Goal: Task Accomplishment & Management: Complete application form

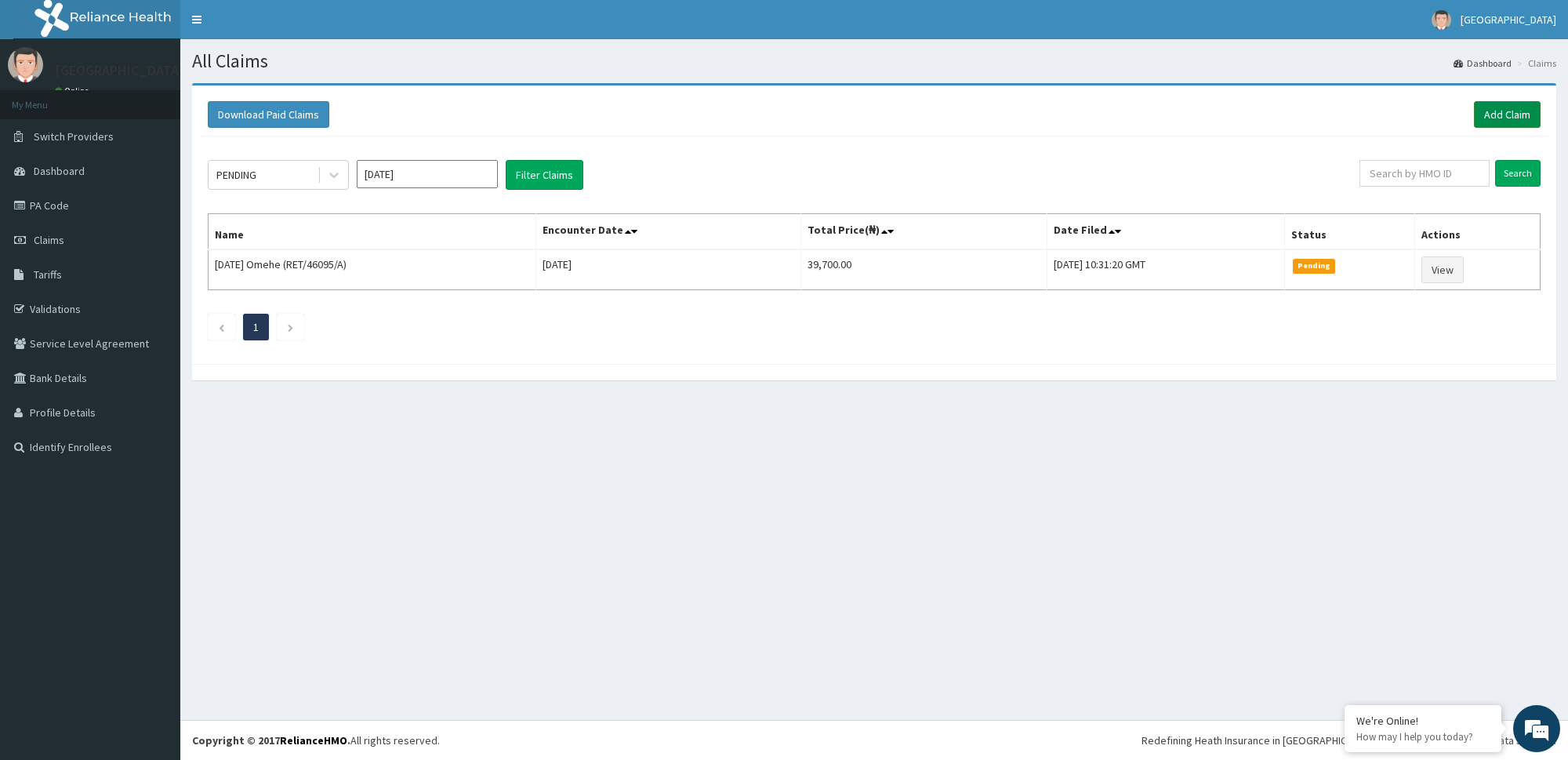
click at [1510, 113] on link "Add Claim" at bounding box center [1507, 114] width 67 height 26
click at [1497, 108] on link "Add Claim" at bounding box center [1507, 114] width 67 height 26
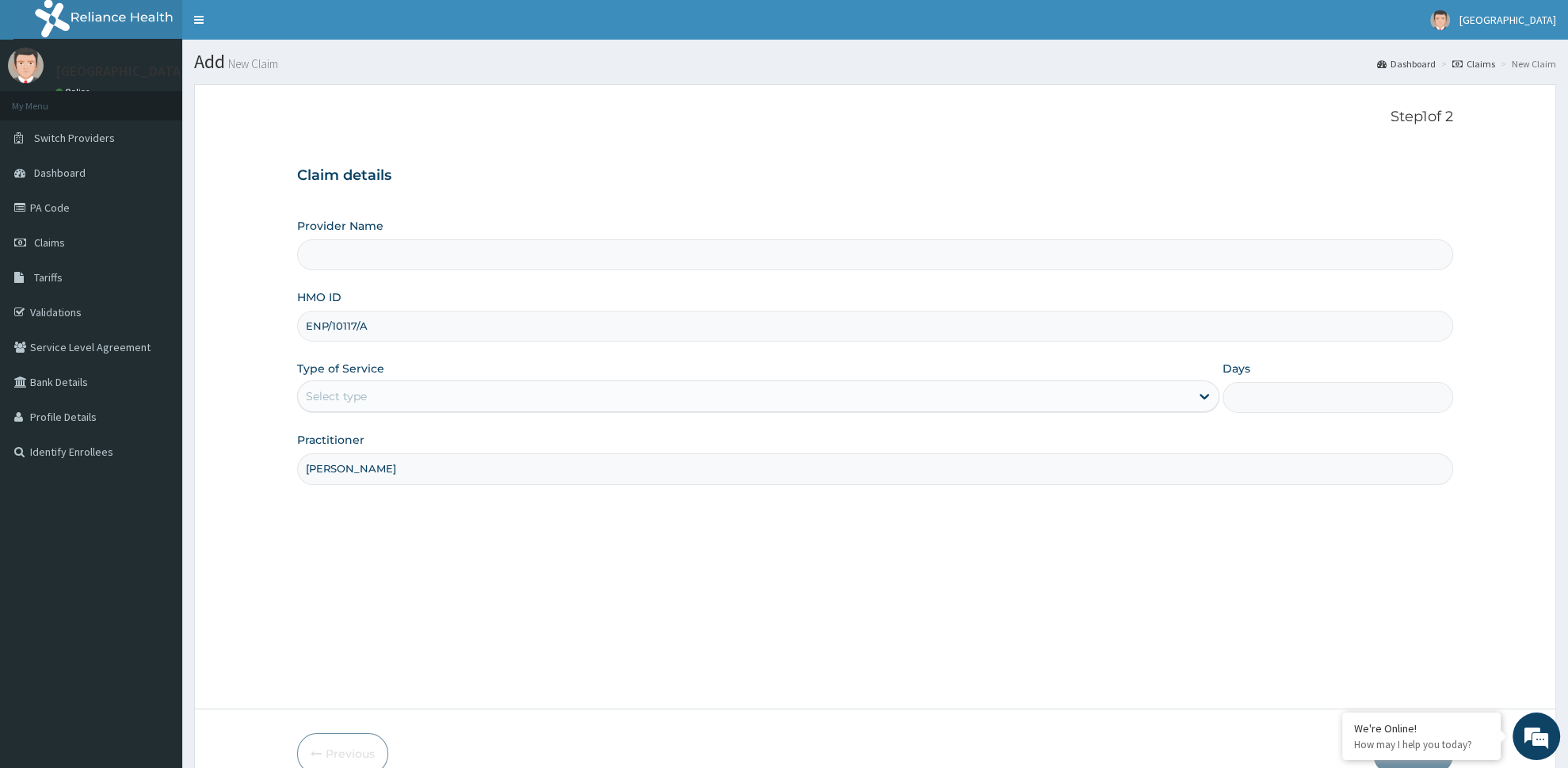
drag, startPoint x: 387, startPoint y: 464, endPoint x: 198, endPoint y: 505, distance: 193.4
click at [297, 484] on input "[PERSON_NAME]" at bounding box center [875, 468] width 1156 height 30
type input "[PERSON_NAME]"
click at [333, 385] on div "Select type" at bounding box center [743, 396] width 892 height 26
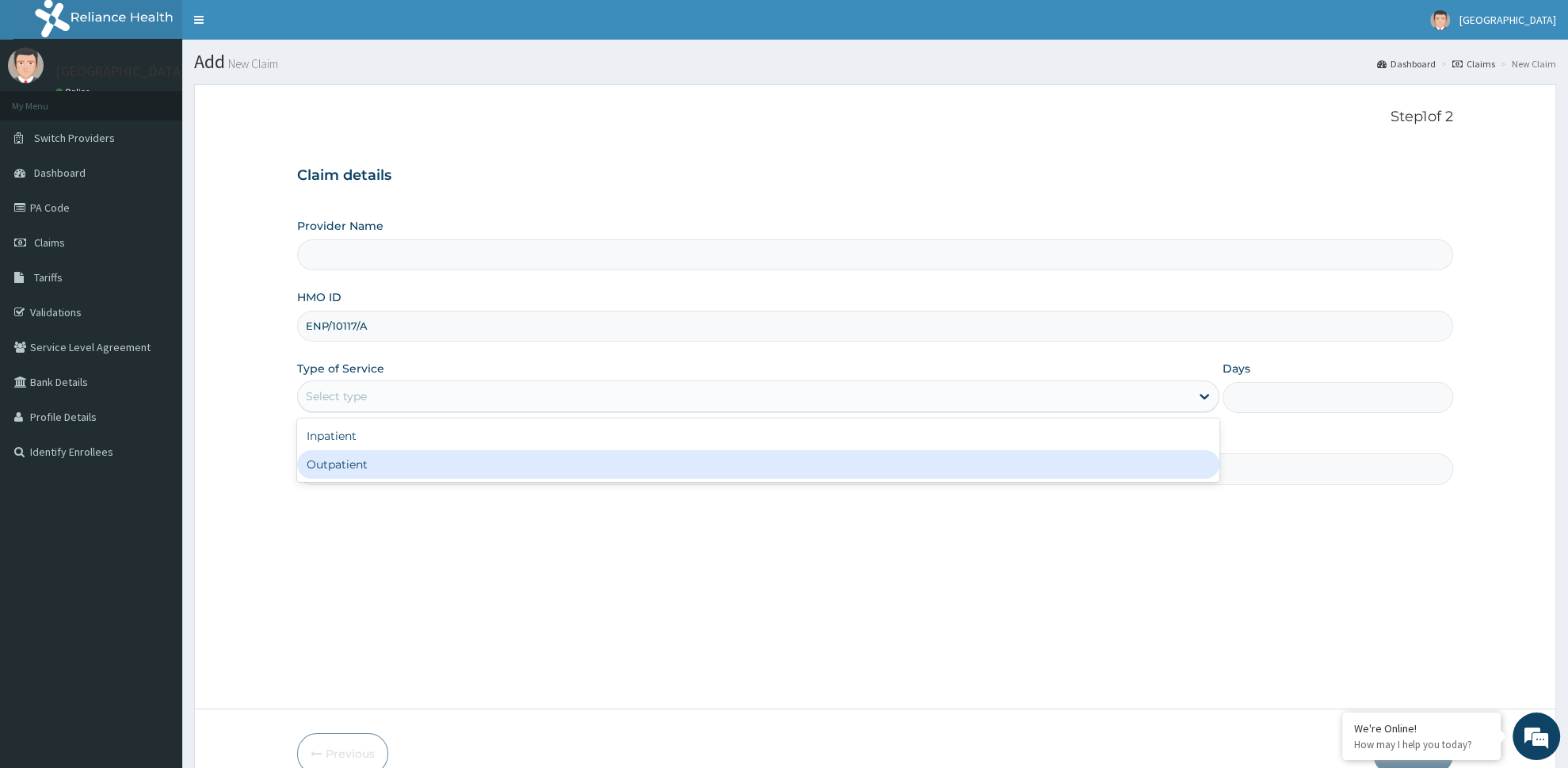
click at [355, 468] on div "Outpatient" at bounding box center [758, 464] width 922 height 29
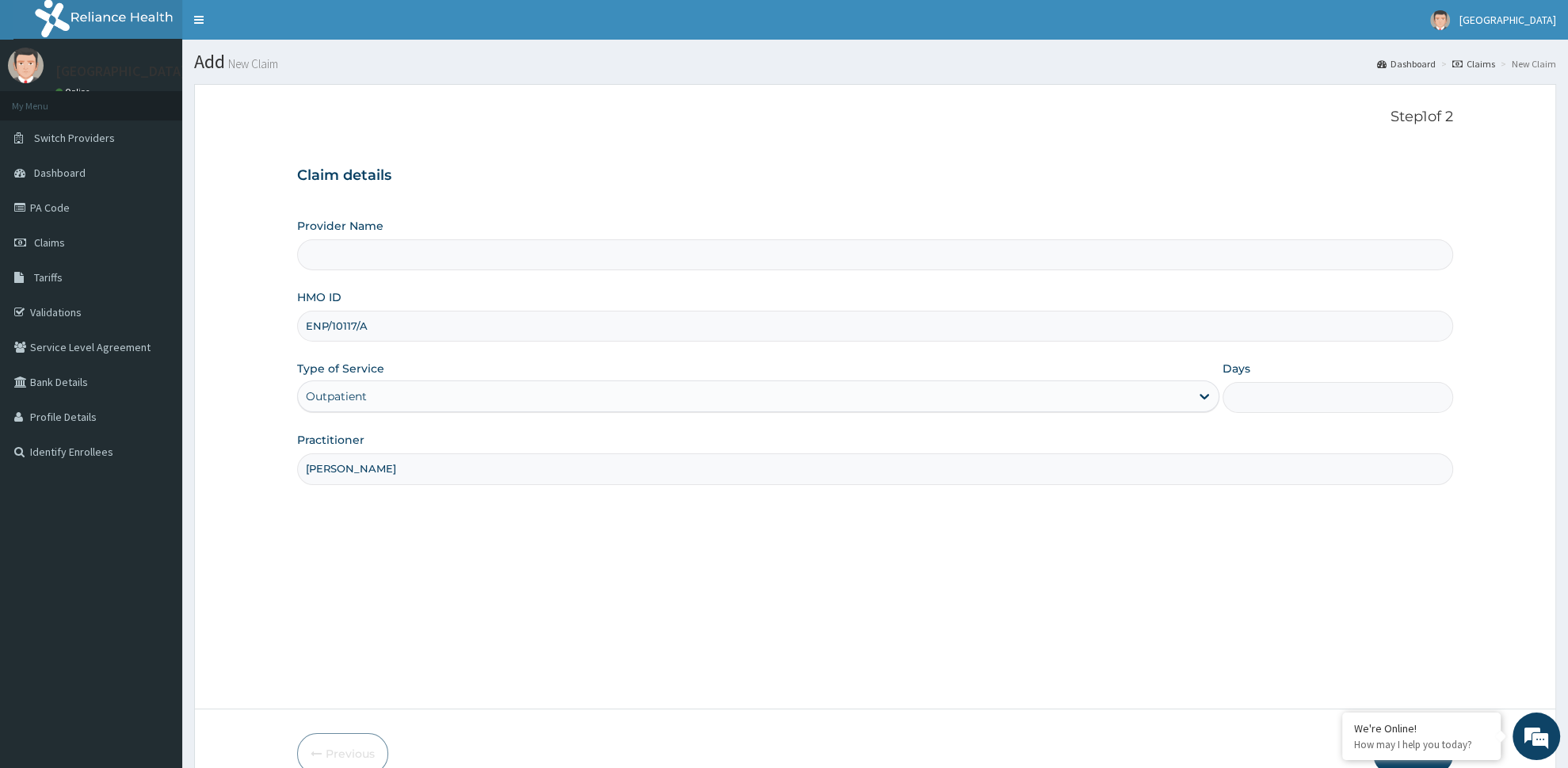
type input "1"
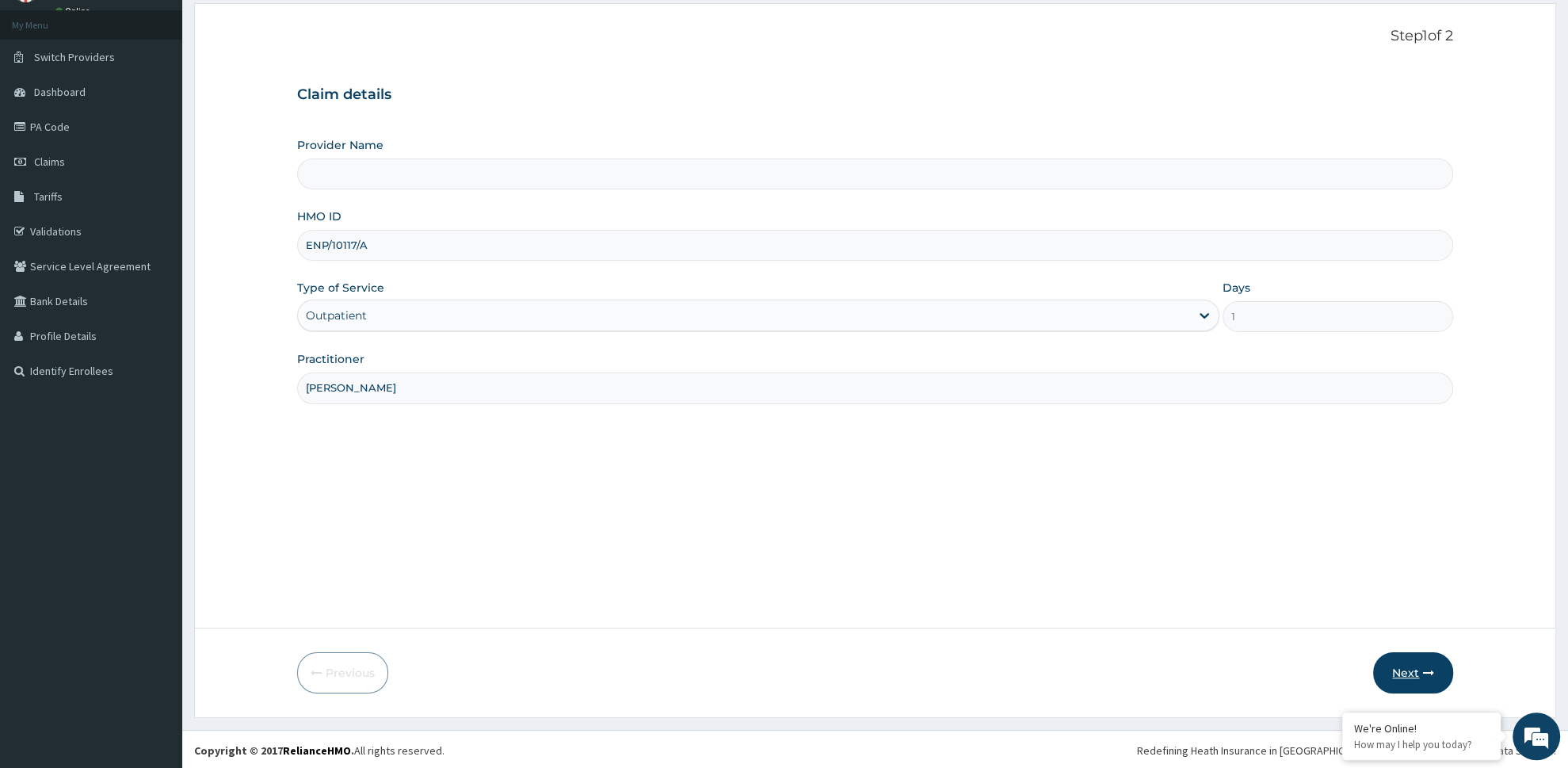
scroll to position [84, 0]
click at [1405, 672] on button "Next" at bounding box center [1413, 671] width 80 height 41
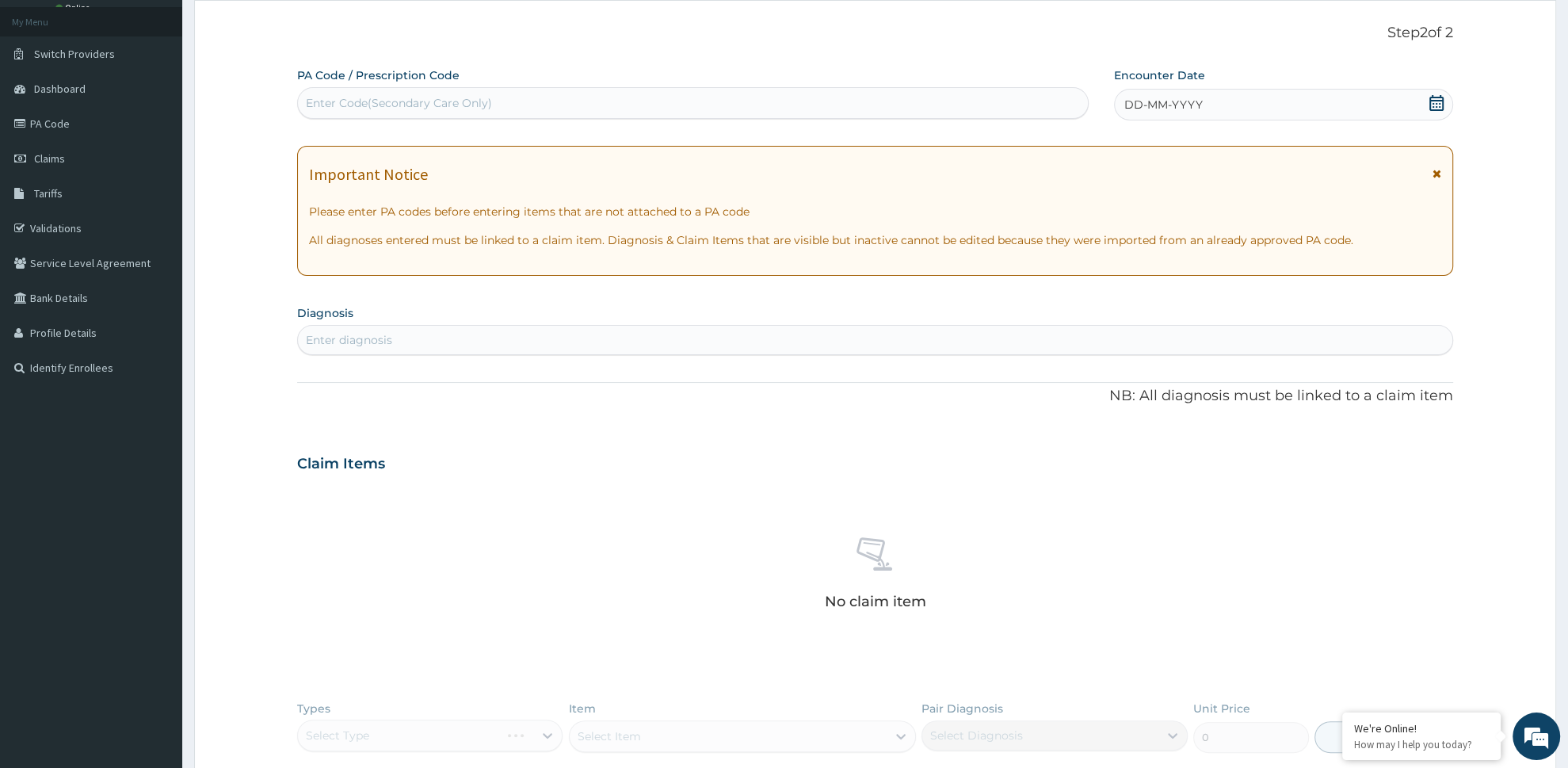
click at [537, 97] on div "Enter Code(Secondary Care Only)" at bounding box center [692, 103] width 791 height 31
type input "PA/8633EE"
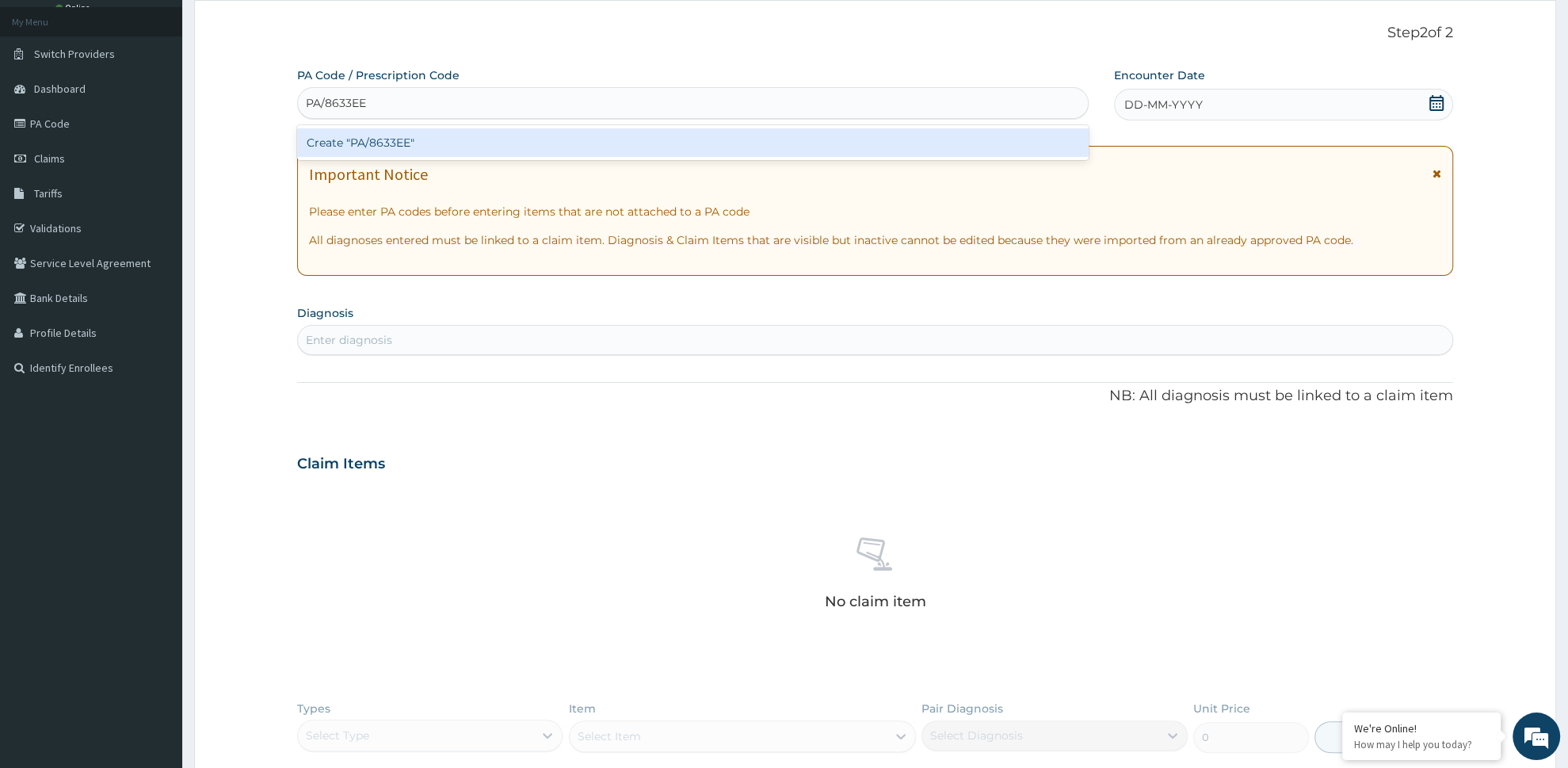
click at [370, 143] on div "Create "PA/8633EE"" at bounding box center [692, 143] width 791 height 29
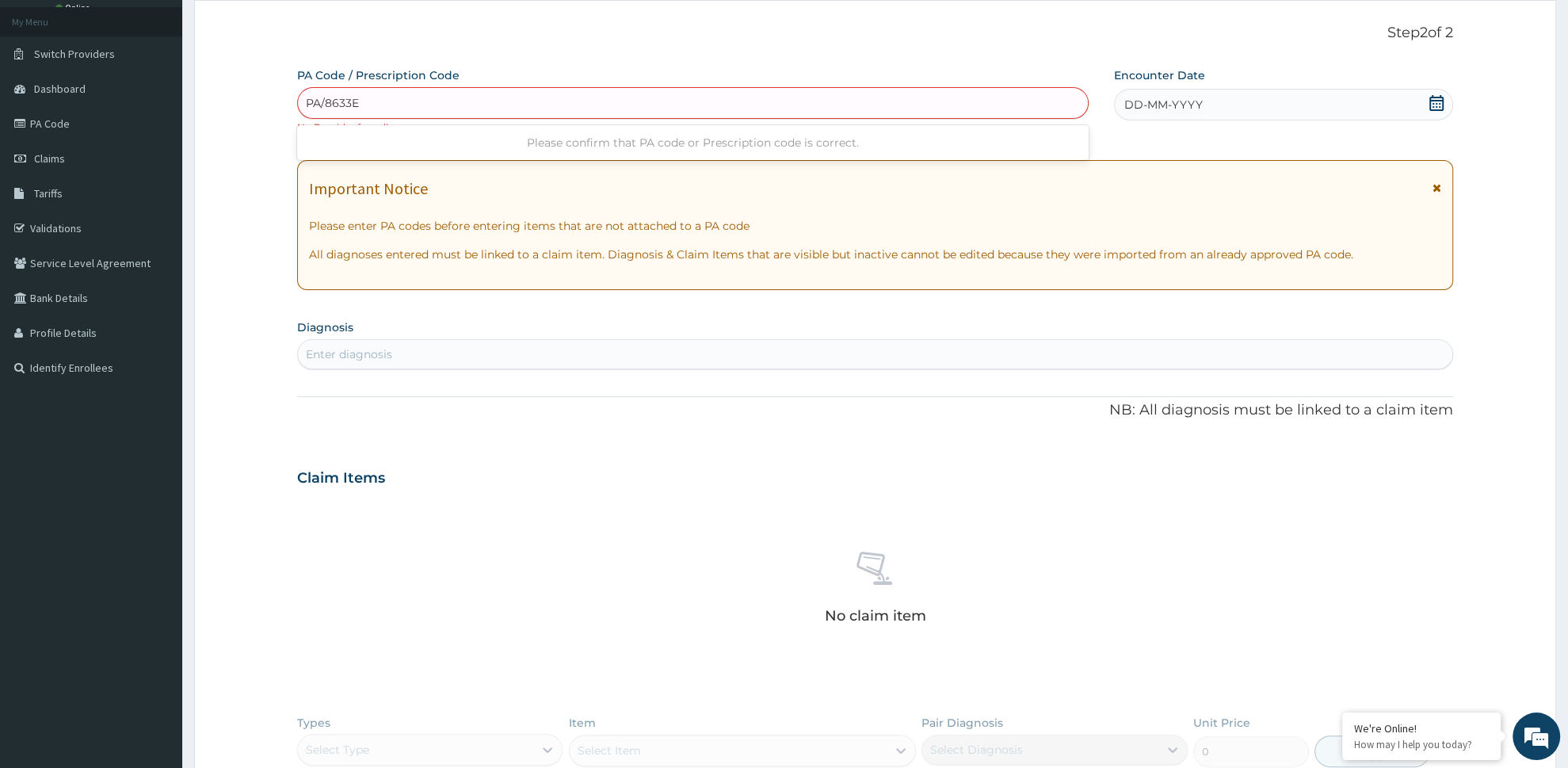
type input "PA/8633EE"
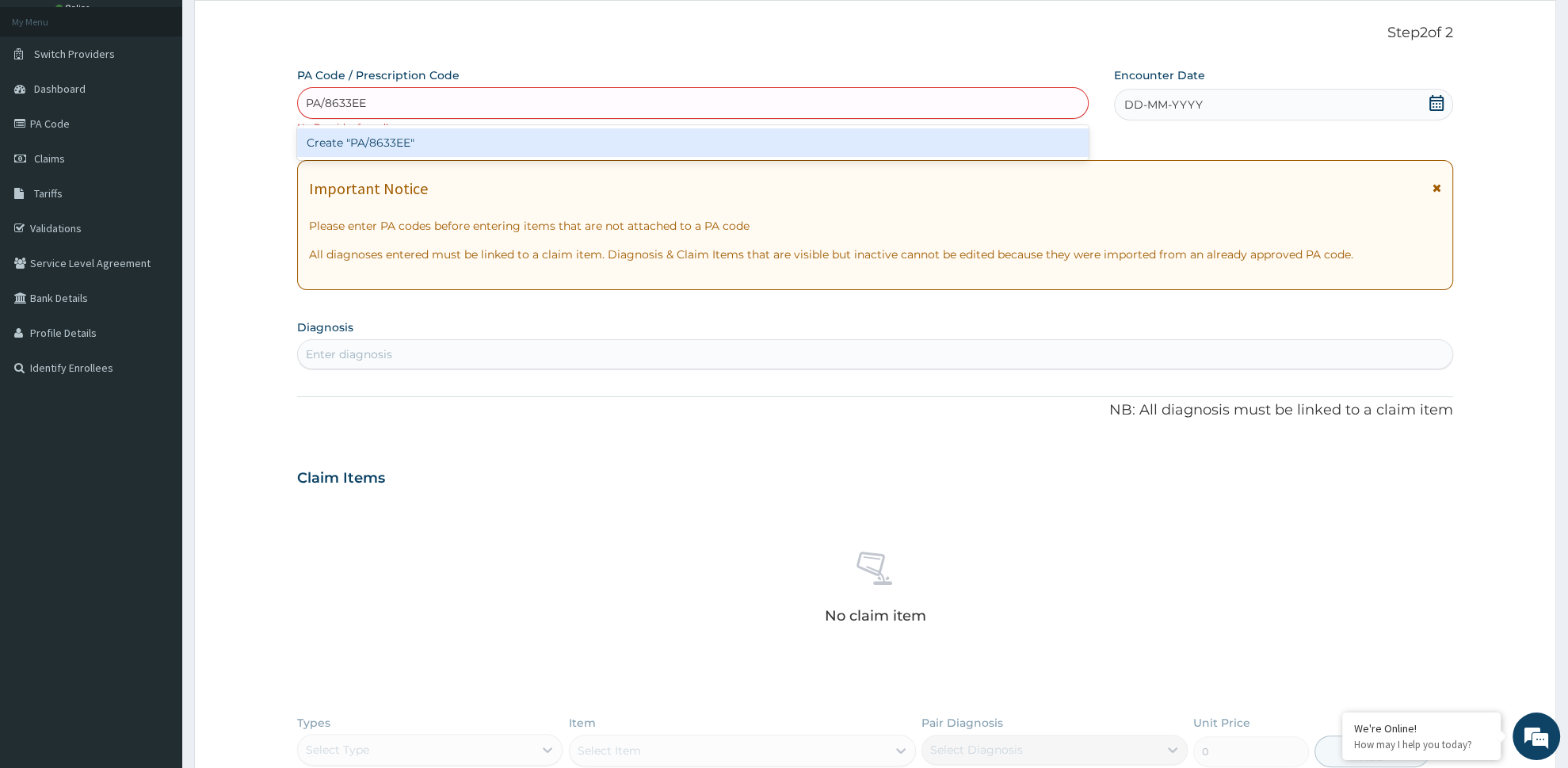
click at [394, 144] on div "Create "PA/8633EE"" at bounding box center [692, 143] width 791 height 29
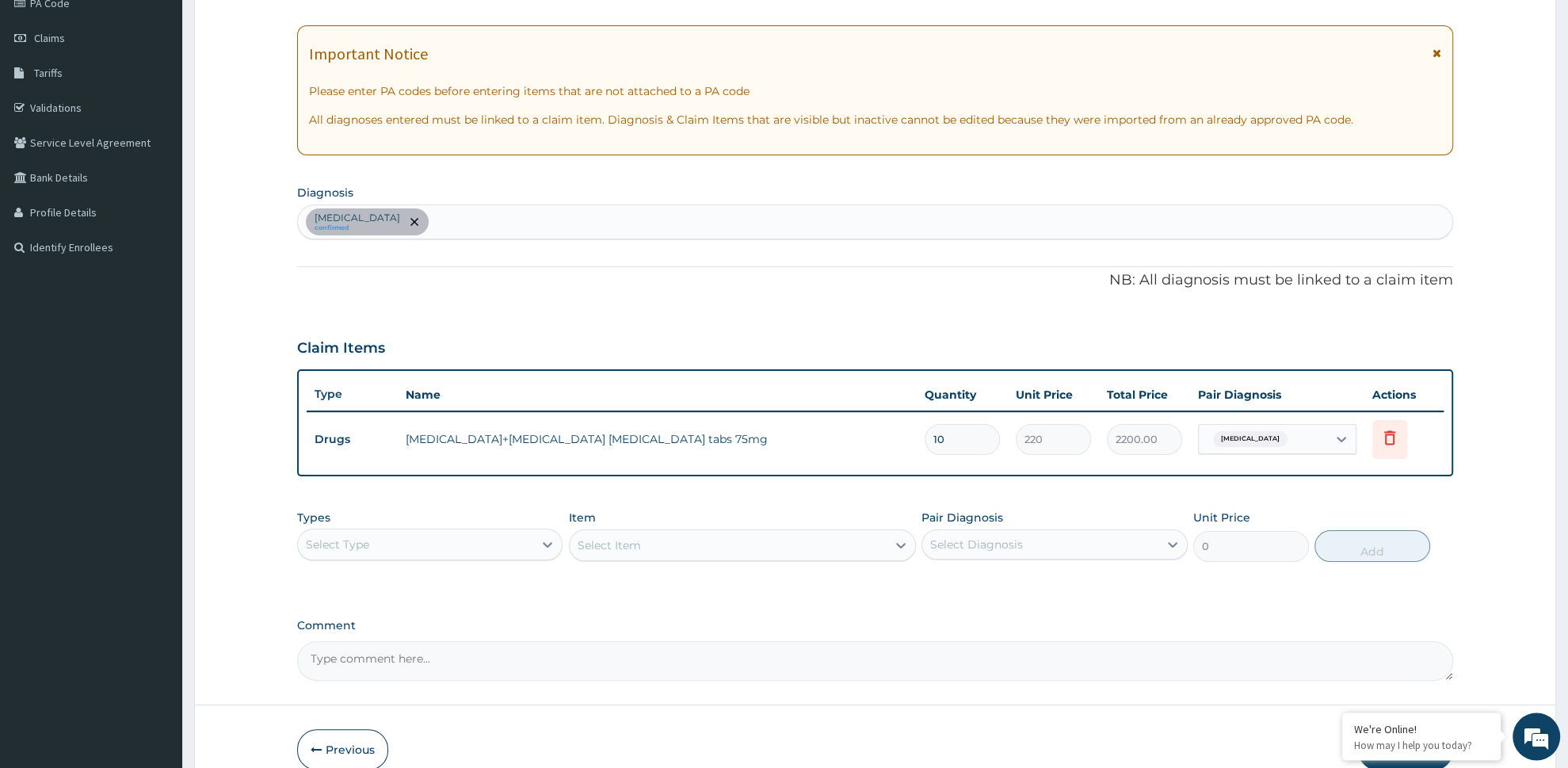
scroll to position [283, 0]
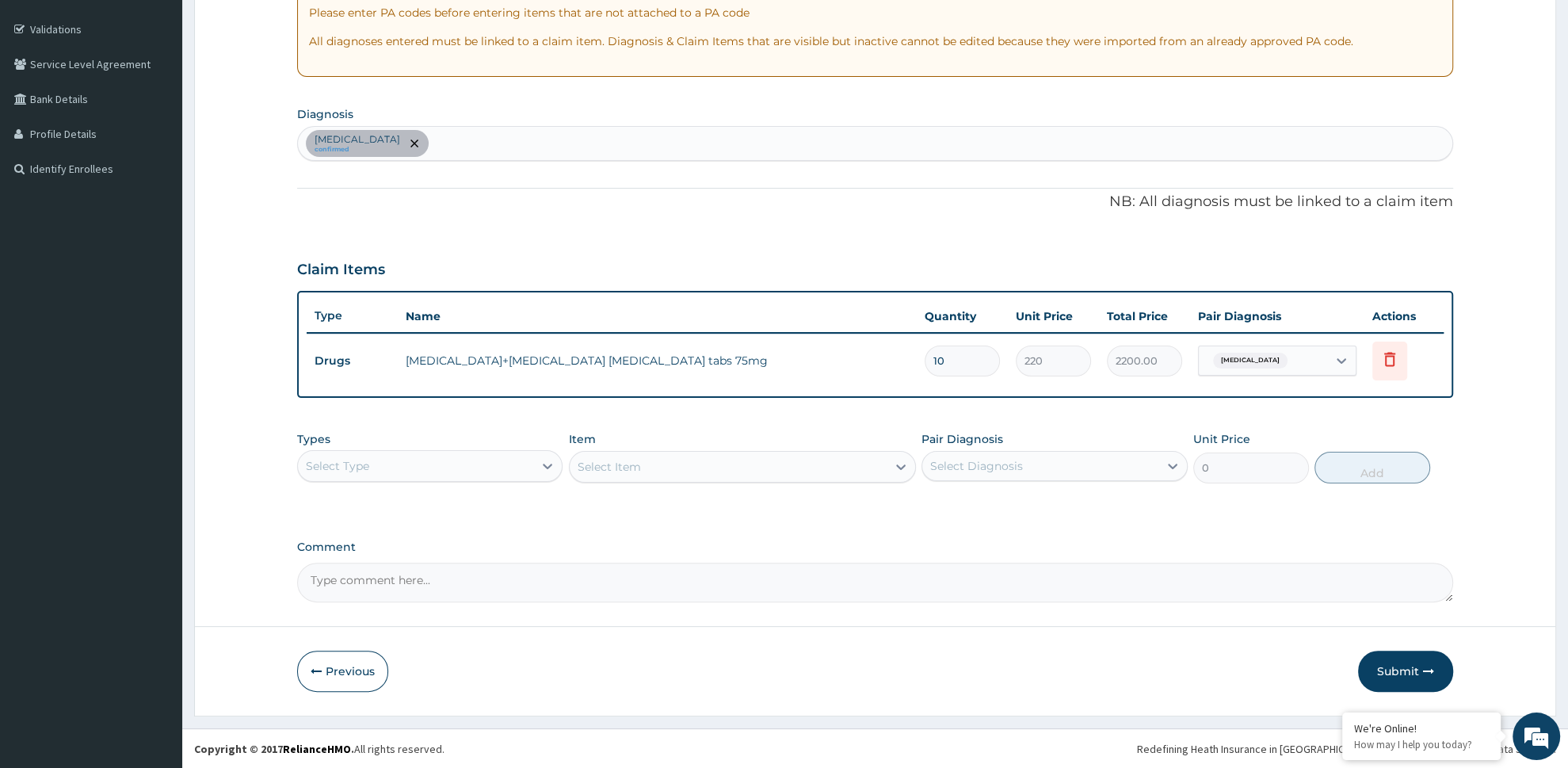
drag, startPoint x: 448, startPoint y: 153, endPoint x: 446, endPoint y: 116, distance: 37.1
click at [443, 153] on div "Arthritis confirmed" at bounding box center [875, 144] width 1154 height 33
type input "Y"
type input "UPPER RESPIRATORY TRACT INFEC"
click at [466, 139] on input "UPPER RESPIRATORY TRACT INFEC" at bounding box center [532, 144] width 201 height 16
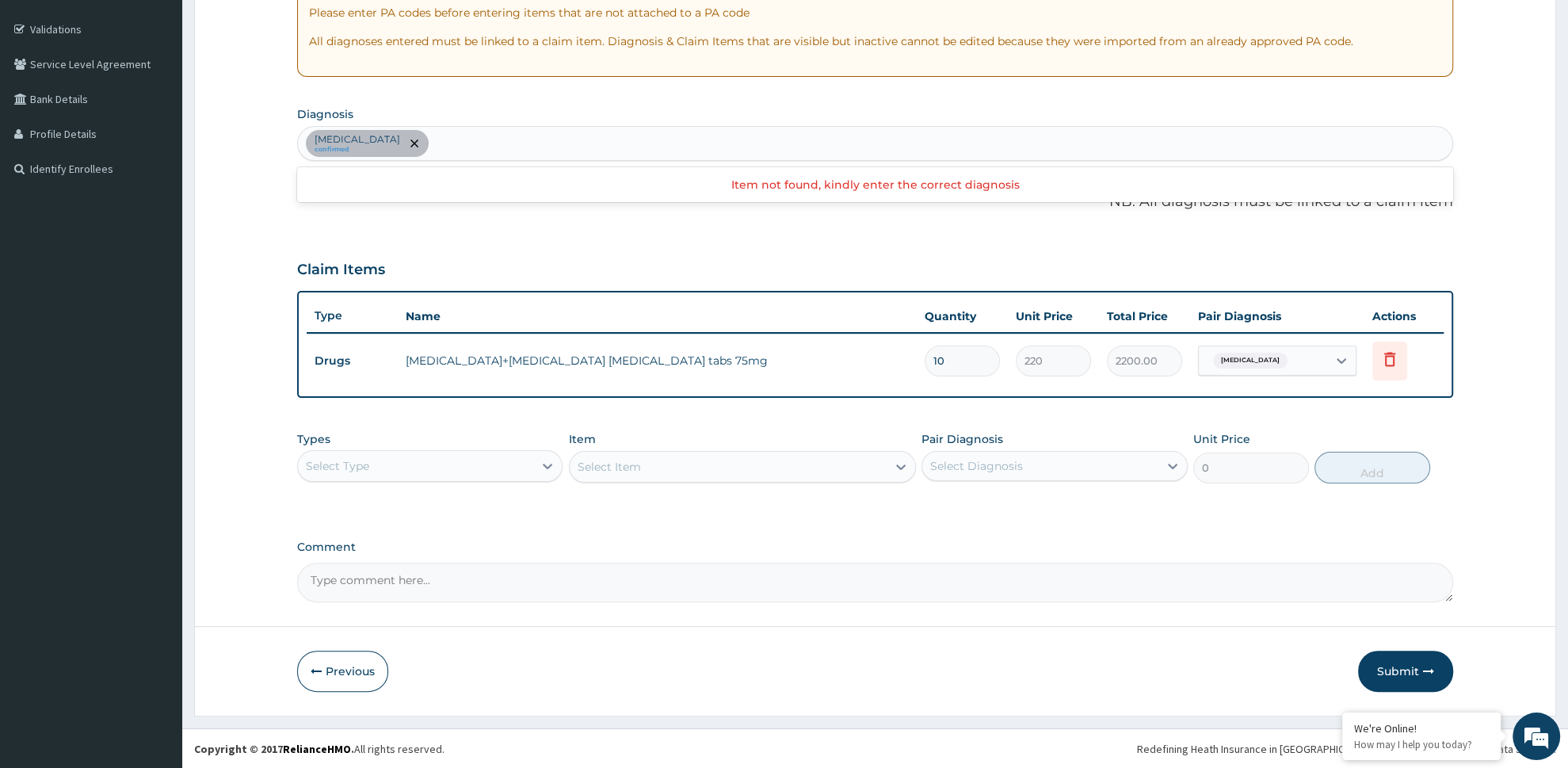
click at [590, 145] on div "Arthritis confirmed" at bounding box center [875, 144] width 1154 height 33
click at [500, 140] on div "Arthritis confirmed" at bounding box center [875, 144] width 1154 height 33
type input "UPPER RESPIRATORY TRACT INFE"
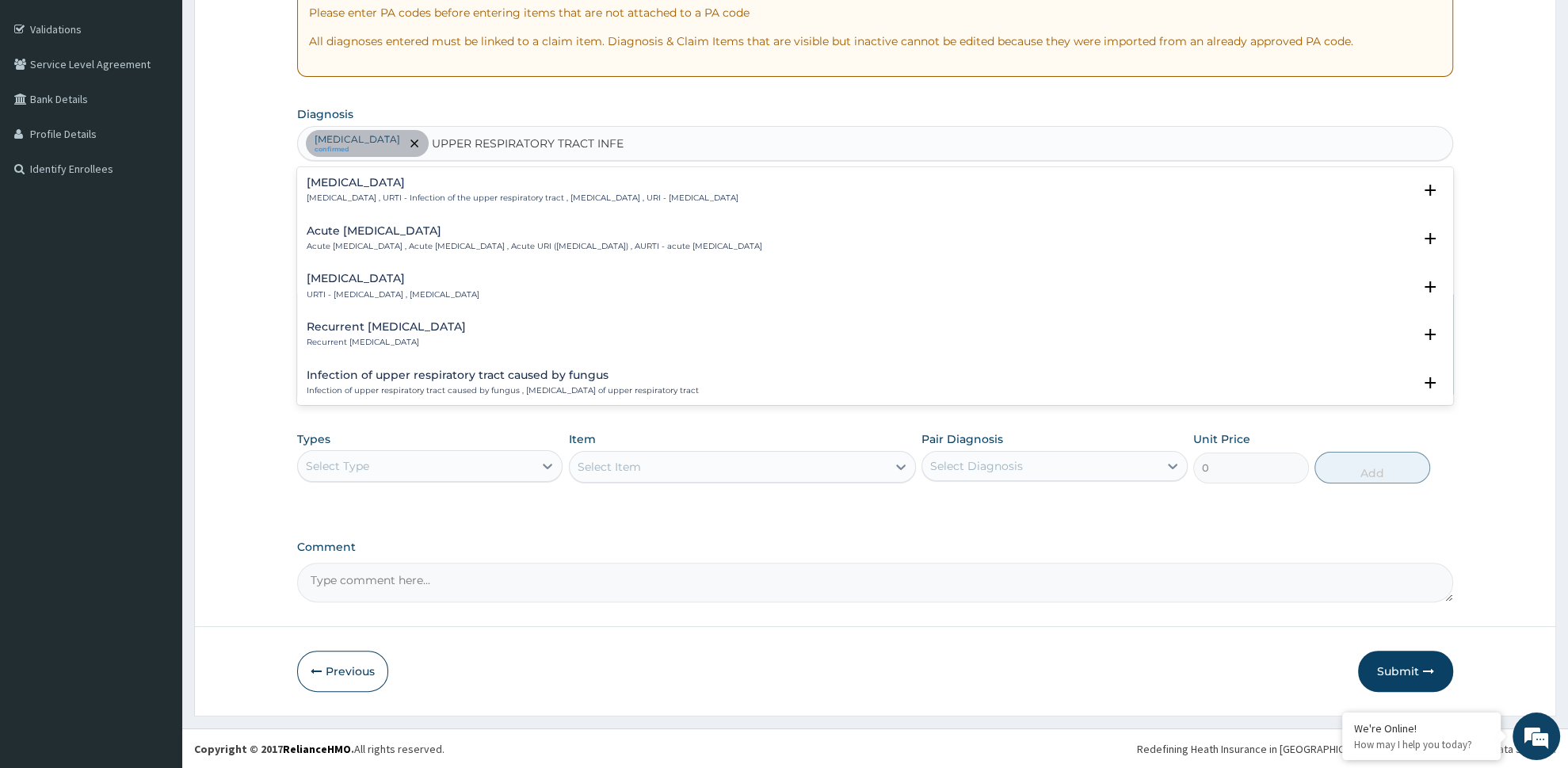
click at [376, 199] on p "Upper respiratory infection , URTI - Infection of the upper respiratory tract ,…" at bounding box center [522, 198] width 432 height 11
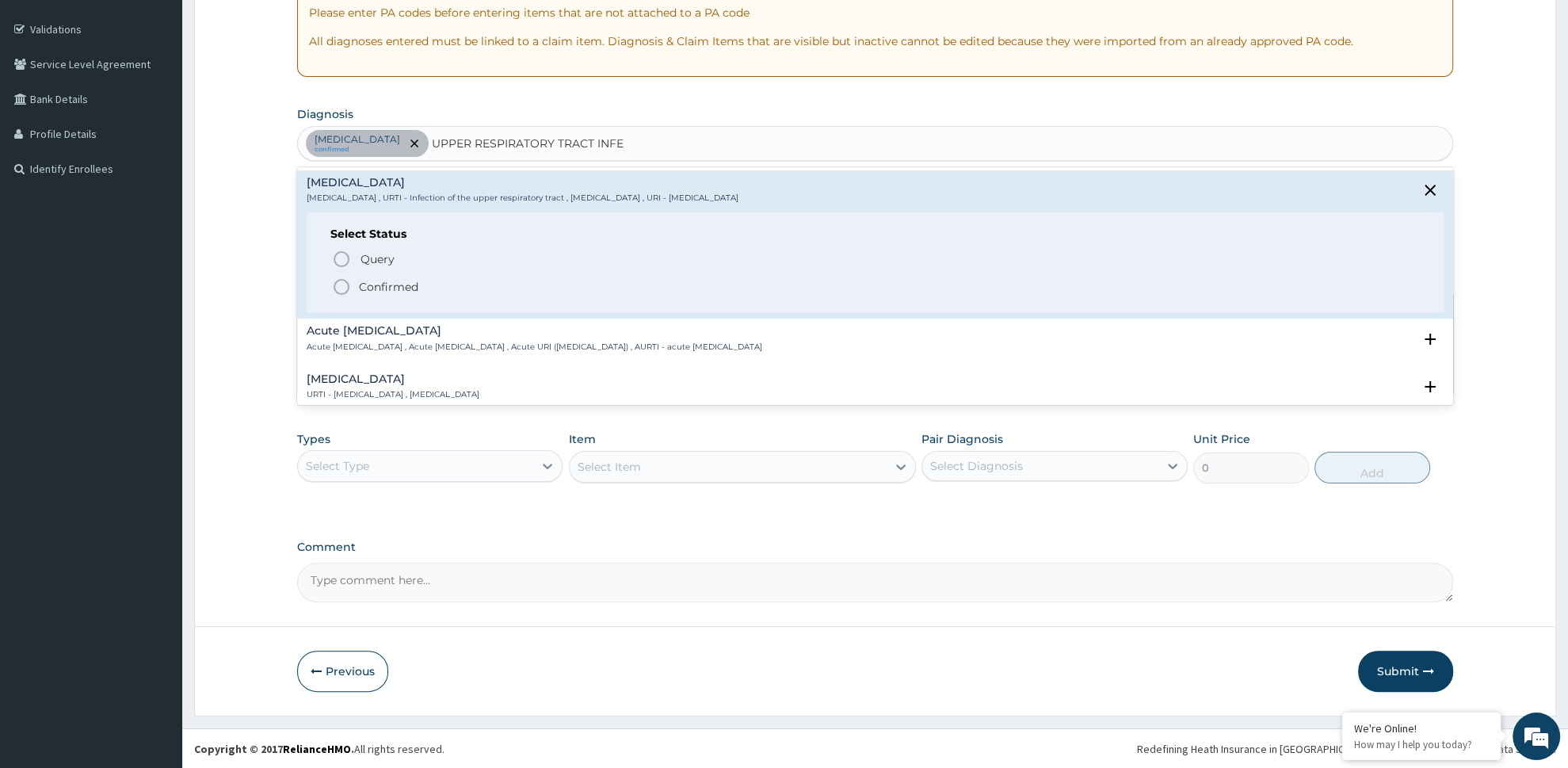
click at [399, 289] on p "Confirmed" at bounding box center [388, 287] width 59 height 16
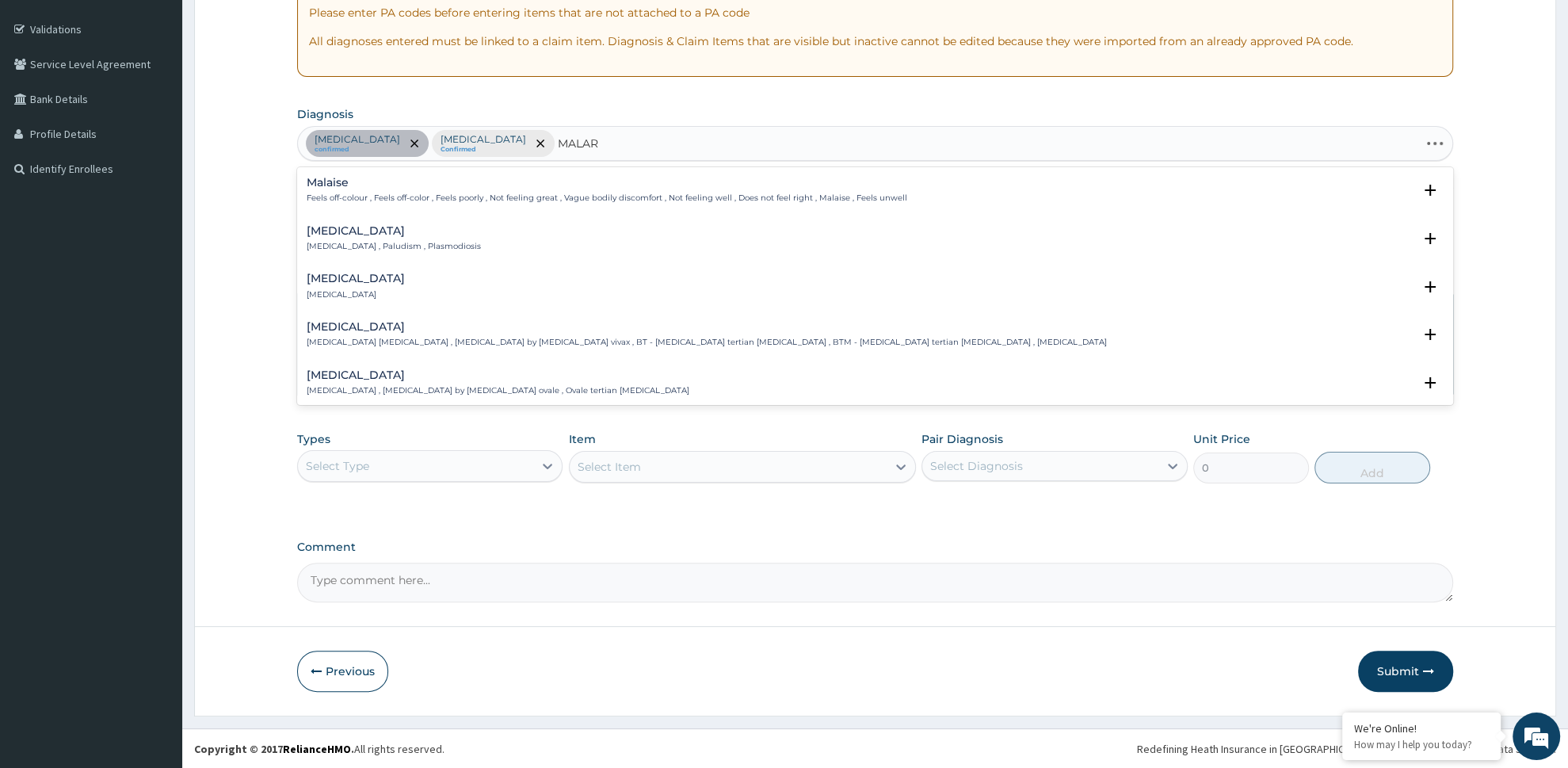
type input "MALARI"
click at [425, 234] on h4 "Malaria" at bounding box center [393, 231] width 174 height 12
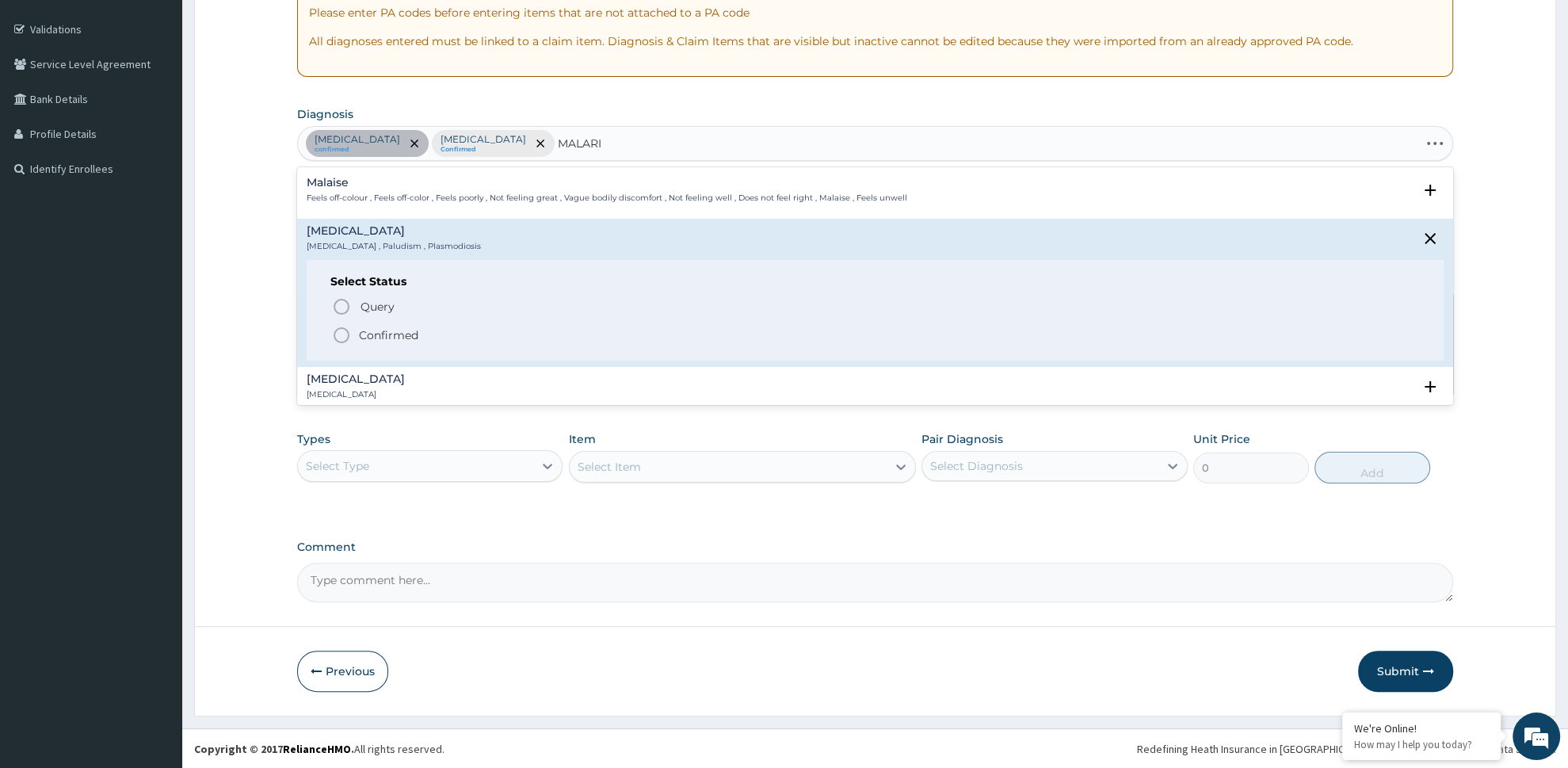
click at [412, 337] on p "Confirmed" at bounding box center [388, 335] width 59 height 16
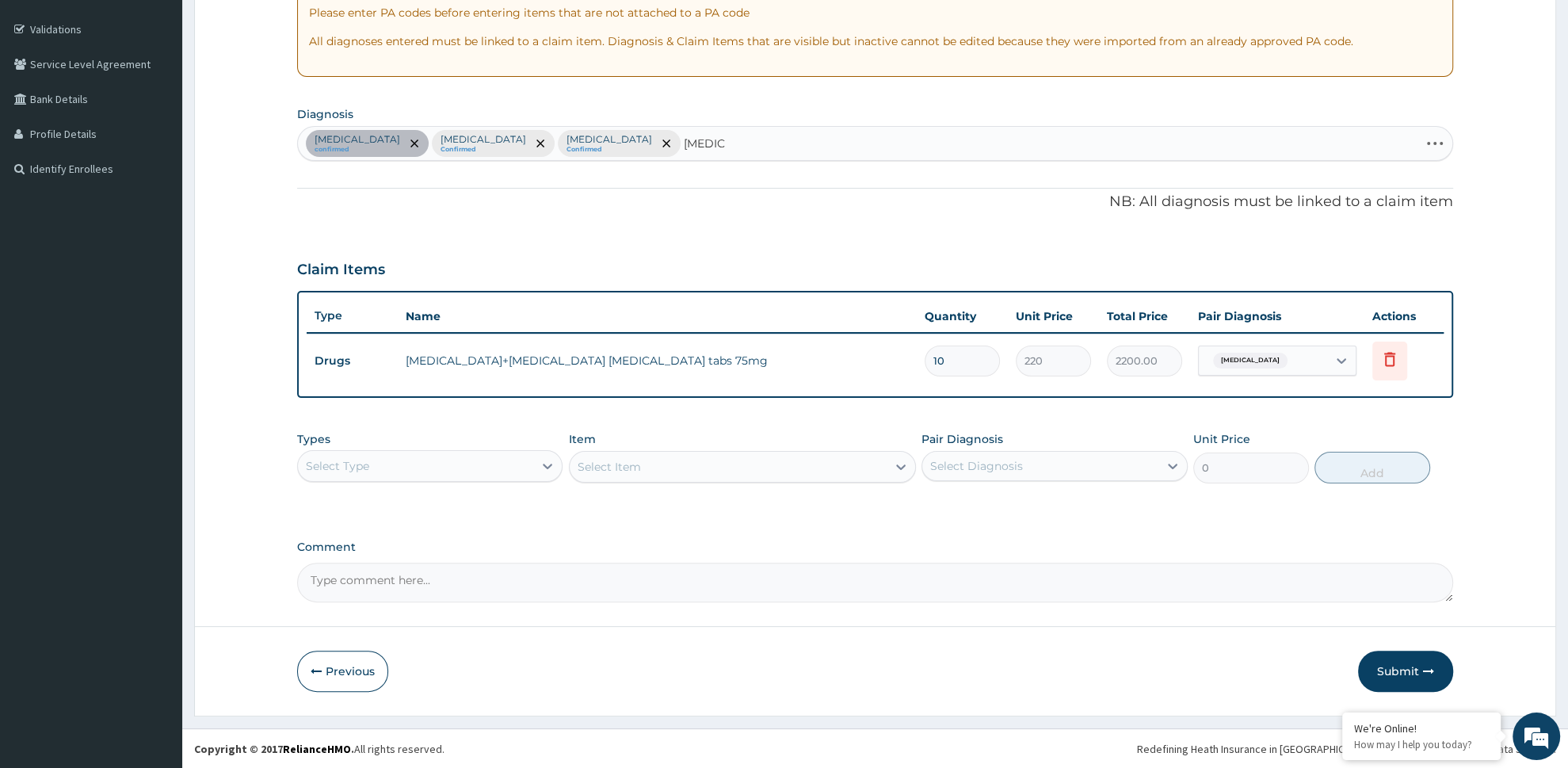
type input "SEPSIS"
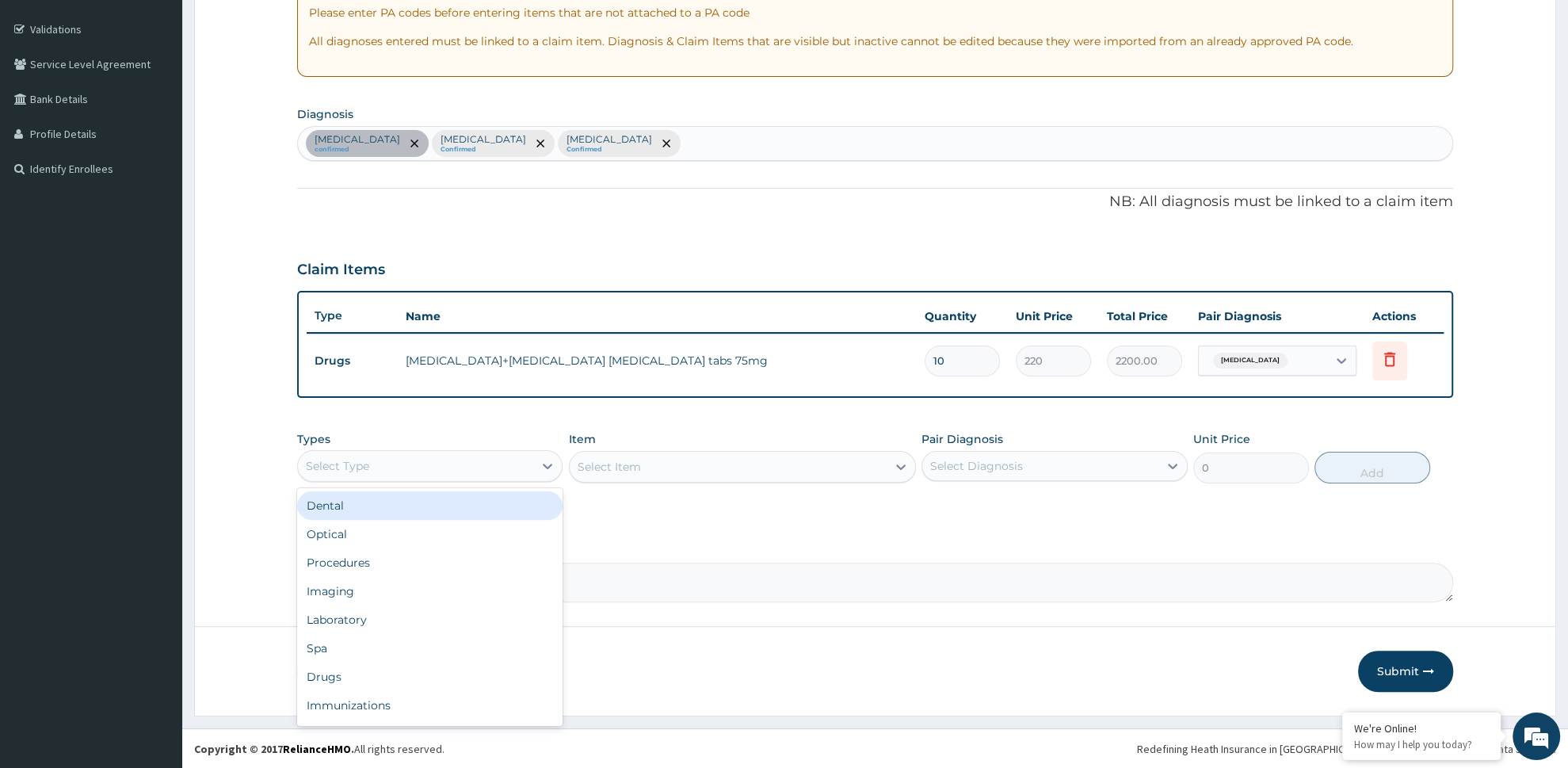
click at [490, 472] on div "Select Type" at bounding box center [416, 466] width 236 height 26
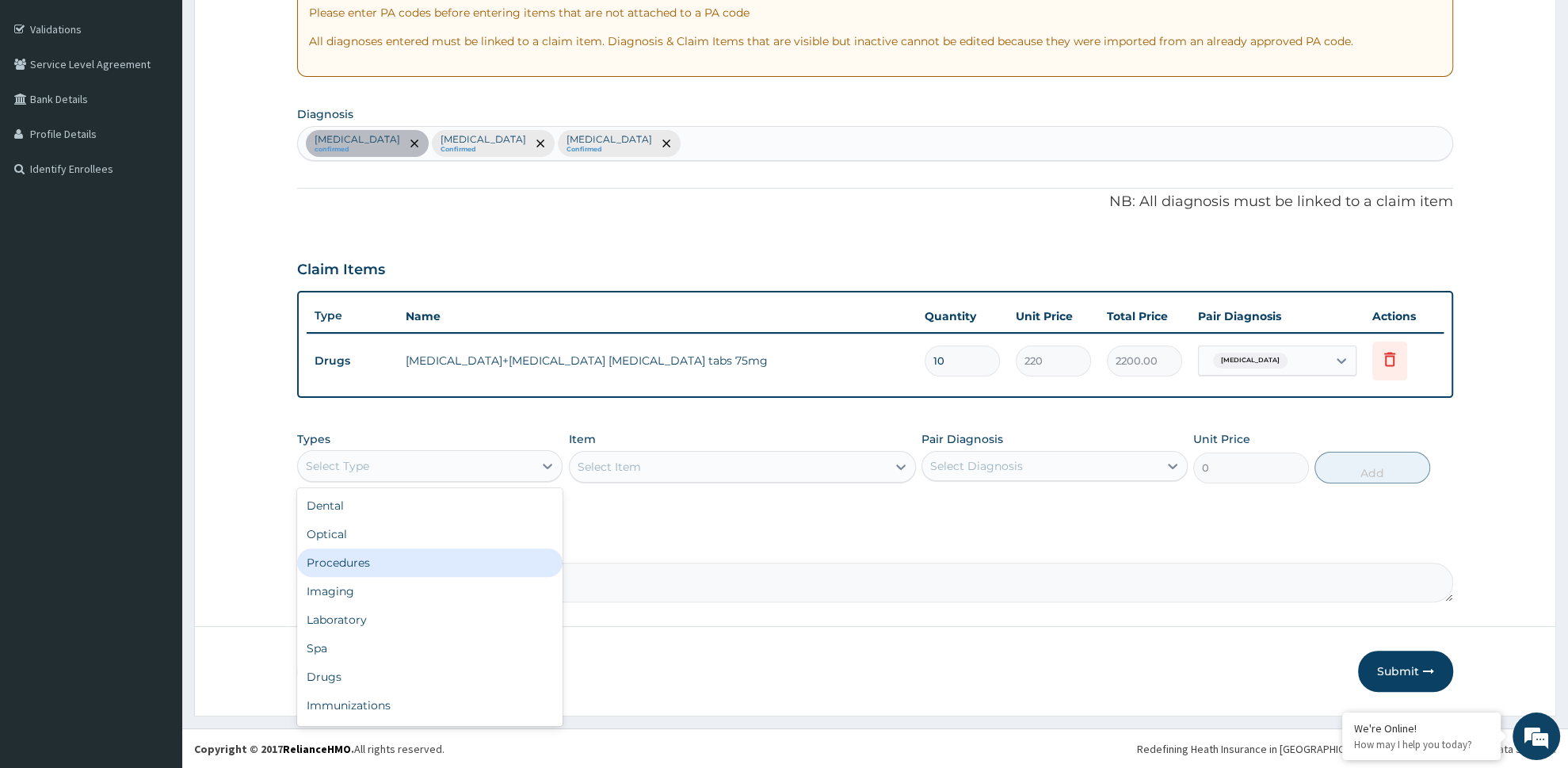
click at [386, 556] on div "Procedures" at bounding box center [430, 562] width 266 height 29
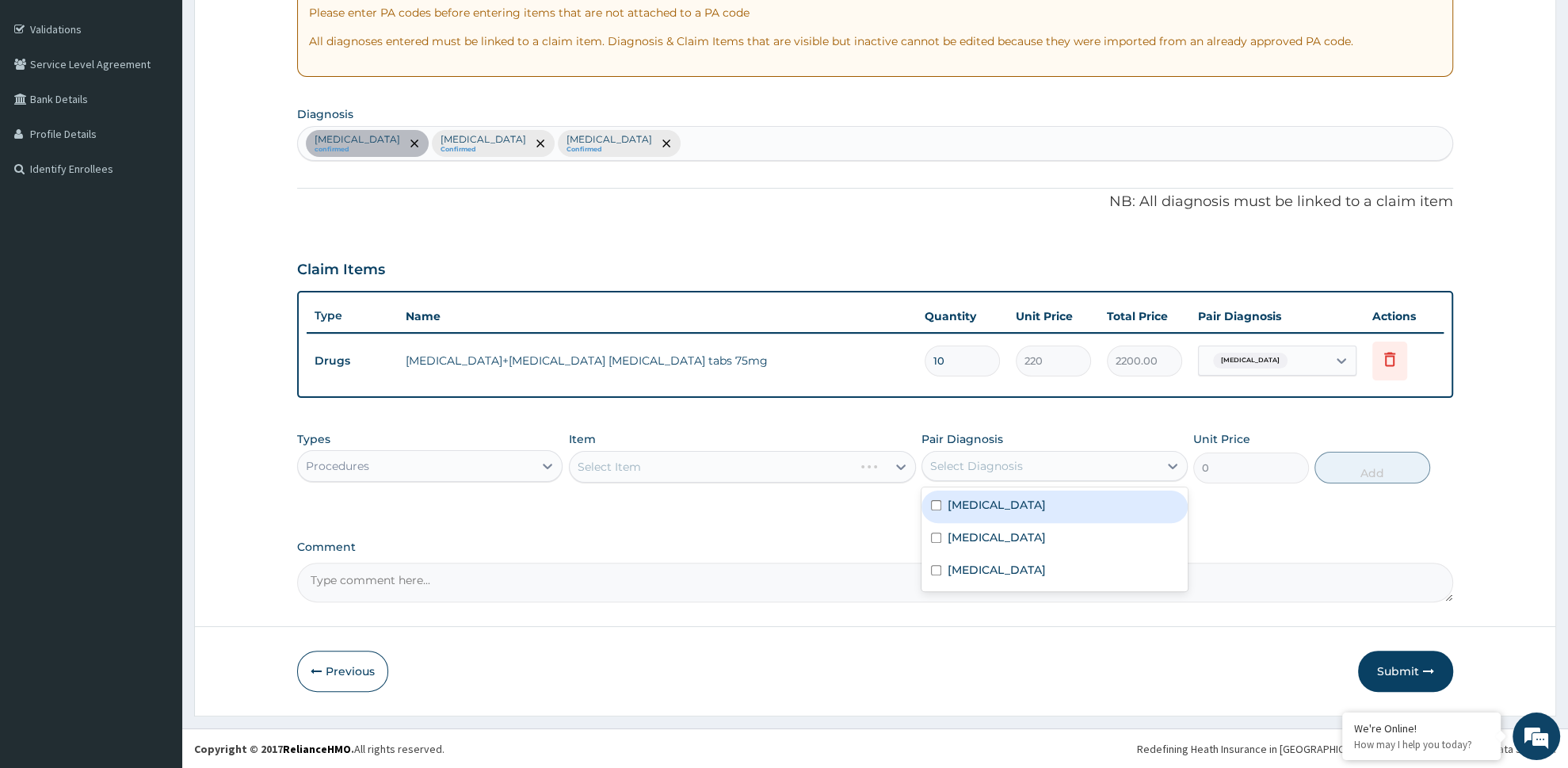
click at [974, 471] on div "Select Diagnosis" at bounding box center [976, 466] width 92 height 16
click at [962, 520] on div "Arthritis" at bounding box center [1054, 506] width 266 height 32
checkbox input "true"
drag, startPoint x: 961, startPoint y: 539, endPoint x: 958, endPoint y: 558, distance: 19.2
drag, startPoint x: 958, startPoint y: 565, endPoint x: 961, endPoint y: 541, distance: 24.2
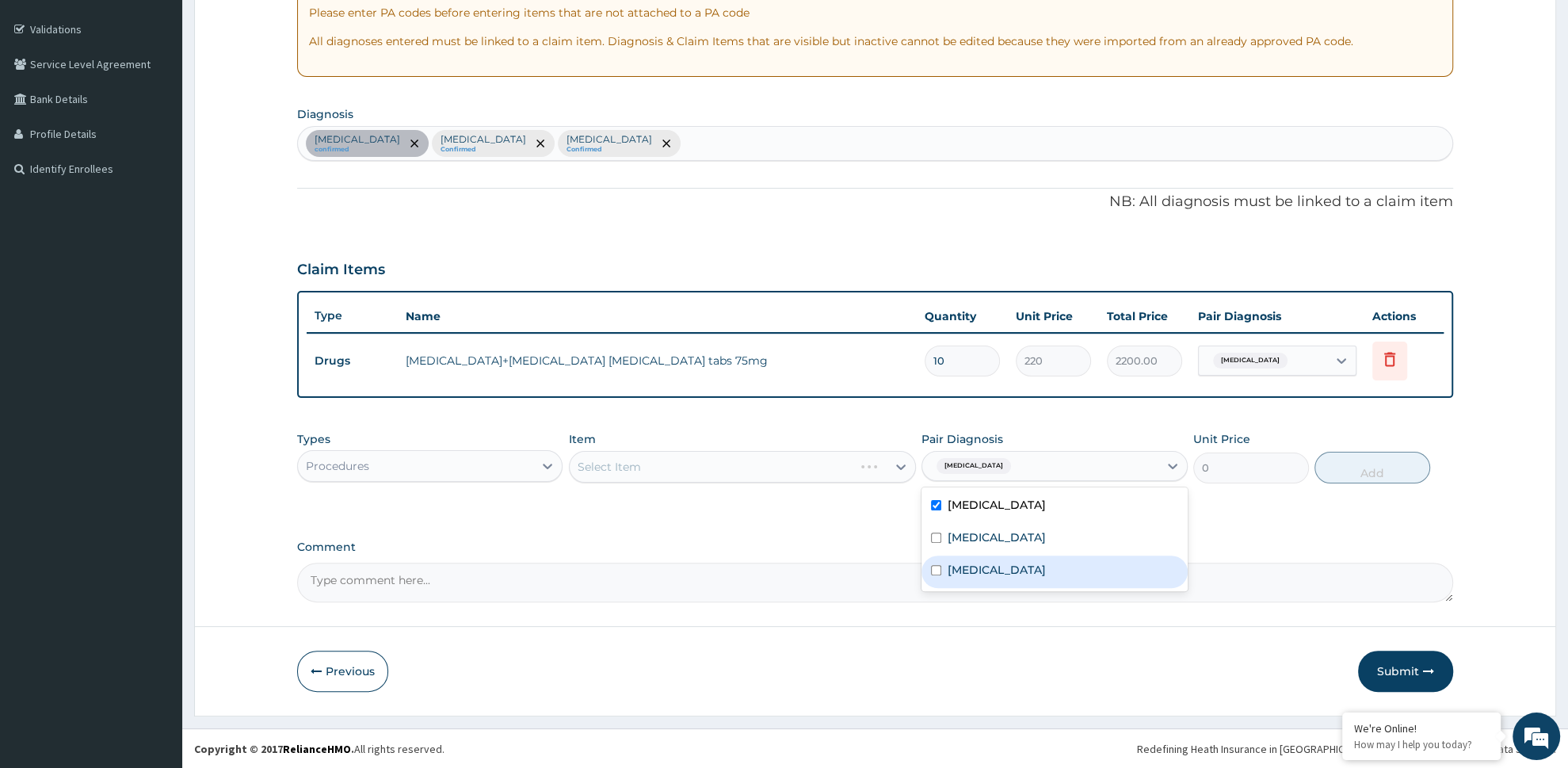
click at [958, 565] on label "Malaria" at bounding box center [997, 569] width 98 height 16
checkbox input "true"
click at [966, 528] on div "Upper respiratory infection" at bounding box center [1054, 539] width 266 height 32
checkbox input "true"
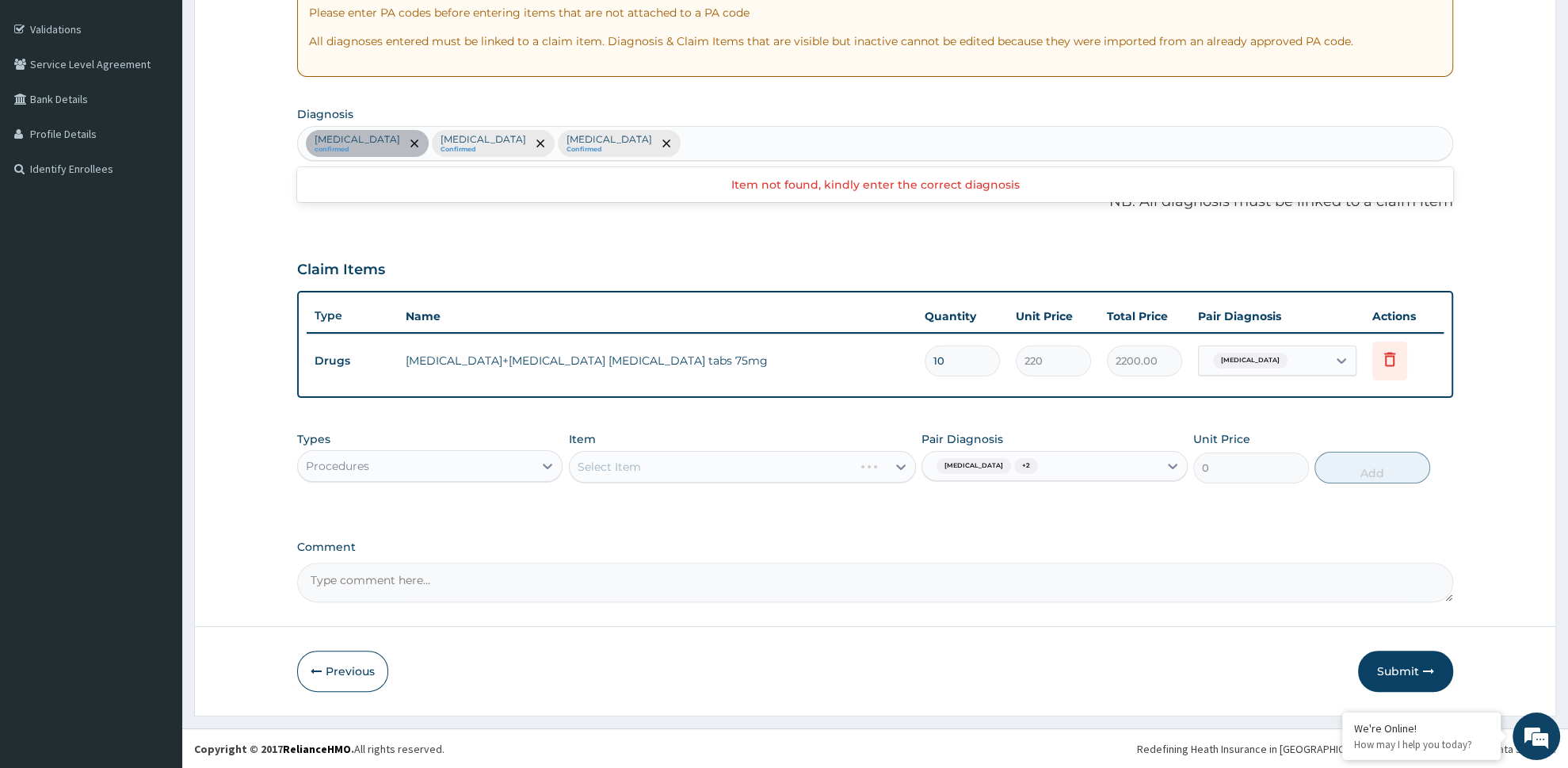
click at [685, 151] on div "Arthritis confirmed Upper respiratory infection Confirmed Malaria Confirmed" at bounding box center [875, 144] width 1154 height 33
type input "SEPSIS"
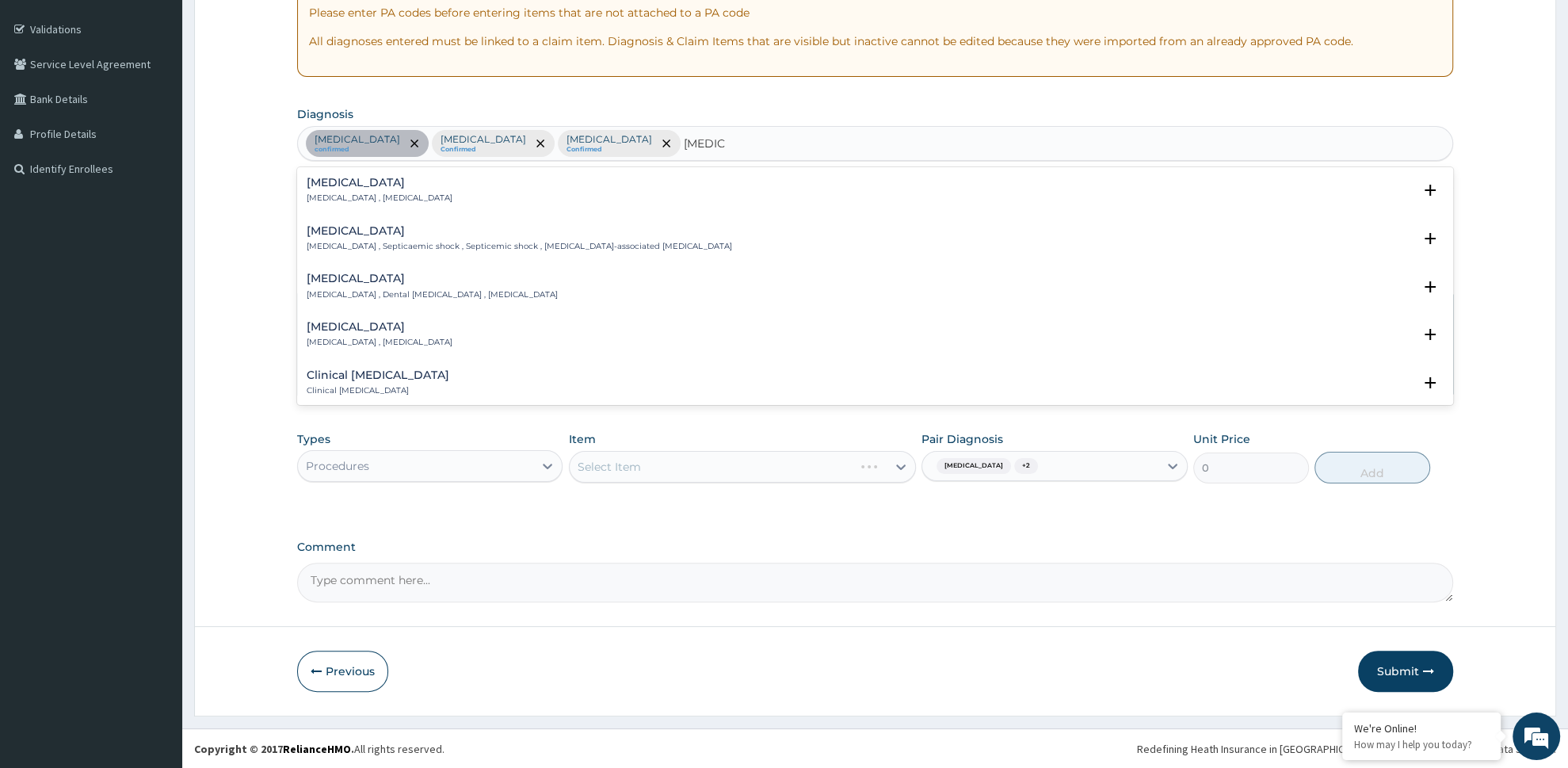
click at [321, 187] on h4 "Sepsis" at bounding box center [379, 183] width 145 height 12
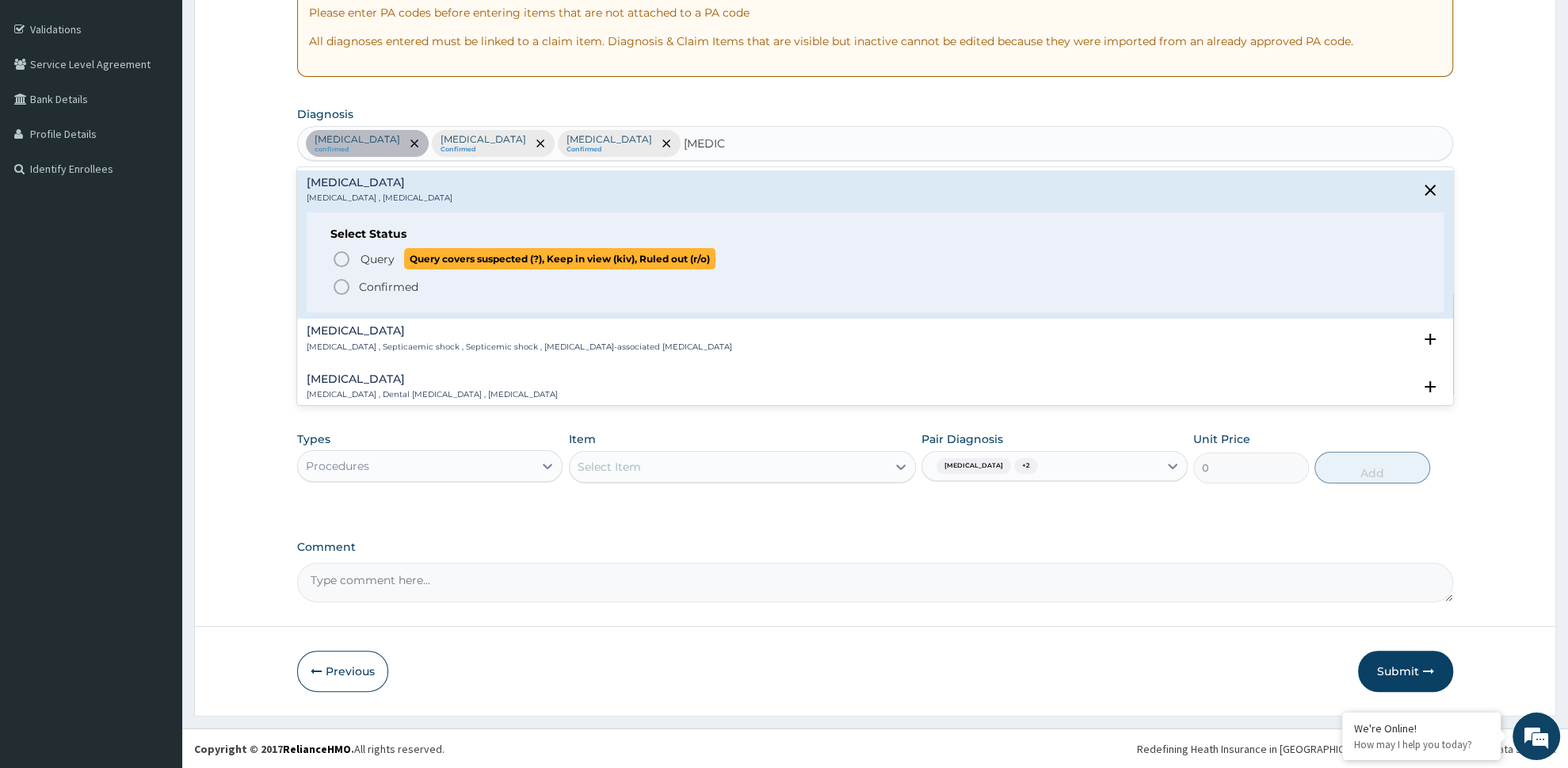
click at [336, 262] on icon "status option query" at bounding box center [341, 259] width 19 height 19
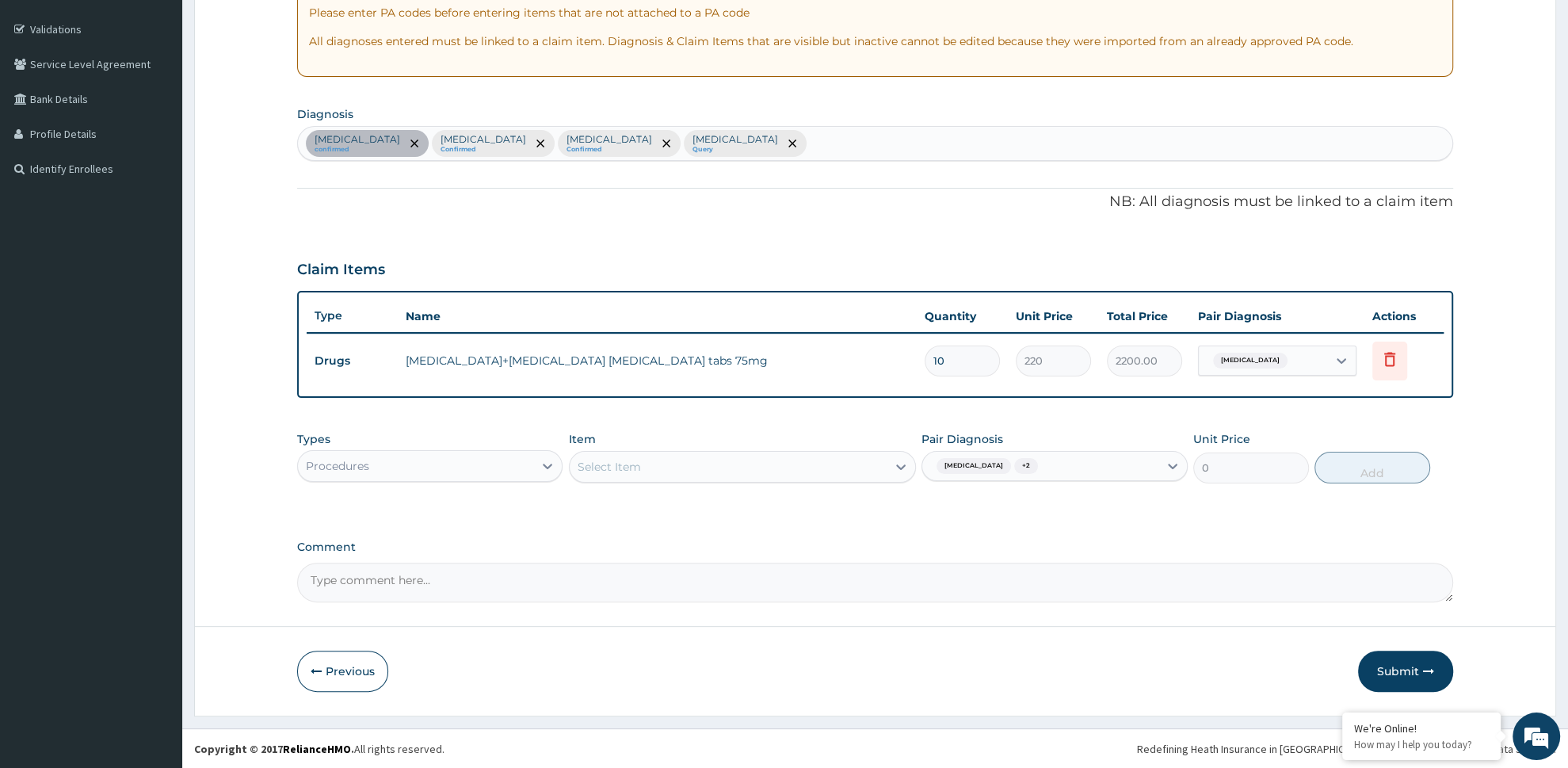
click at [654, 467] on div "Select Item" at bounding box center [727, 467] width 317 height 26
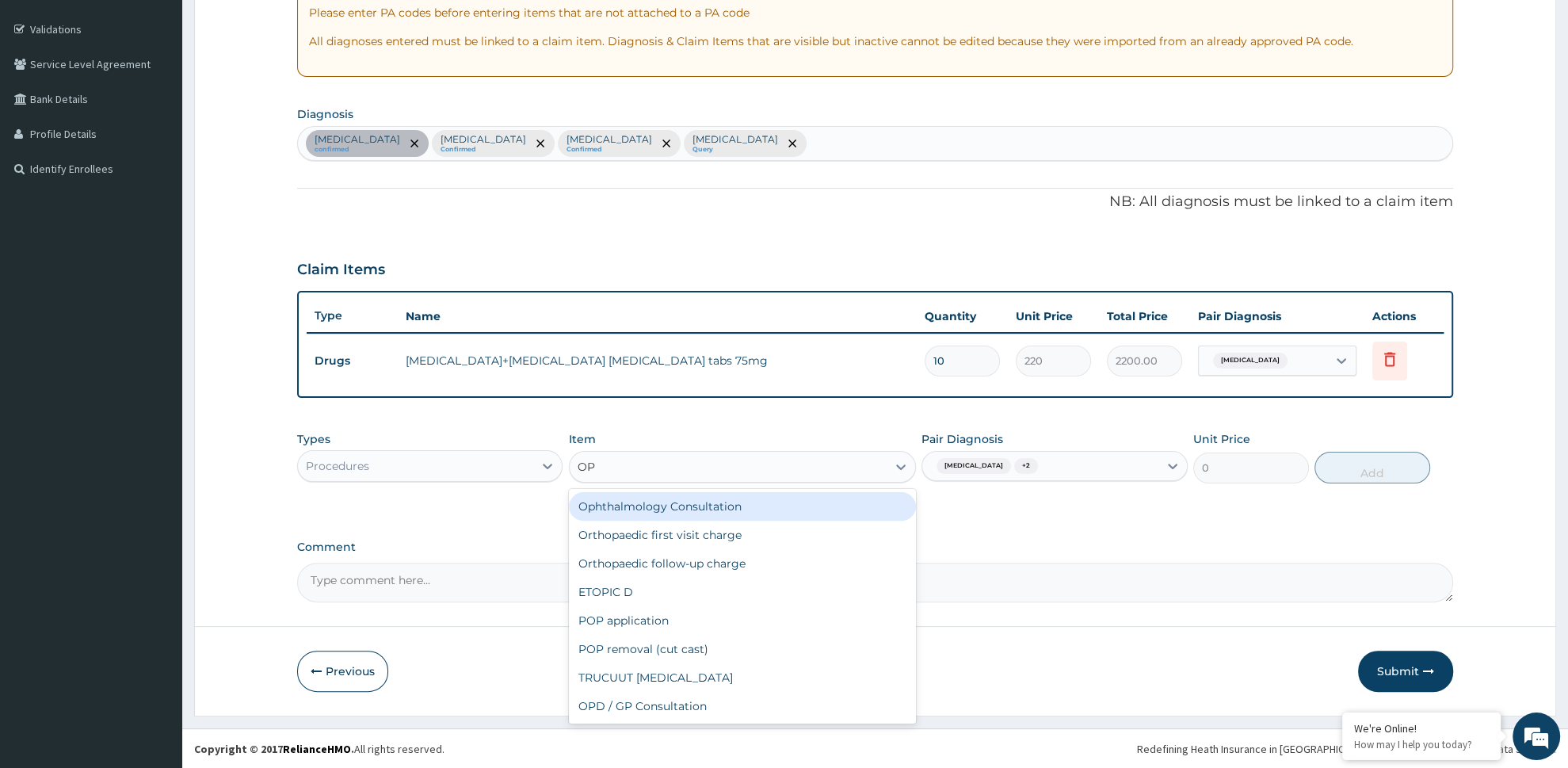
type input "OPD"
click at [656, 498] on div "OPD / GP Consultation" at bounding box center [742, 505] width 347 height 29
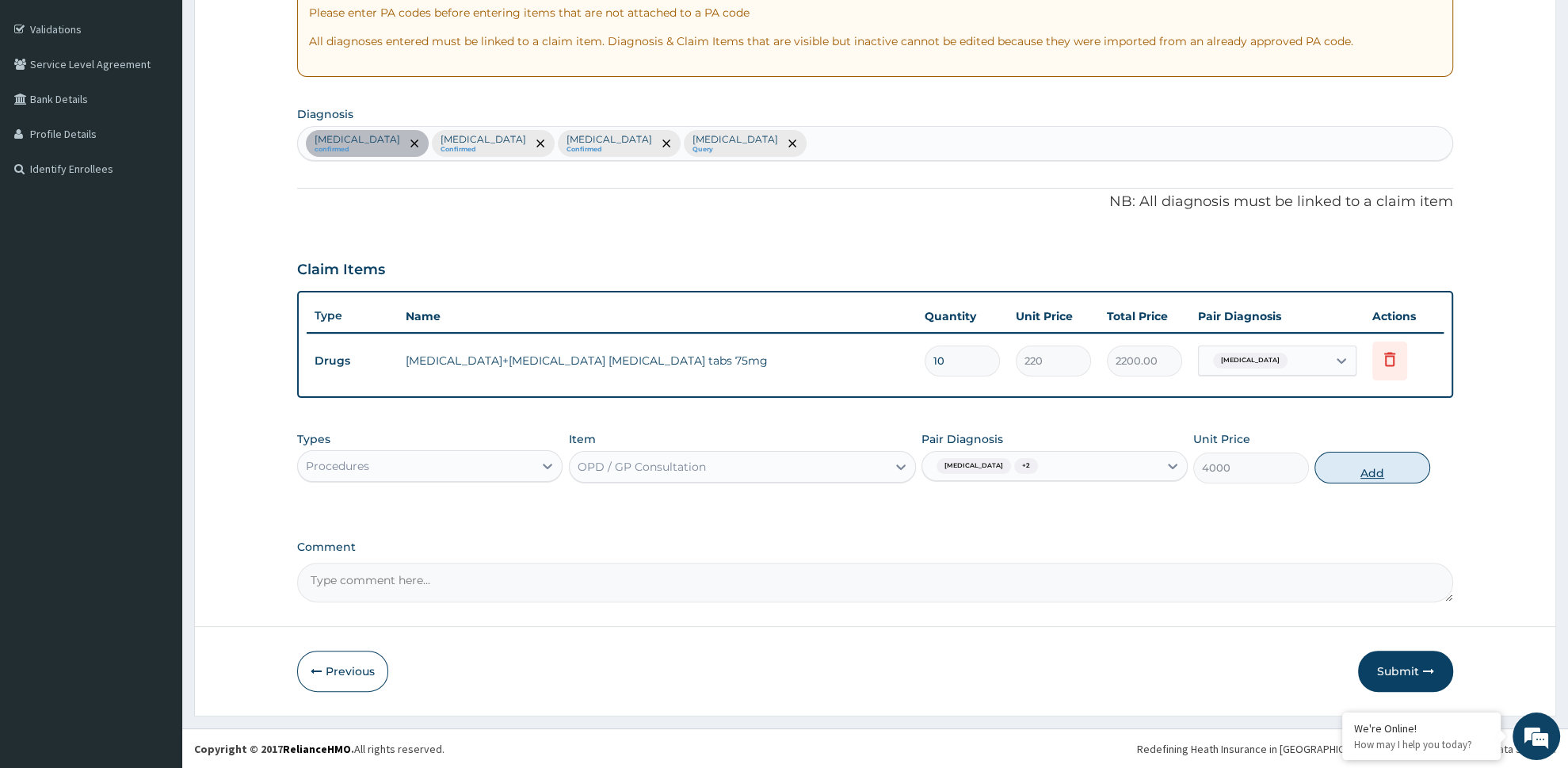
click at [1375, 466] on button "Add" at bounding box center [1372, 467] width 116 height 31
type input "0"
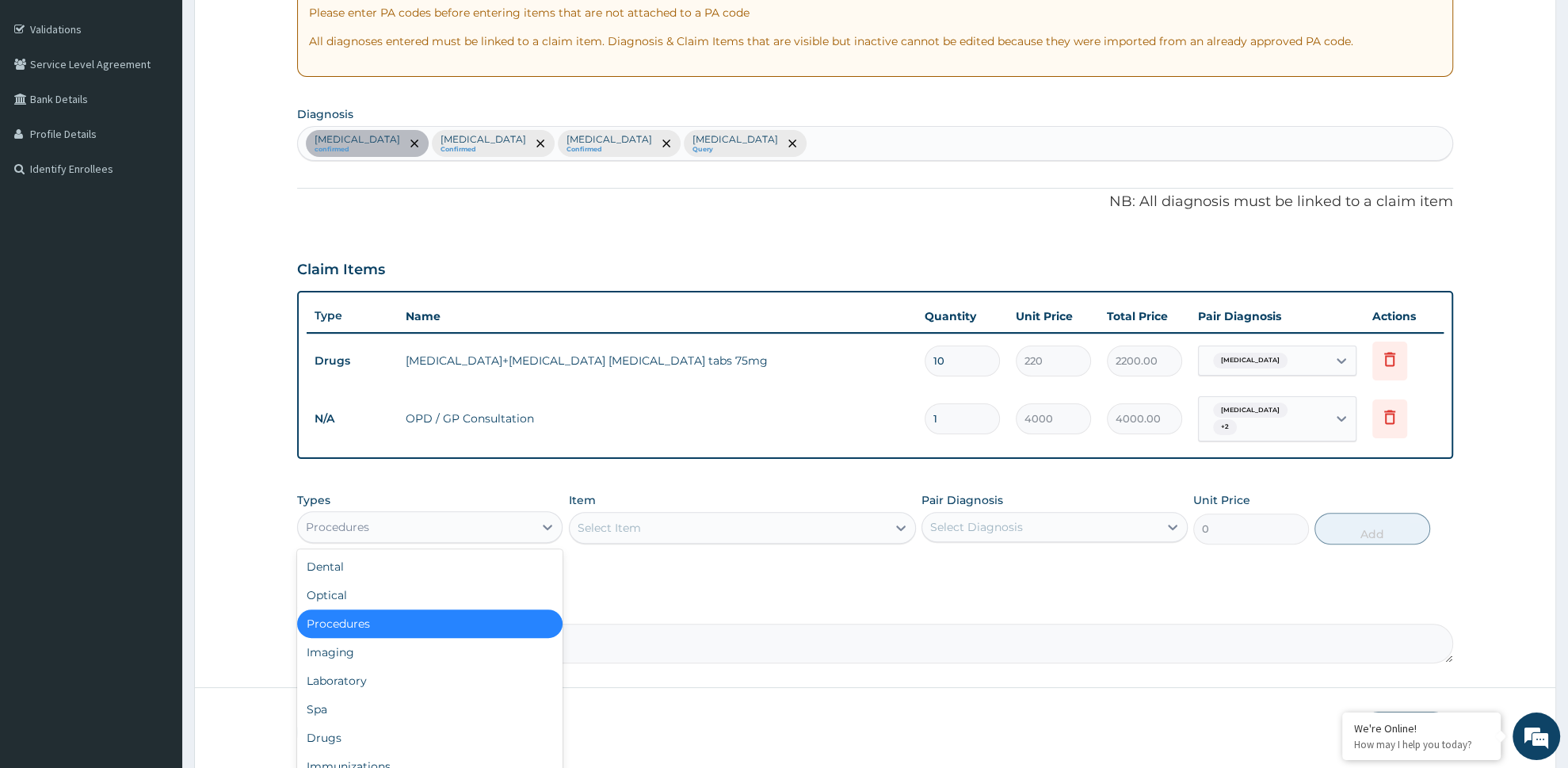
click at [415, 522] on div "Procedures" at bounding box center [416, 527] width 236 height 26
click at [408, 672] on div "Laboratory" at bounding box center [430, 680] width 266 height 29
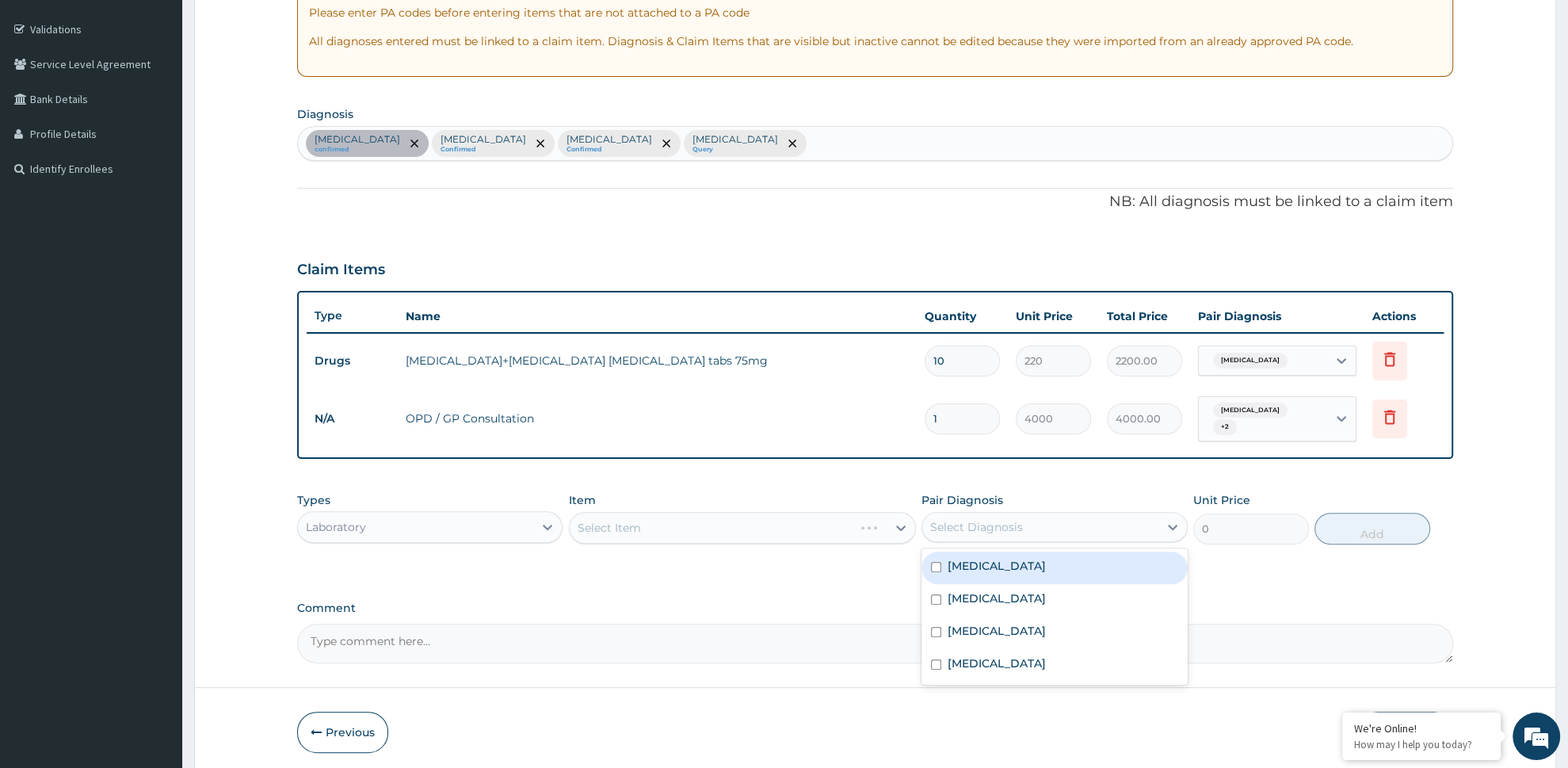
click at [985, 521] on div "Select Diagnosis" at bounding box center [976, 527] width 92 height 16
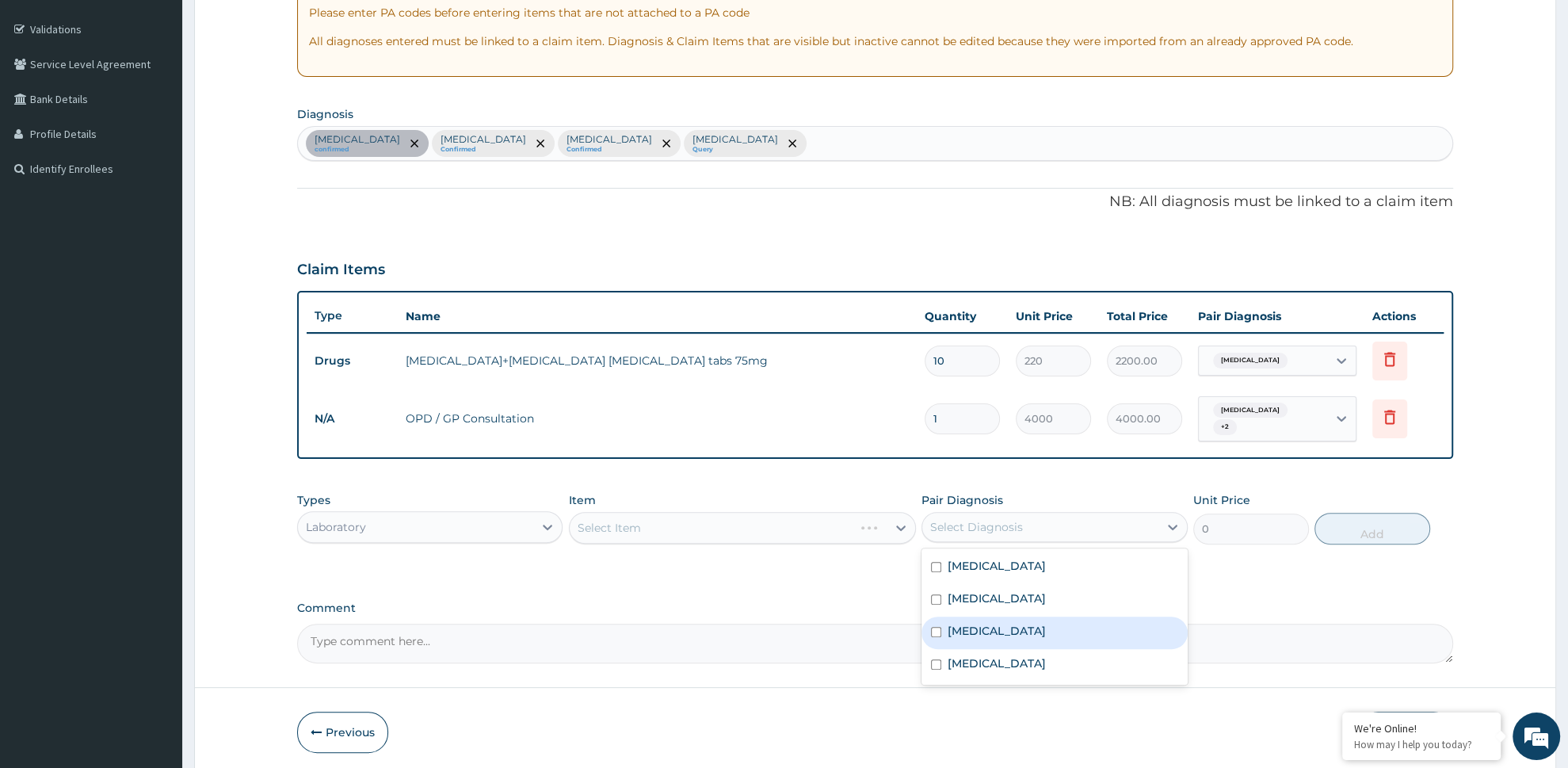
click at [990, 622] on div "Malaria" at bounding box center [1054, 632] width 266 height 32
checkbox input "true"
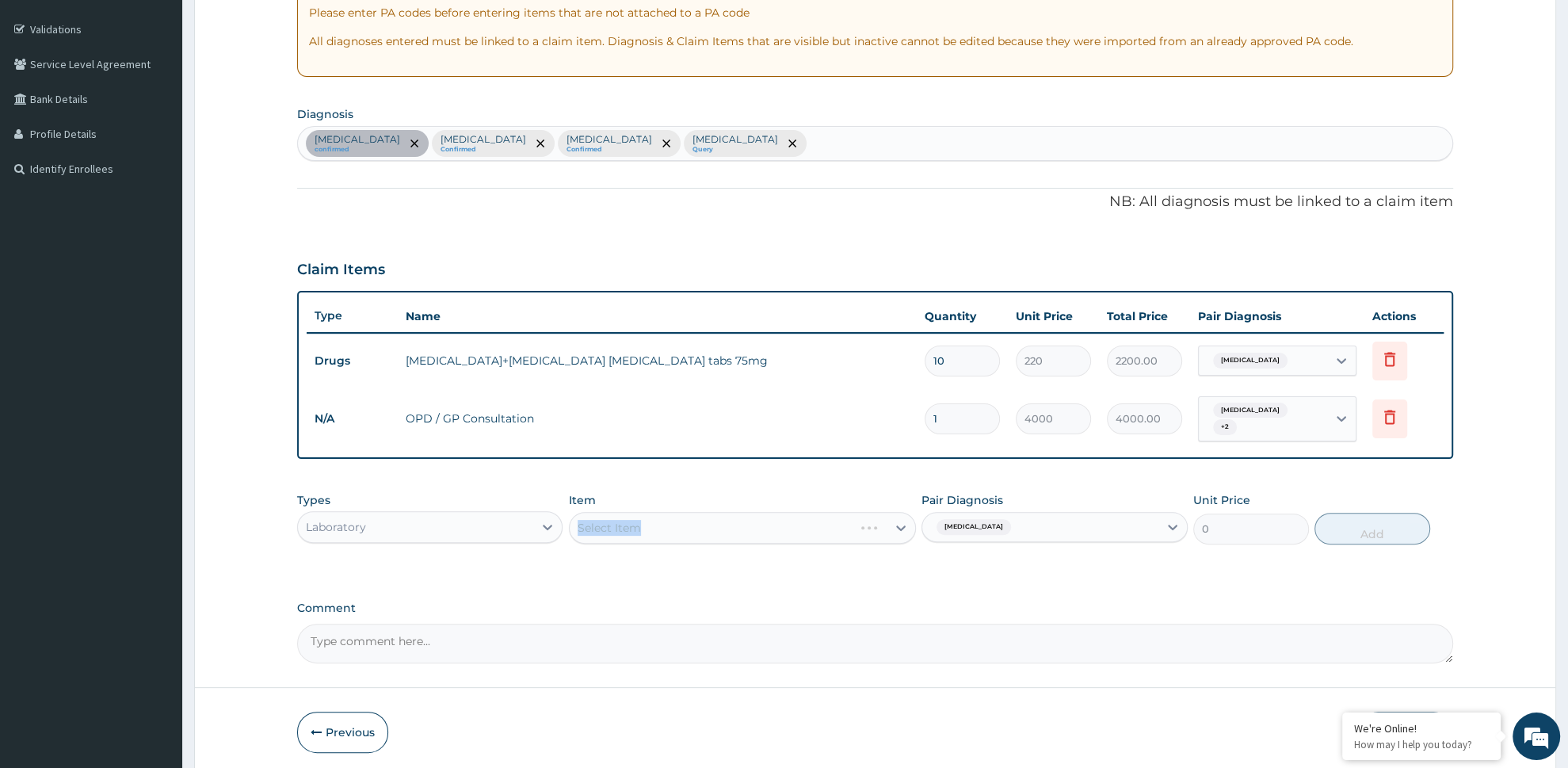
click at [673, 514] on div "Select Item" at bounding box center [742, 528] width 347 height 31
click at [655, 524] on div "Select Item" at bounding box center [742, 528] width 347 height 31
click at [726, 512] on div "Select Item" at bounding box center [742, 528] width 347 height 31
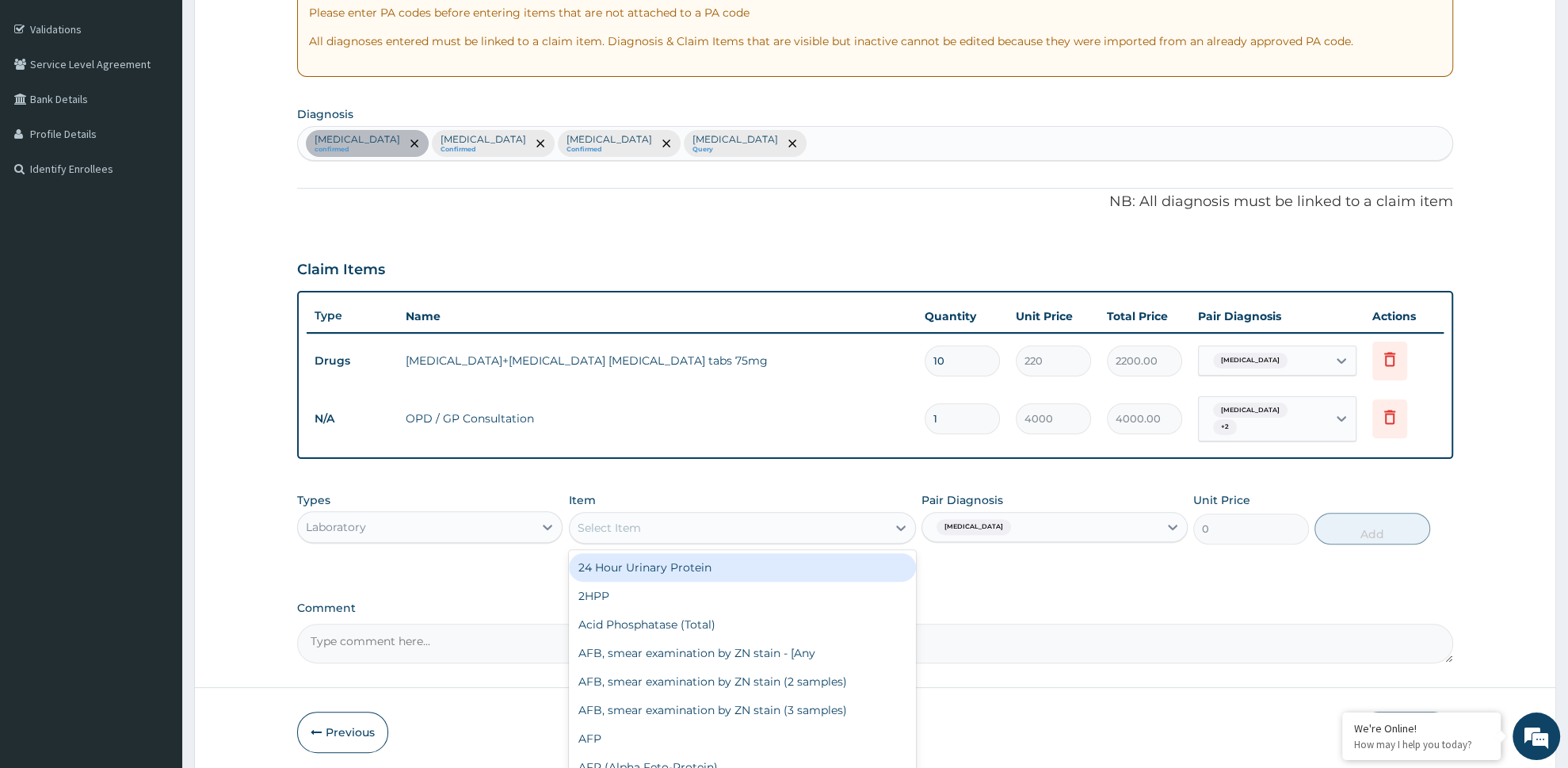
click at [692, 515] on div "Select Item" at bounding box center [727, 528] width 317 height 26
type input "MAL"
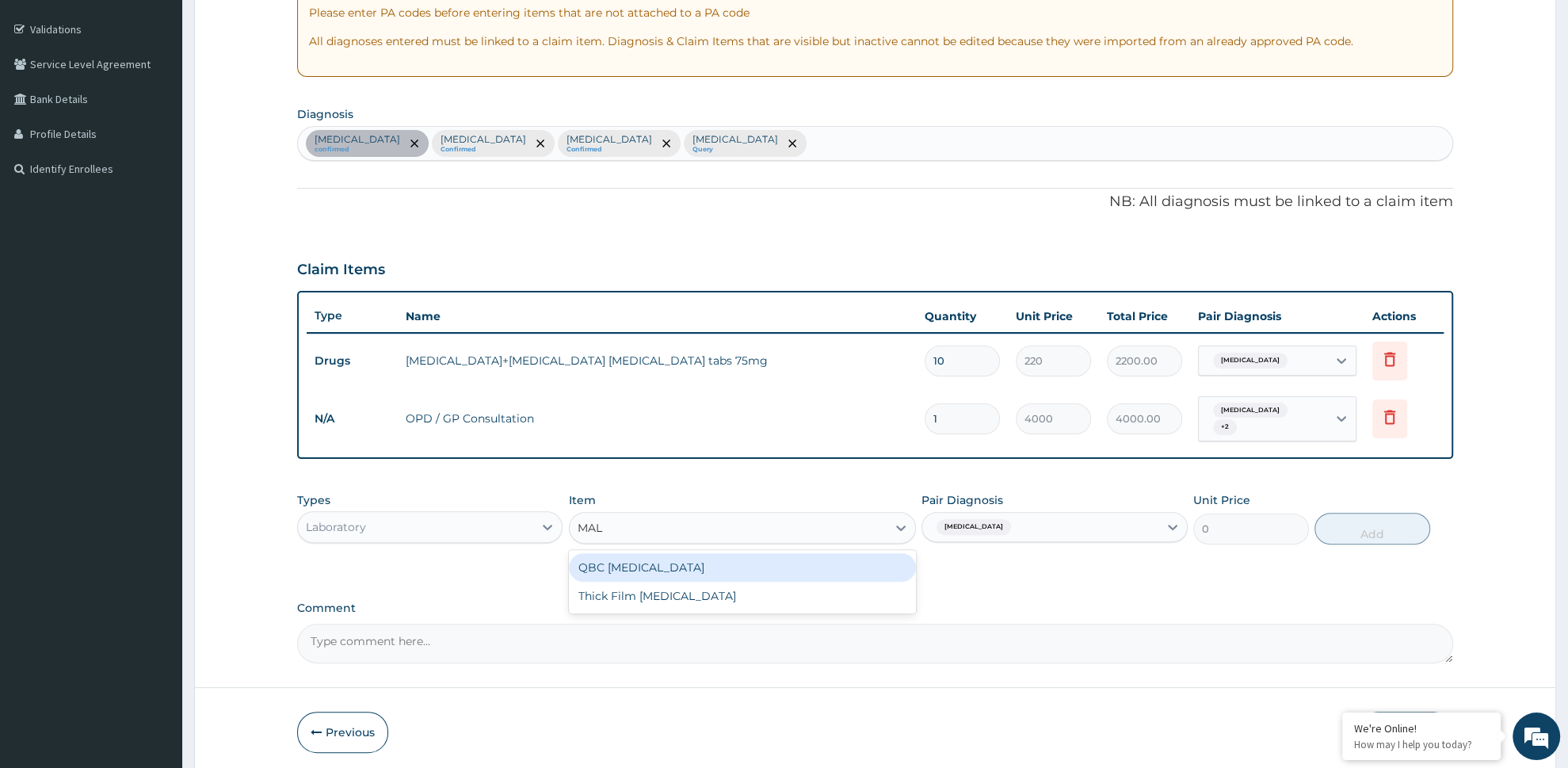
click at [658, 561] on div "QBC Malaria" at bounding box center [742, 567] width 347 height 29
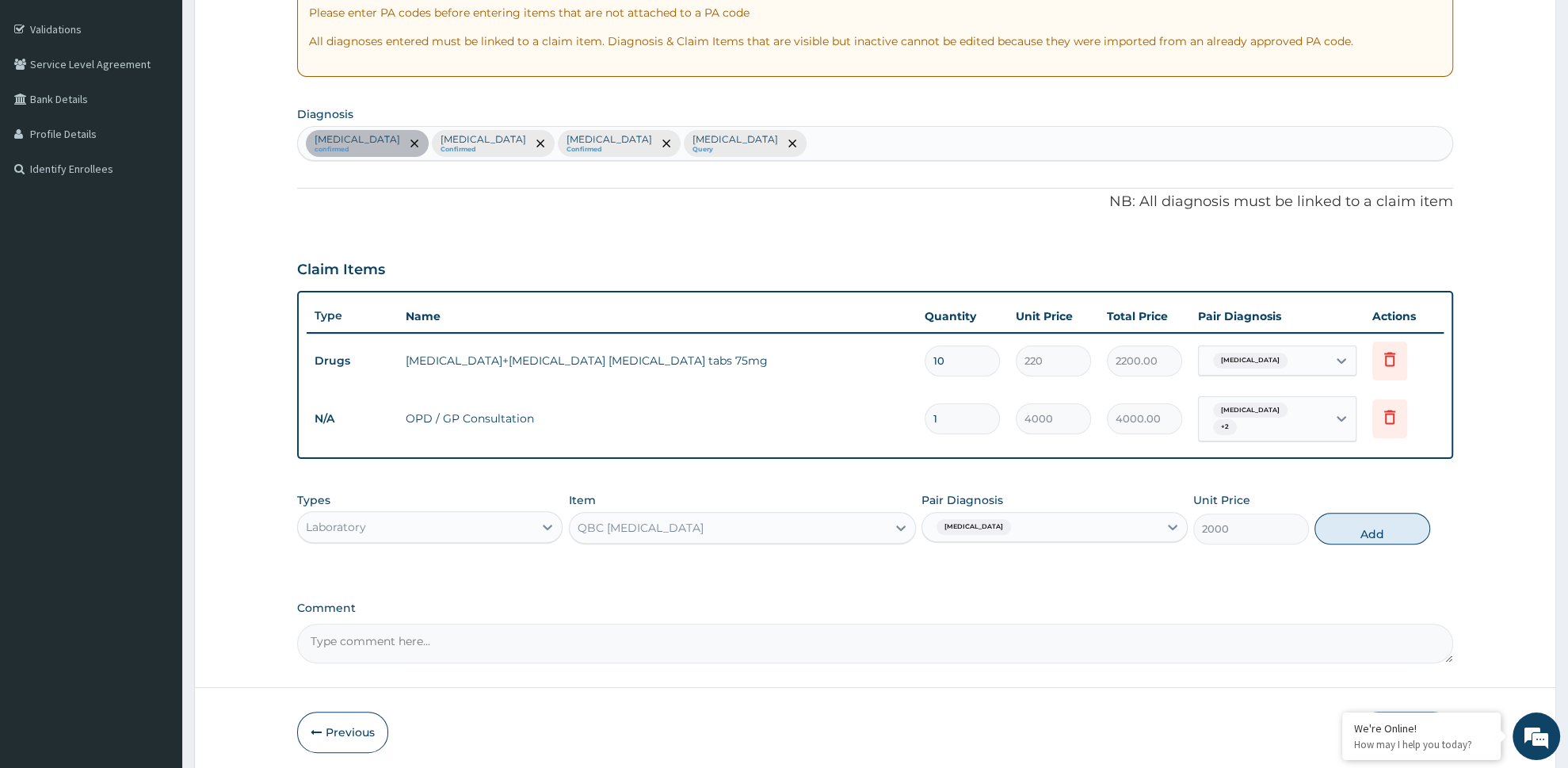
click at [1373, 519] on button "Add" at bounding box center [1372, 528] width 116 height 31
type input "0"
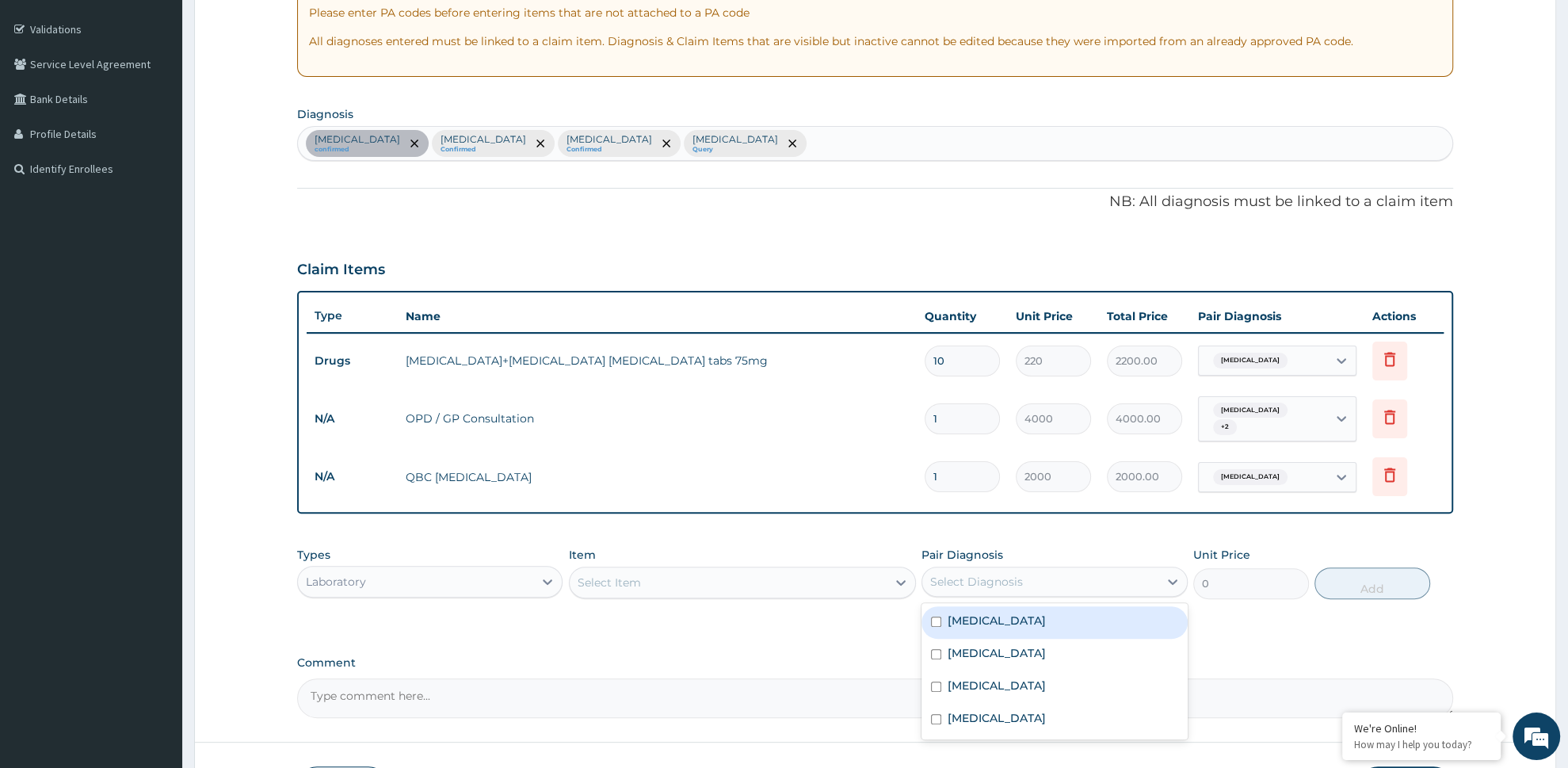
click at [954, 574] on div "Select Diagnosis" at bounding box center [976, 582] width 92 height 16
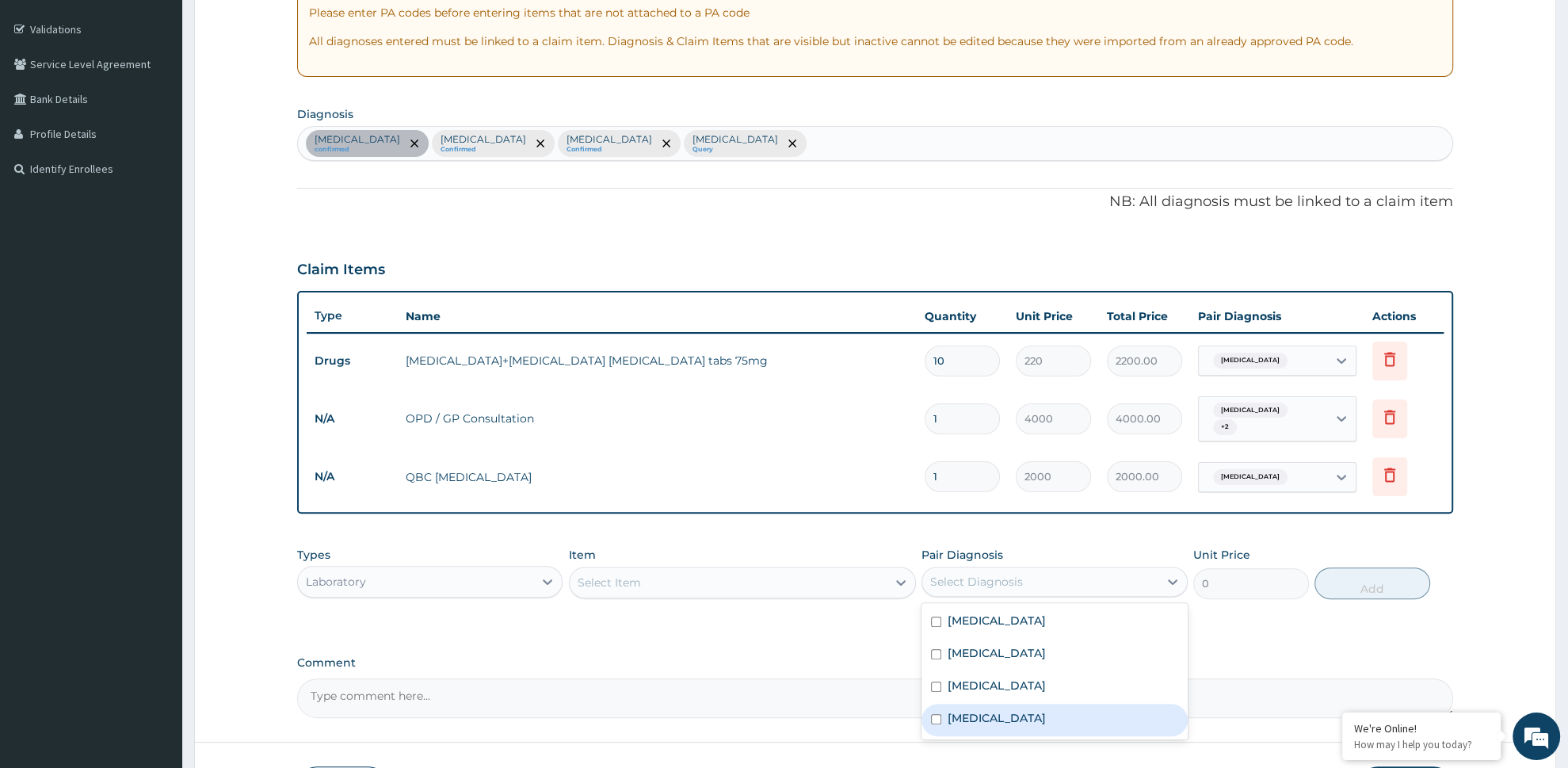
click at [978, 710] on label "Sepsis" at bounding box center [997, 718] width 98 height 16
checkbox input "true"
click at [678, 582] on div "Select Item" at bounding box center [727, 582] width 317 height 26
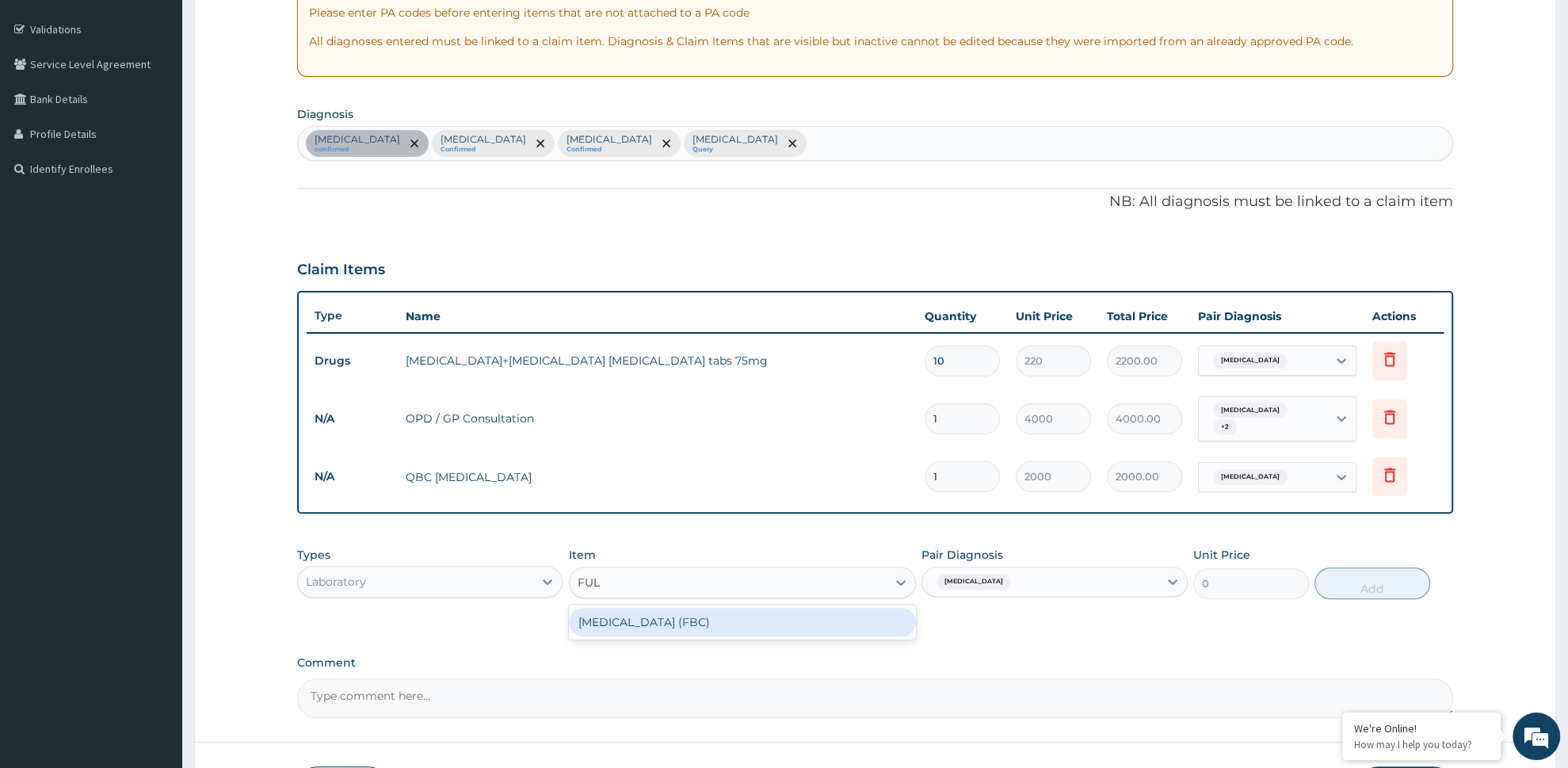
type input "FULL"
click at [686, 626] on div "Full Blood Count (FBC)" at bounding box center [742, 621] width 347 height 29
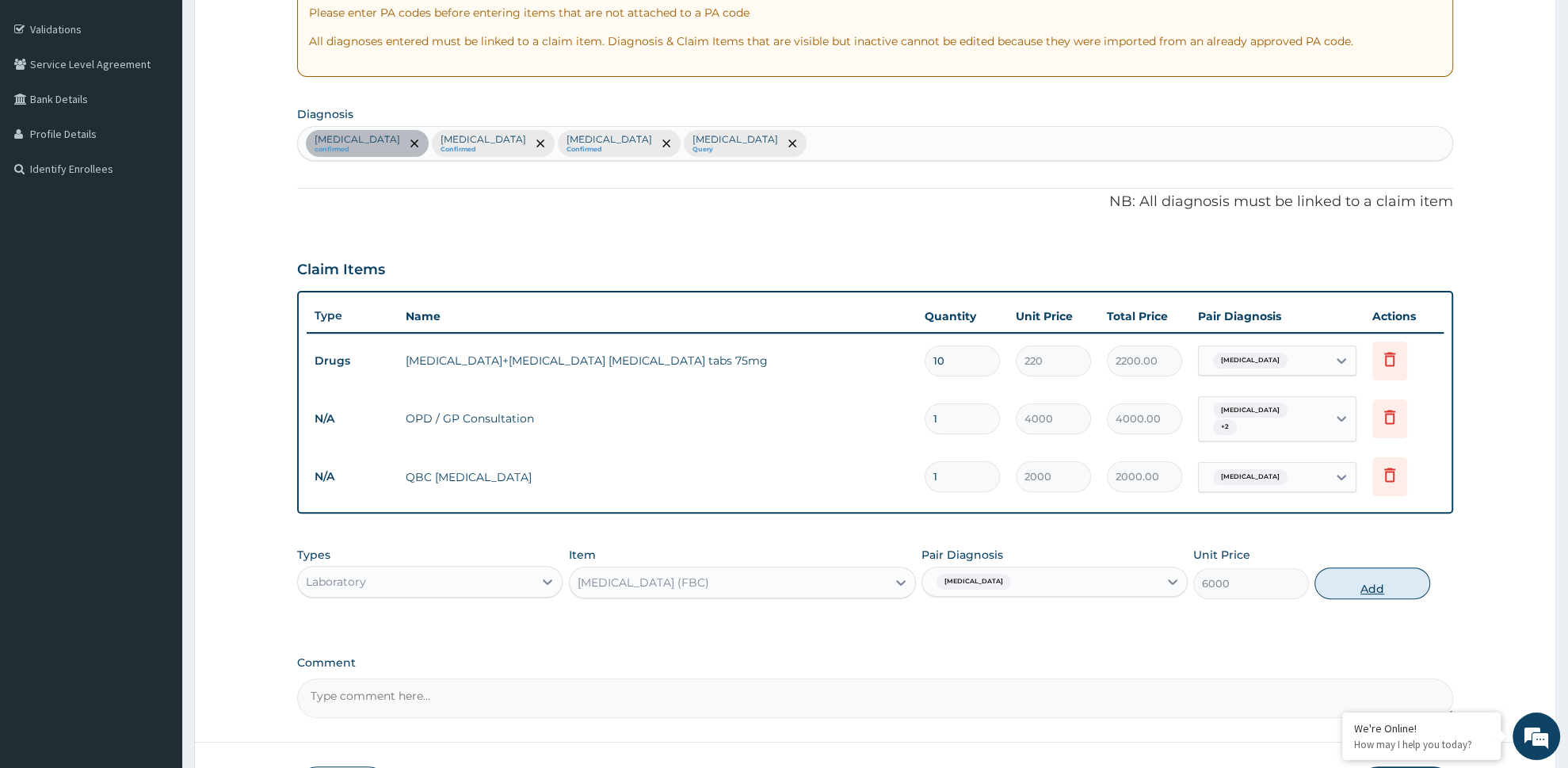
click at [1344, 582] on button "Add" at bounding box center [1372, 583] width 116 height 31
type input "0"
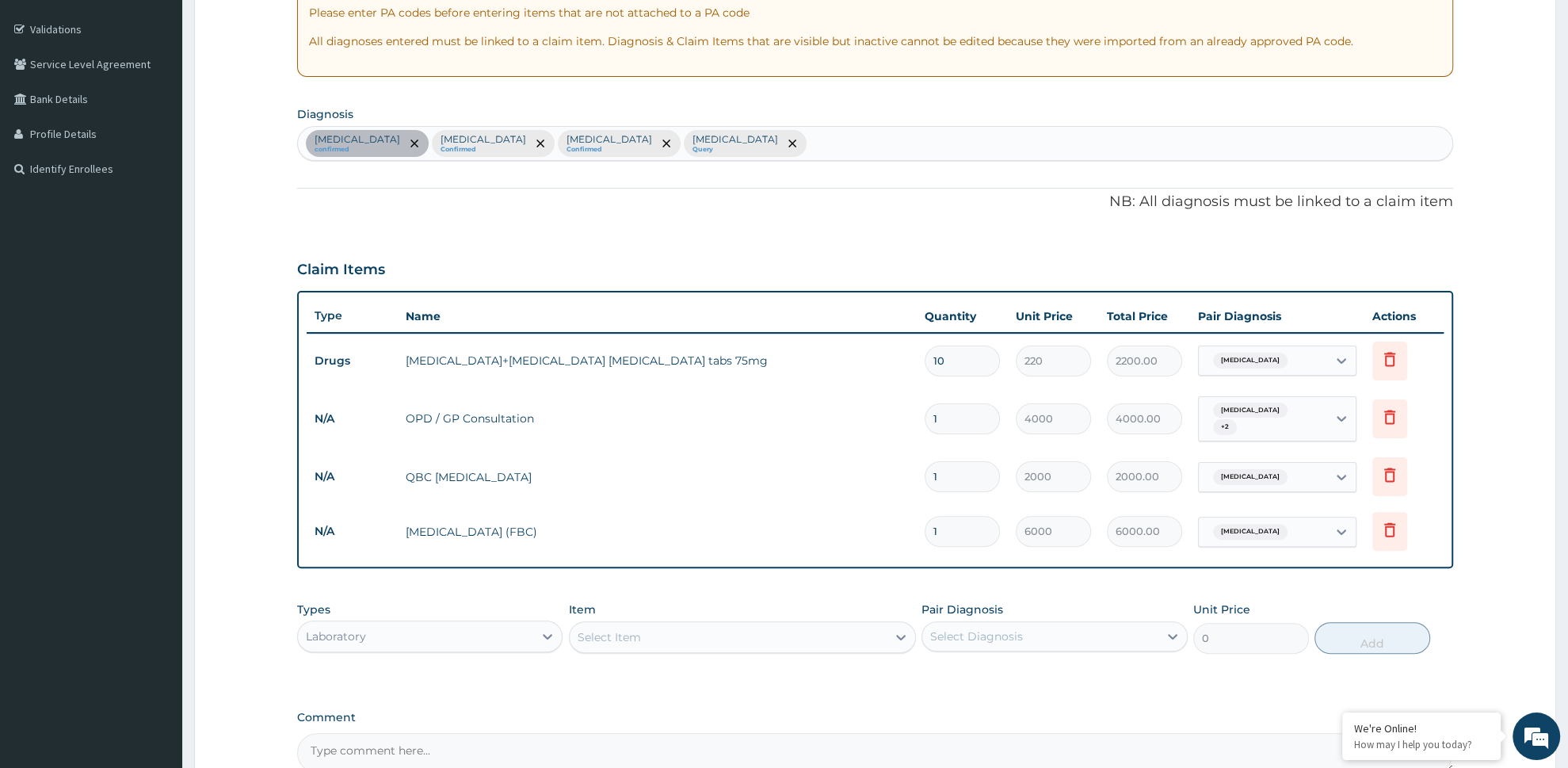
click at [566, 626] on div "Types Laboratory Item Select Item Pair Diagnosis Select Diagnosis Unit Price 0 …" at bounding box center [875, 627] width 1156 height 68
click at [541, 632] on icon at bounding box center [548, 636] width 16 height 16
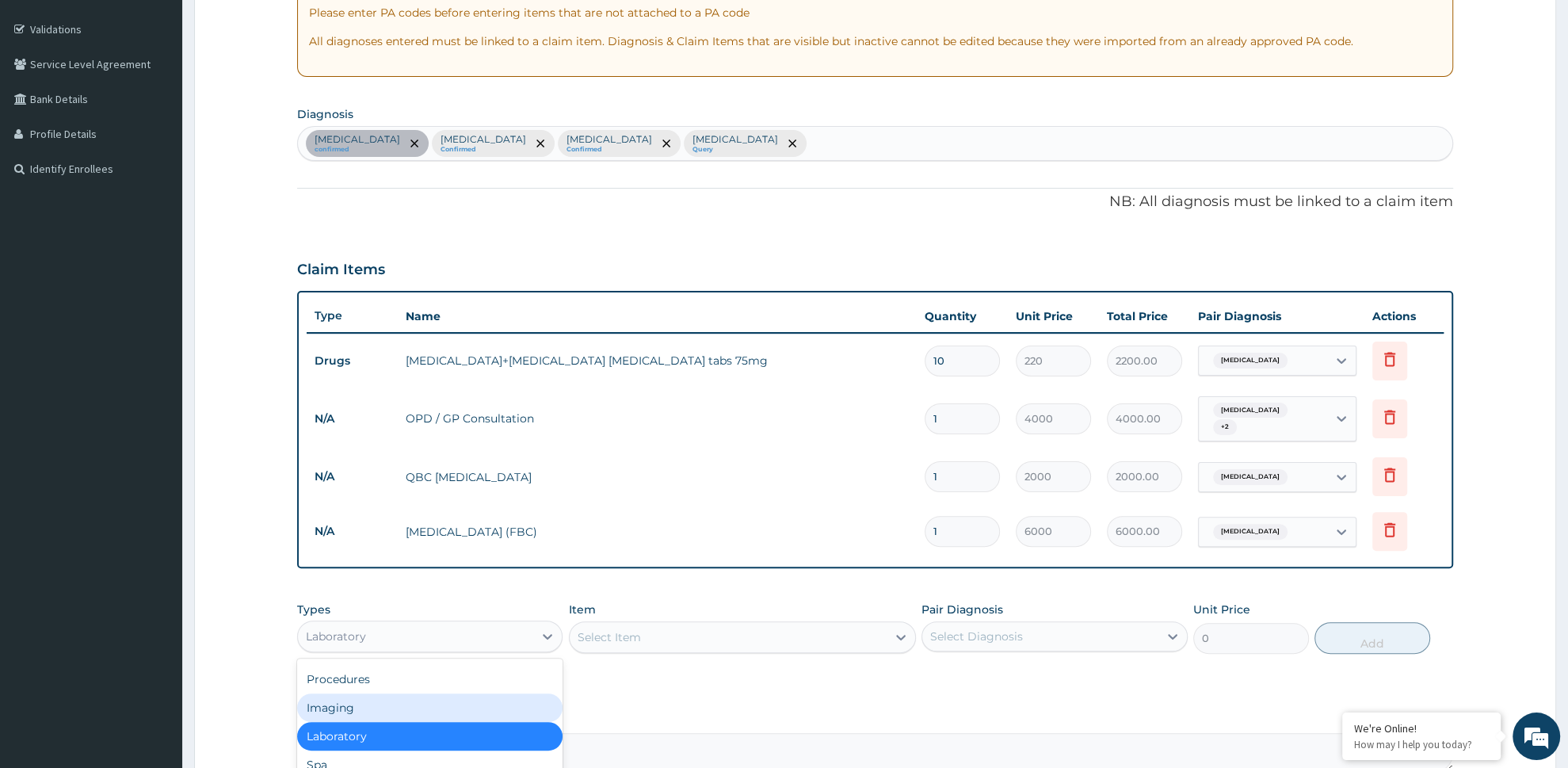
scroll to position [447, 0]
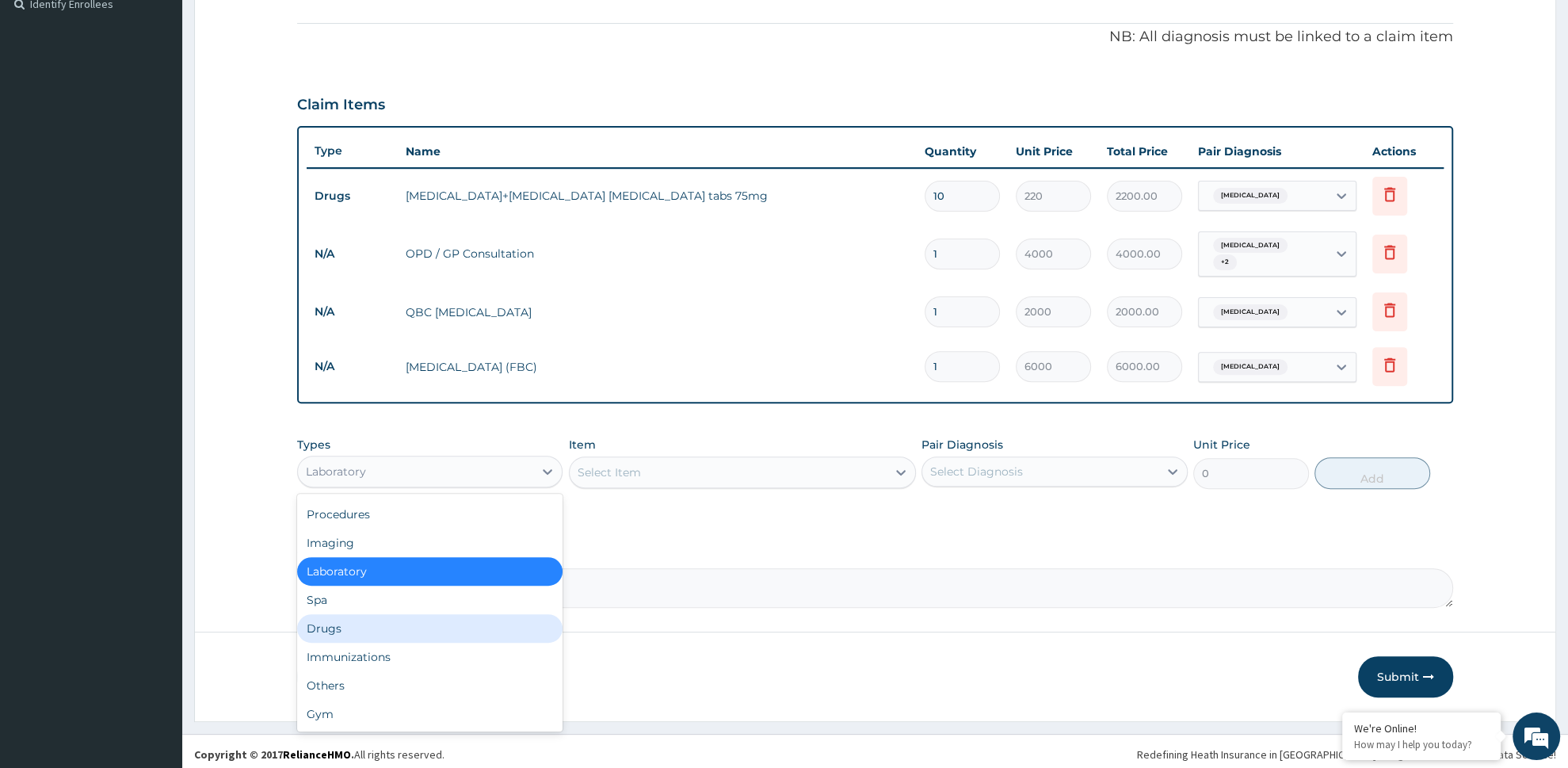
click at [386, 622] on div "Drugs" at bounding box center [430, 628] width 266 height 29
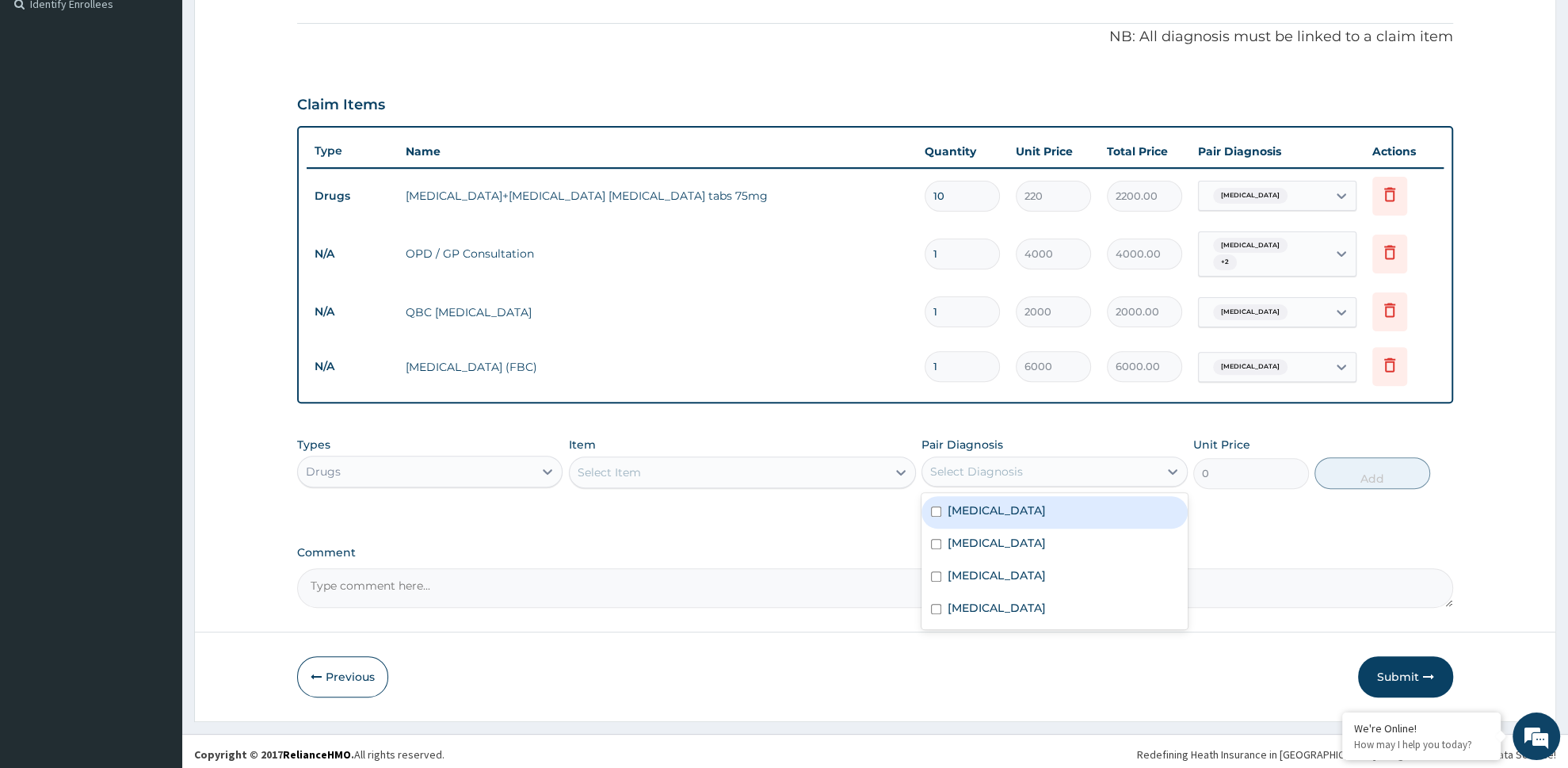
click at [948, 471] on div "Select Diagnosis" at bounding box center [976, 471] width 92 height 16
click at [948, 535] on label "Upper respiratory infection" at bounding box center [997, 543] width 98 height 16
checkbox input "true"
click at [760, 459] on div "Select Item" at bounding box center [727, 472] width 317 height 26
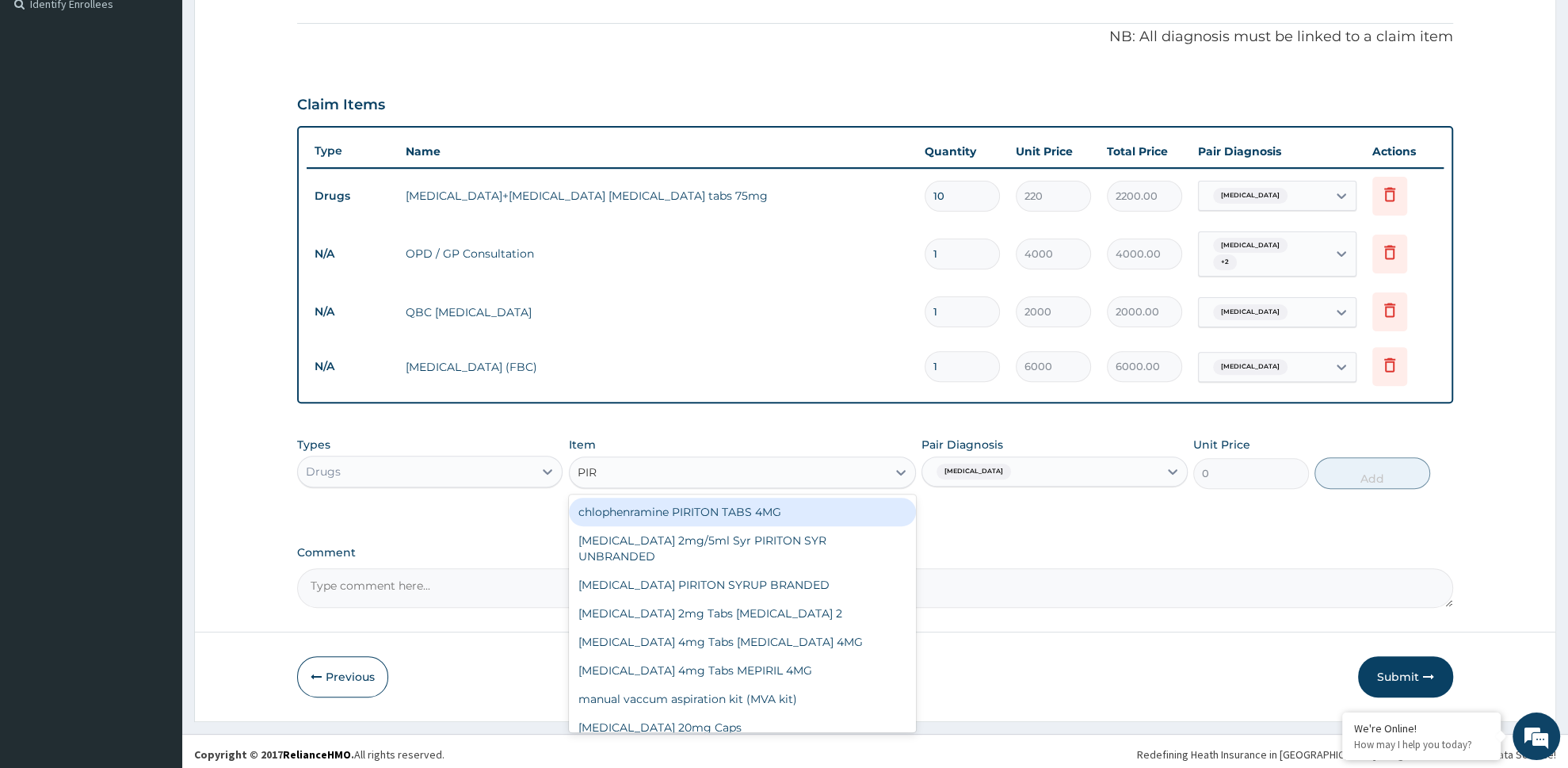
type input "PIRI"
click at [756, 511] on div "chlophenramine PIRITON TABS 4MG" at bounding box center [742, 511] width 347 height 29
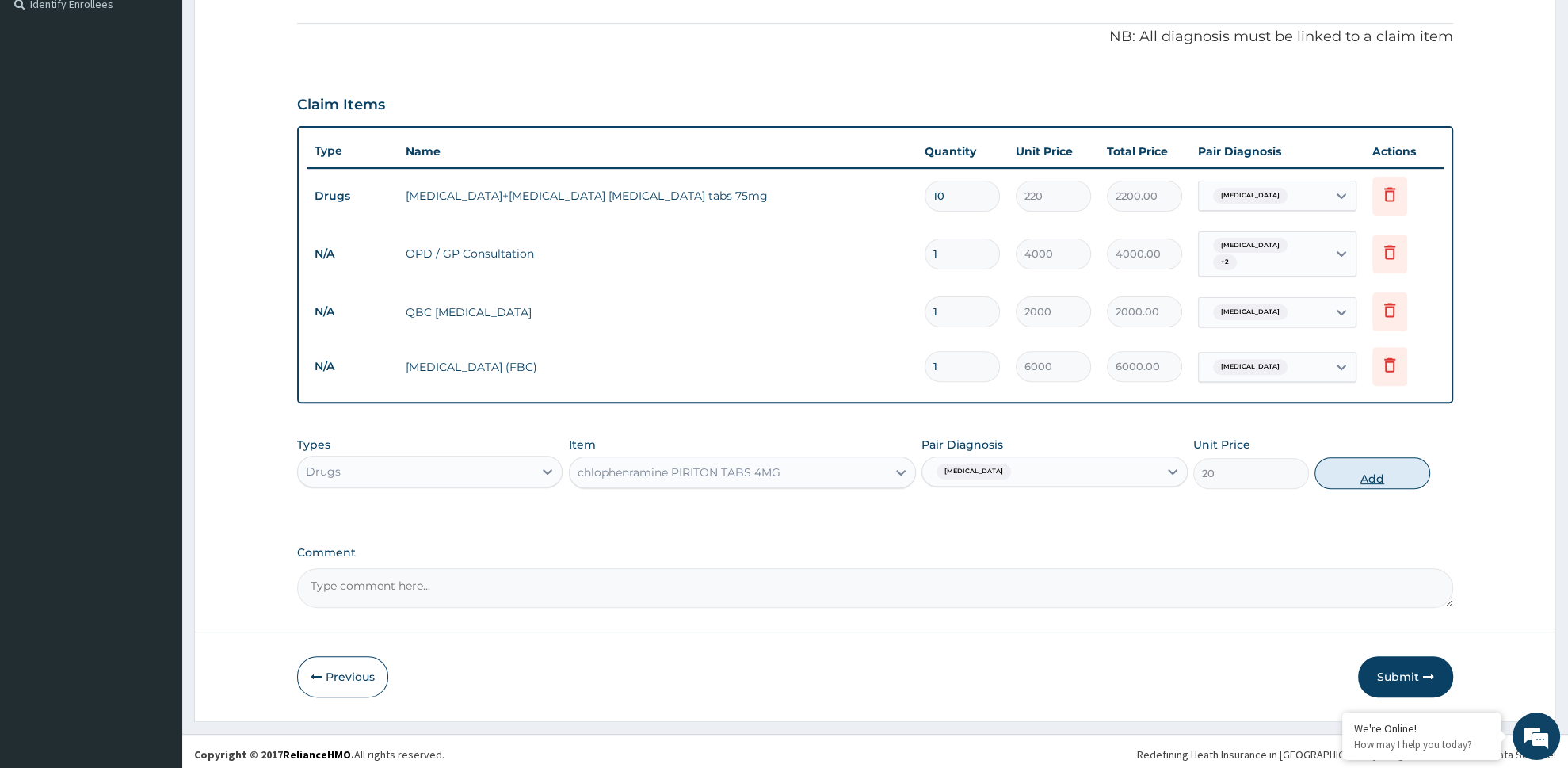
click at [1350, 467] on button "Add" at bounding box center [1372, 473] width 116 height 31
type input "0"
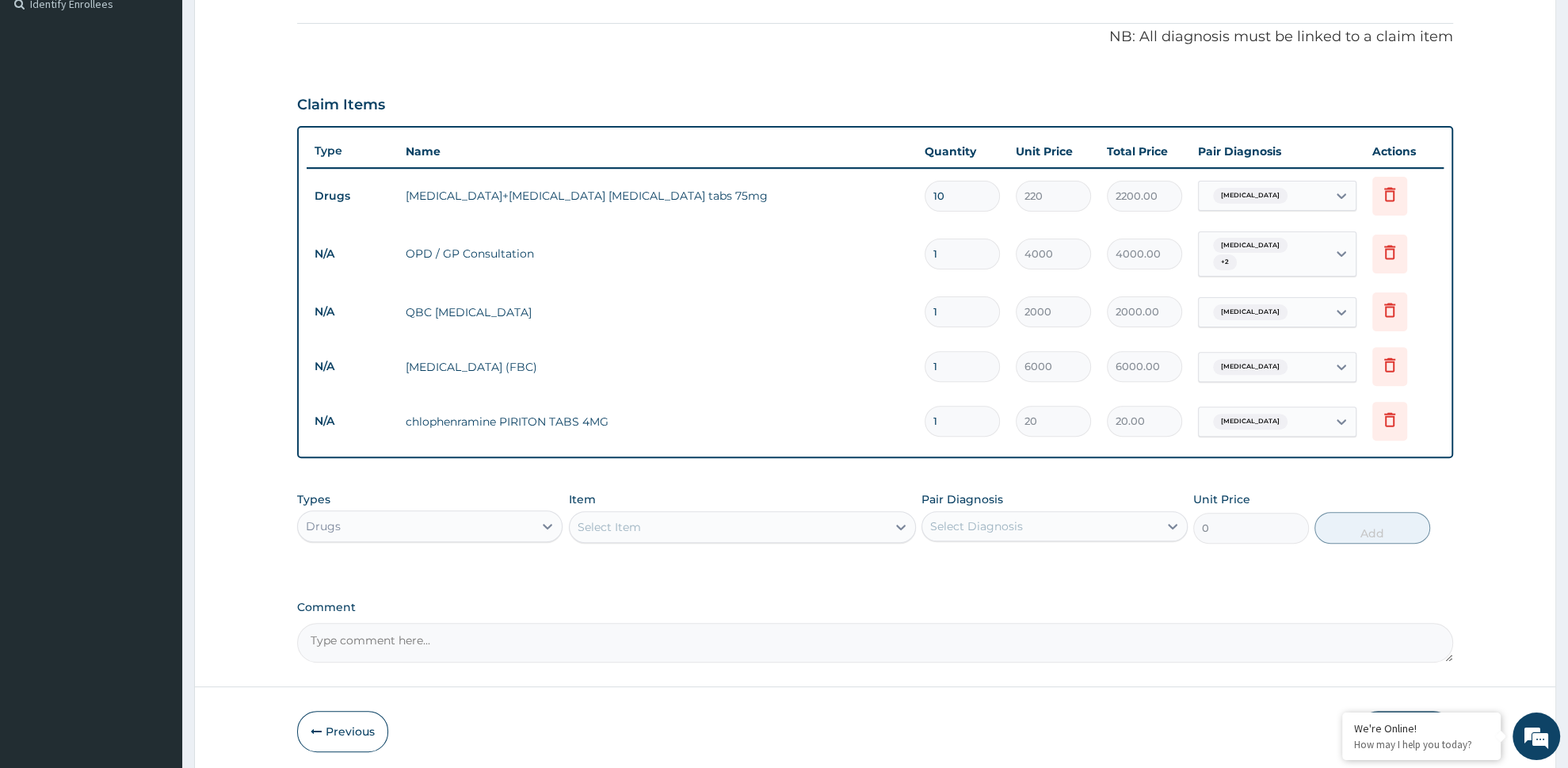
type input "10"
type input "200.00"
type input "10"
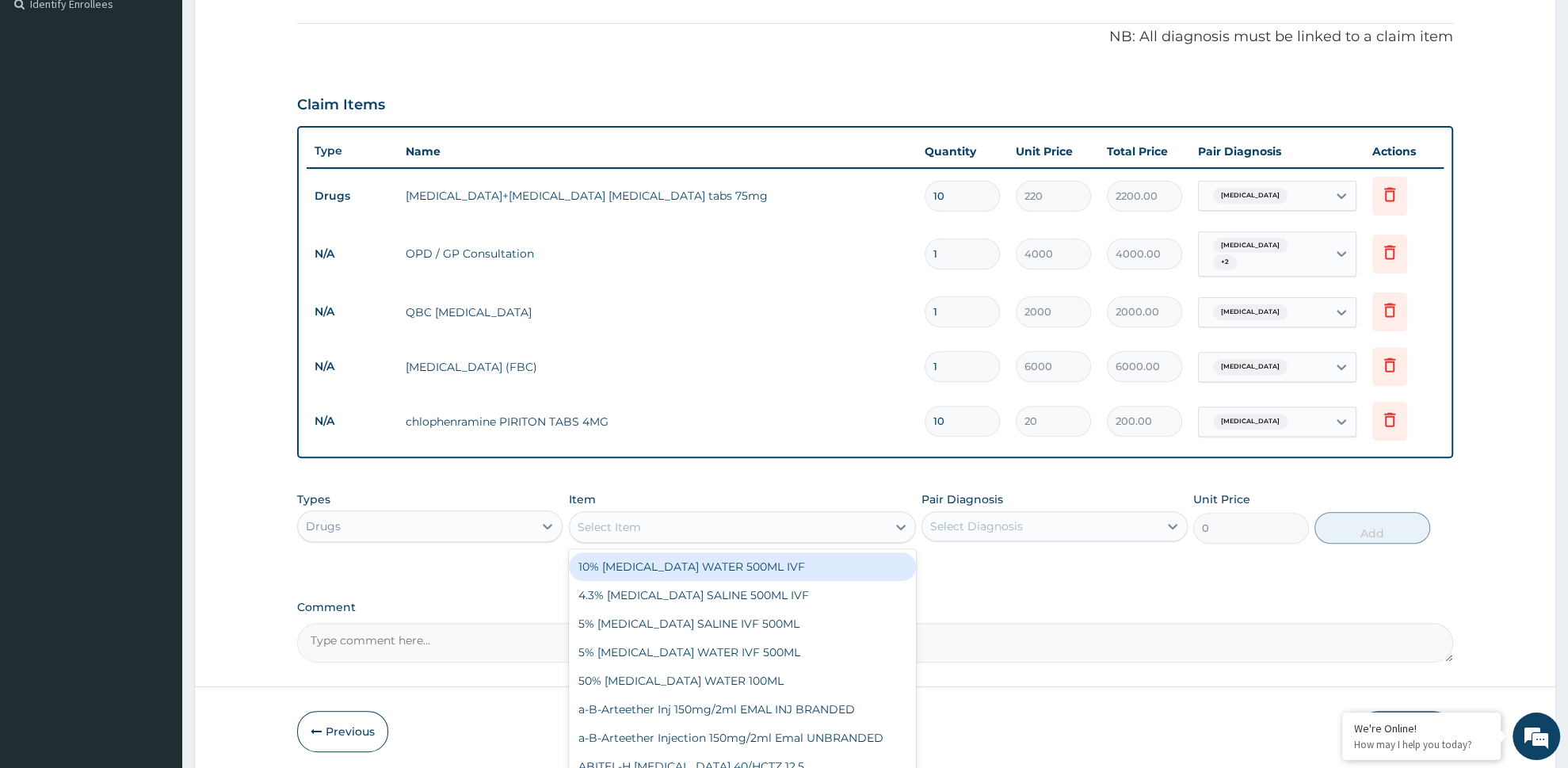
click at [640, 526] on div "Select Item" at bounding box center [610, 527] width 63 height 16
type input "LORA"
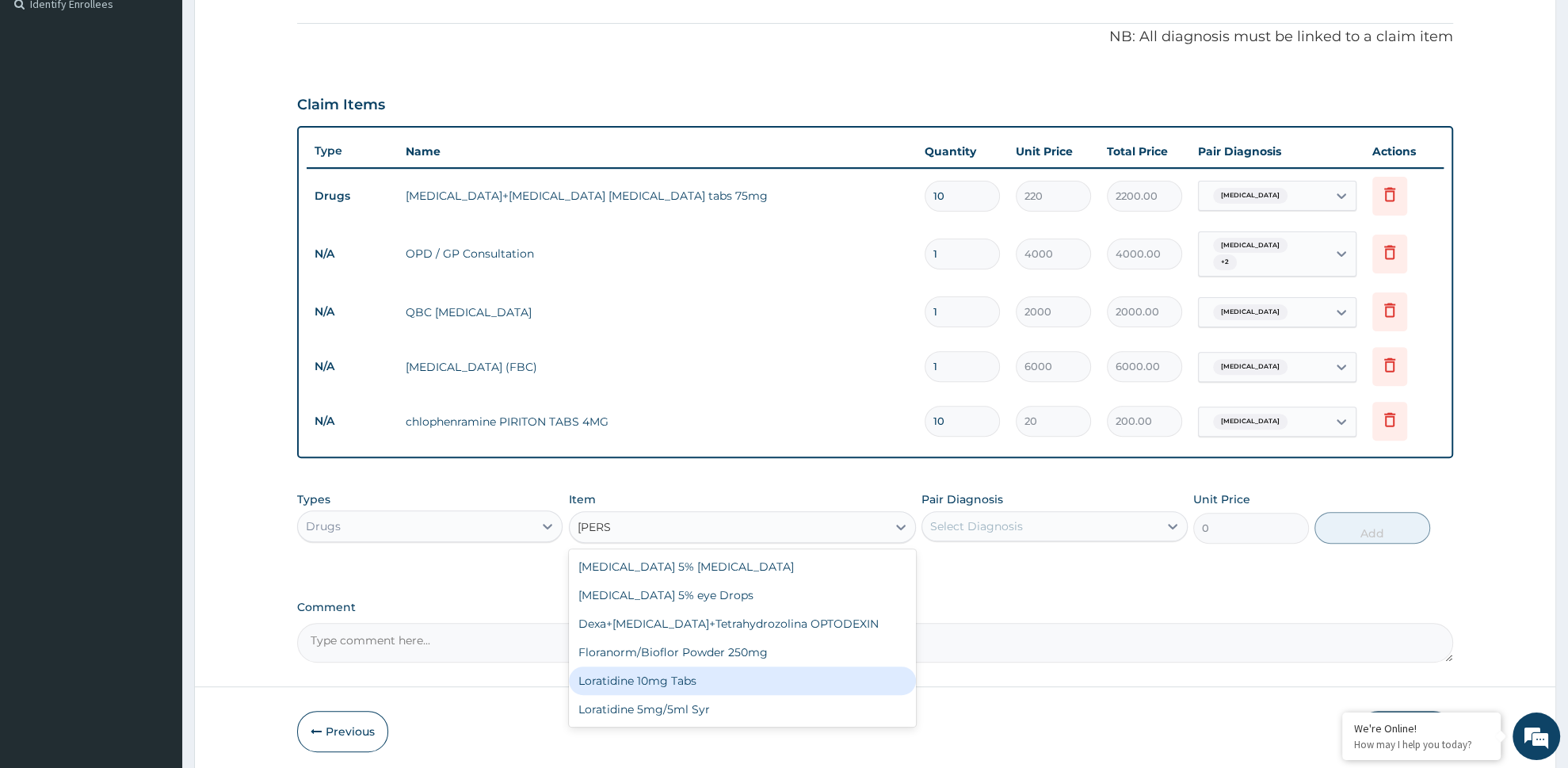
click at [618, 676] on div "Loratidine 10mg Tabs" at bounding box center [742, 680] width 347 height 29
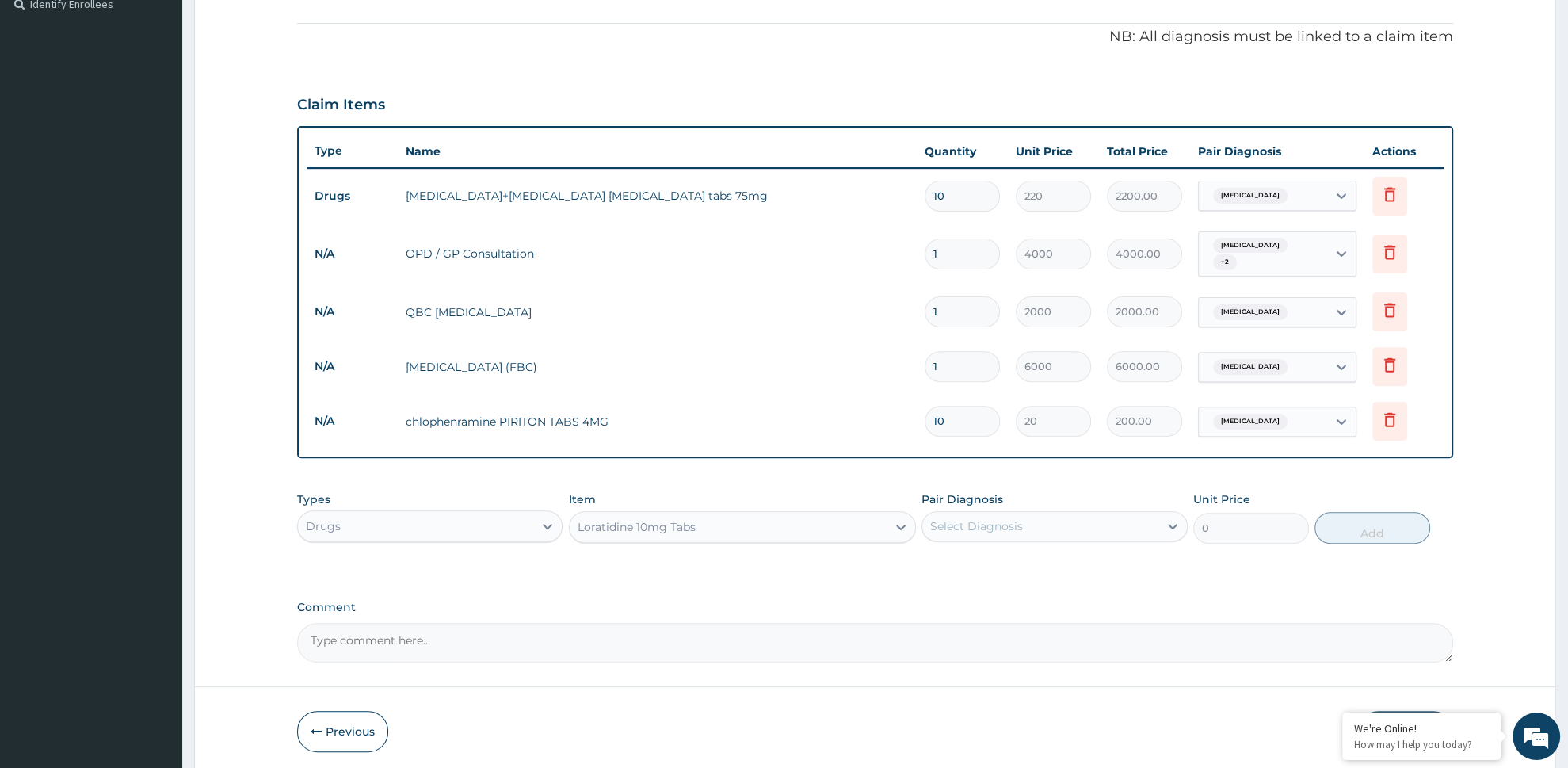
type input "80"
click at [1039, 513] on div "Select Diagnosis" at bounding box center [1040, 526] width 236 height 26
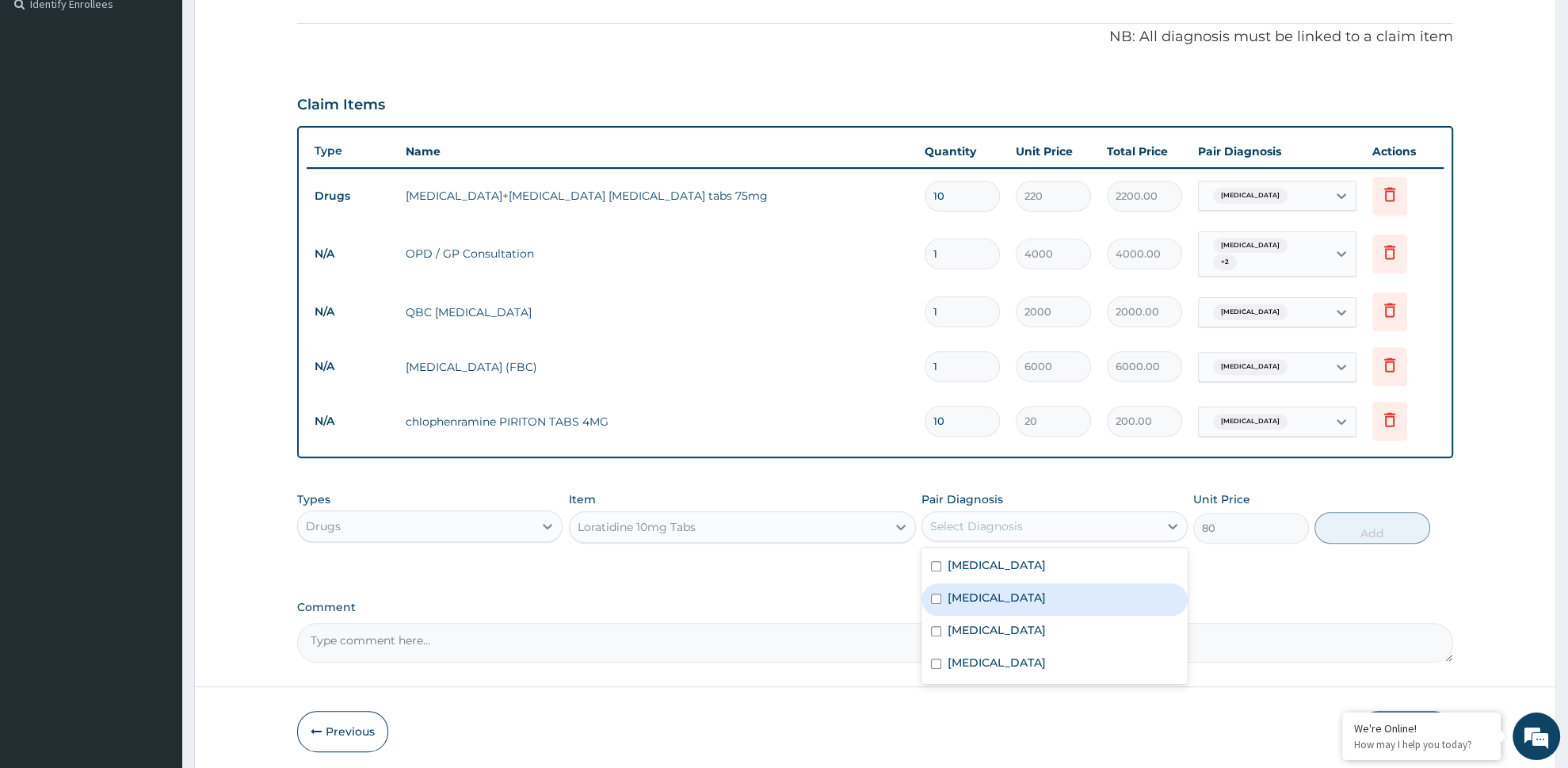
click at [985, 594] on label "Upper respiratory infection" at bounding box center [997, 598] width 98 height 16
checkbox input "true"
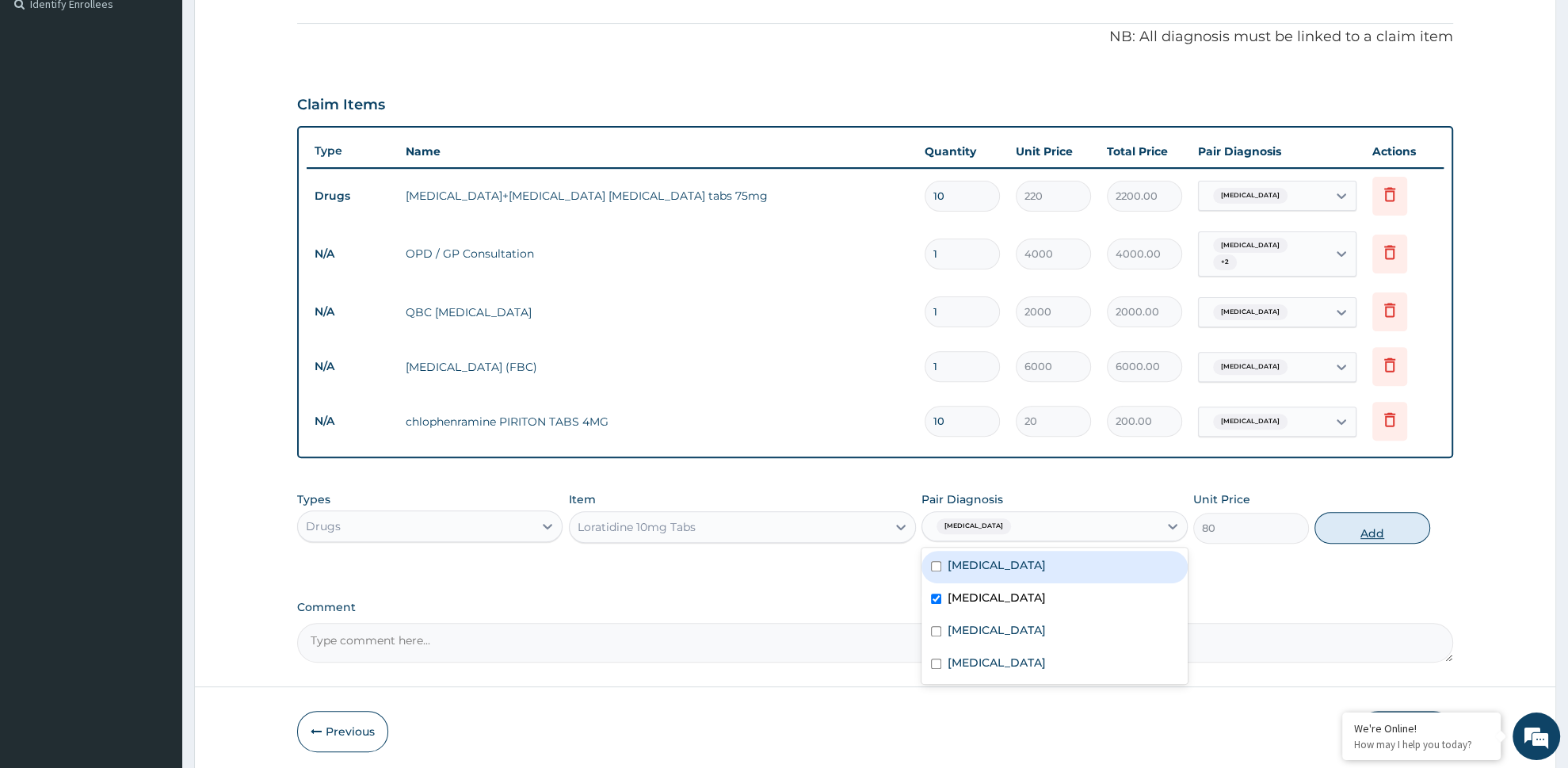
click at [1390, 521] on button "Add" at bounding box center [1372, 528] width 116 height 31
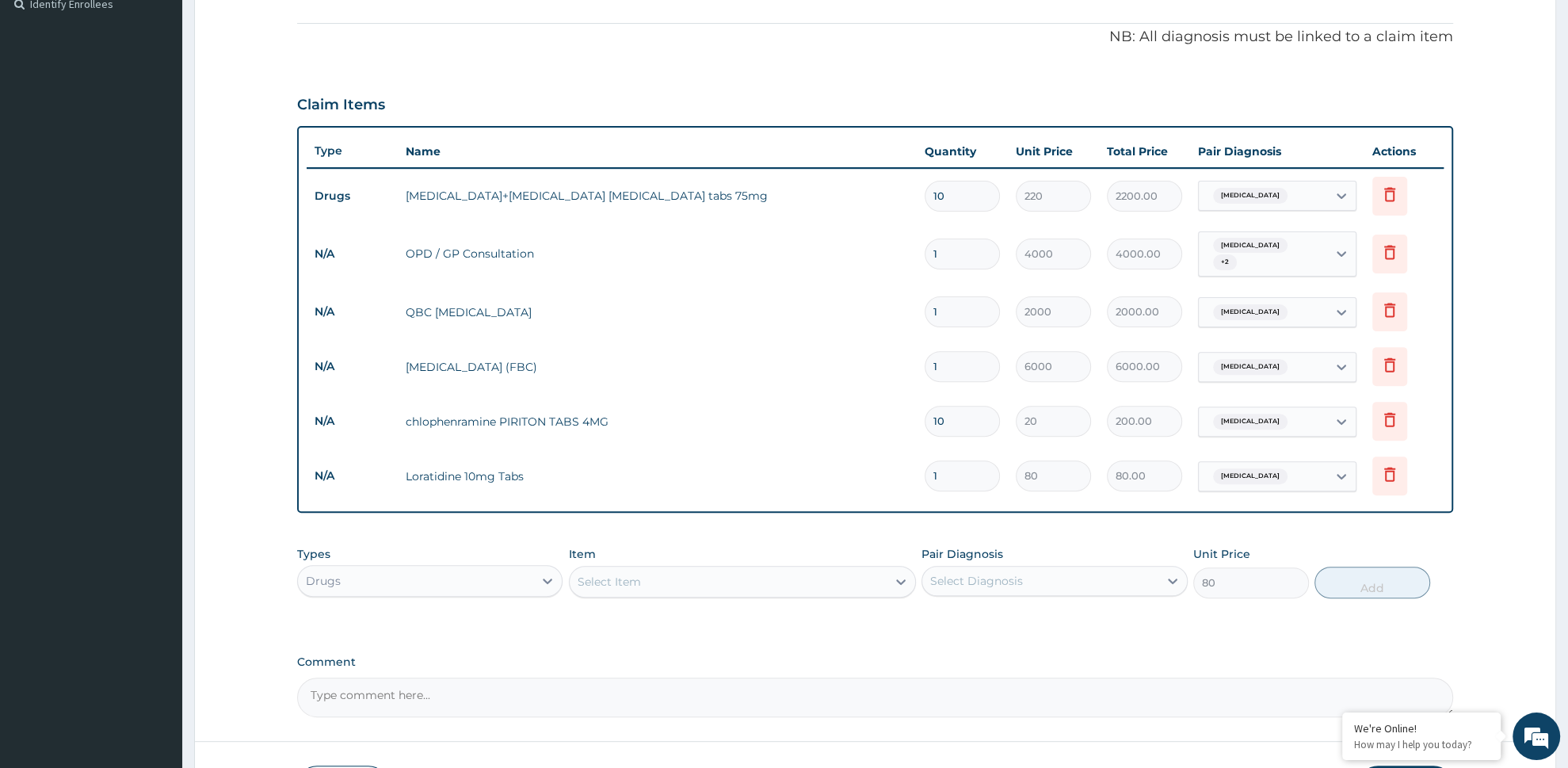
type input "0"
type input "10"
type input "800.00"
type input "10"
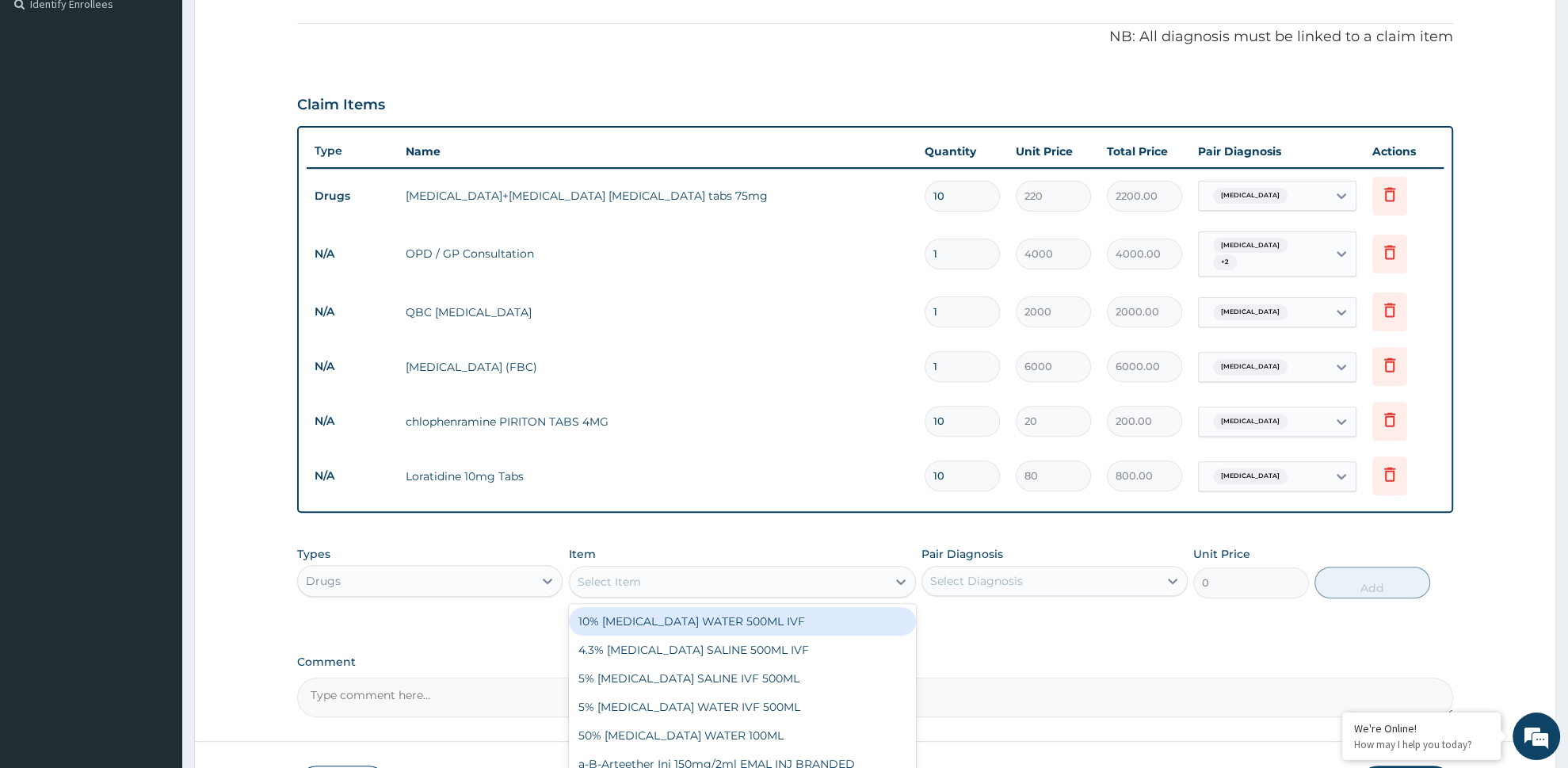
click at [632, 583] on div "Select Item" at bounding box center [727, 582] width 317 height 26
type input "BENY"
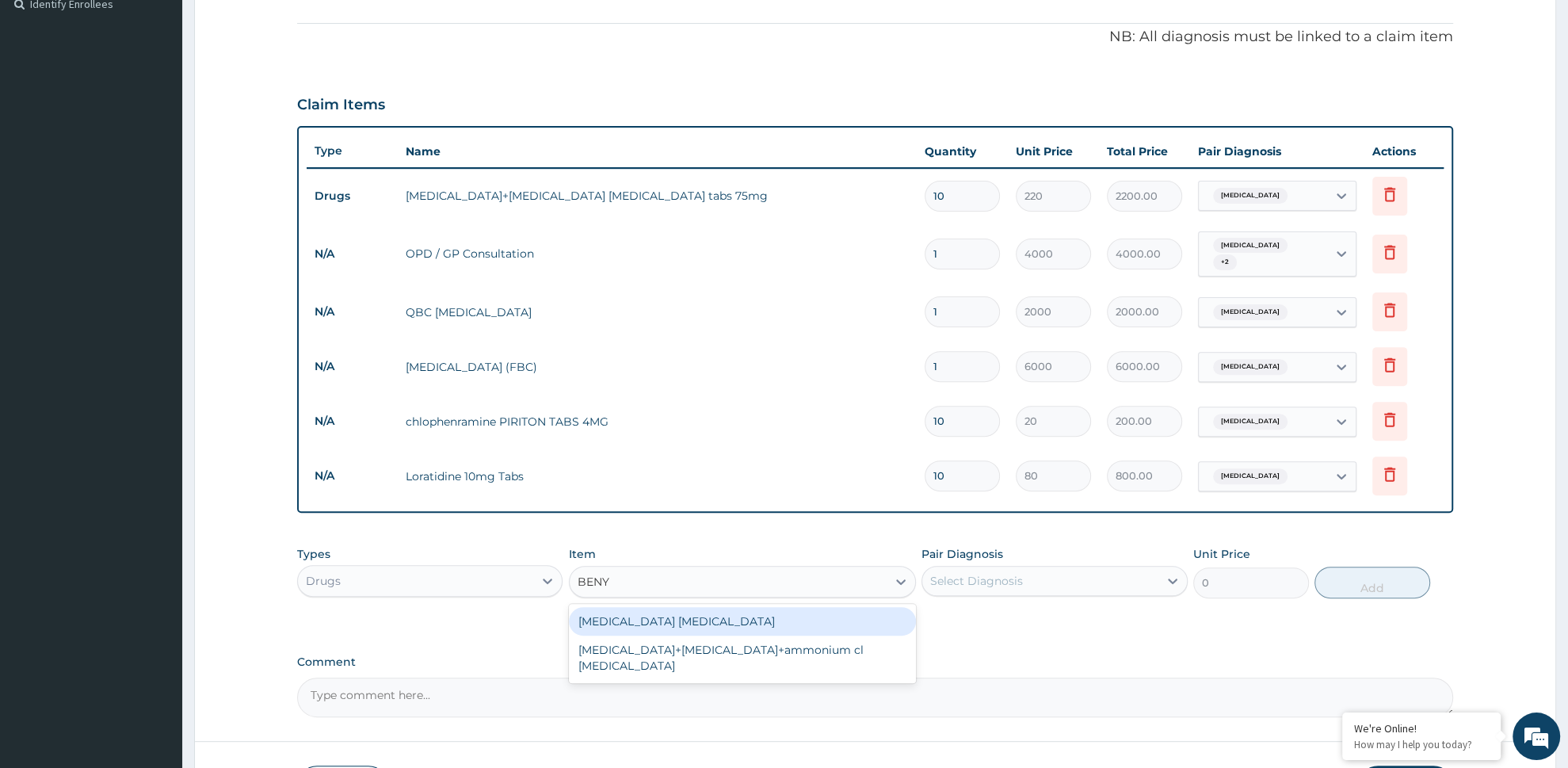
click at [678, 609] on div "BENYLIN DRY COUGH" at bounding box center [742, 620] width 347 height 29
type input "4800"
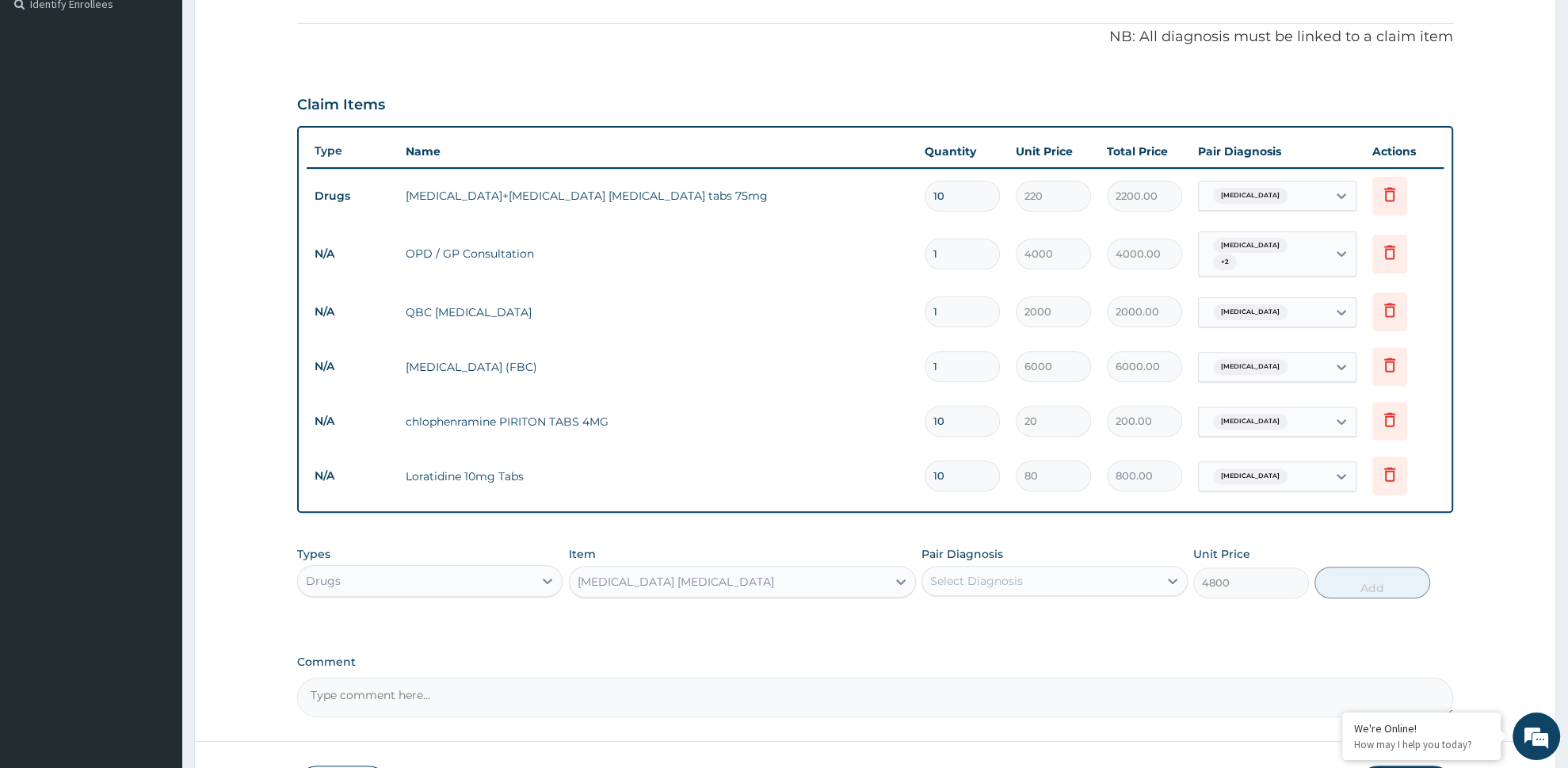
click at [1125, 596] on div "Select Diagnosis" at bounding box center [1054, 580] width 266 height 30
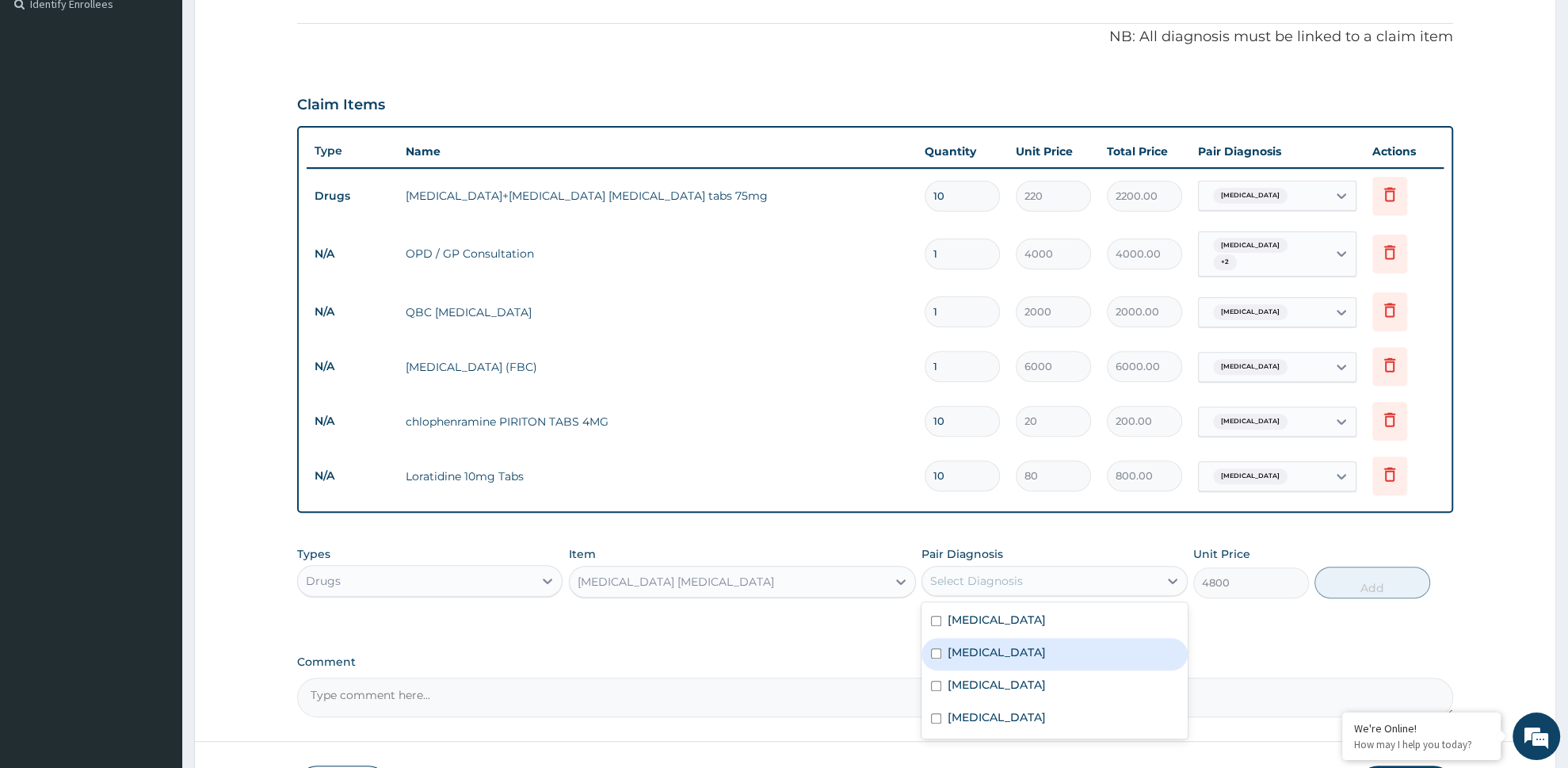
drag, startPoint x: 1108, startPoint y: 643, endPoint x: 1137, endPoint y: 633, distance: 30.7
click at [1106, 644] on div "Upper respiratory infection" at bounding box center [1054, 654] width 266 height 32
checkbox input "true"
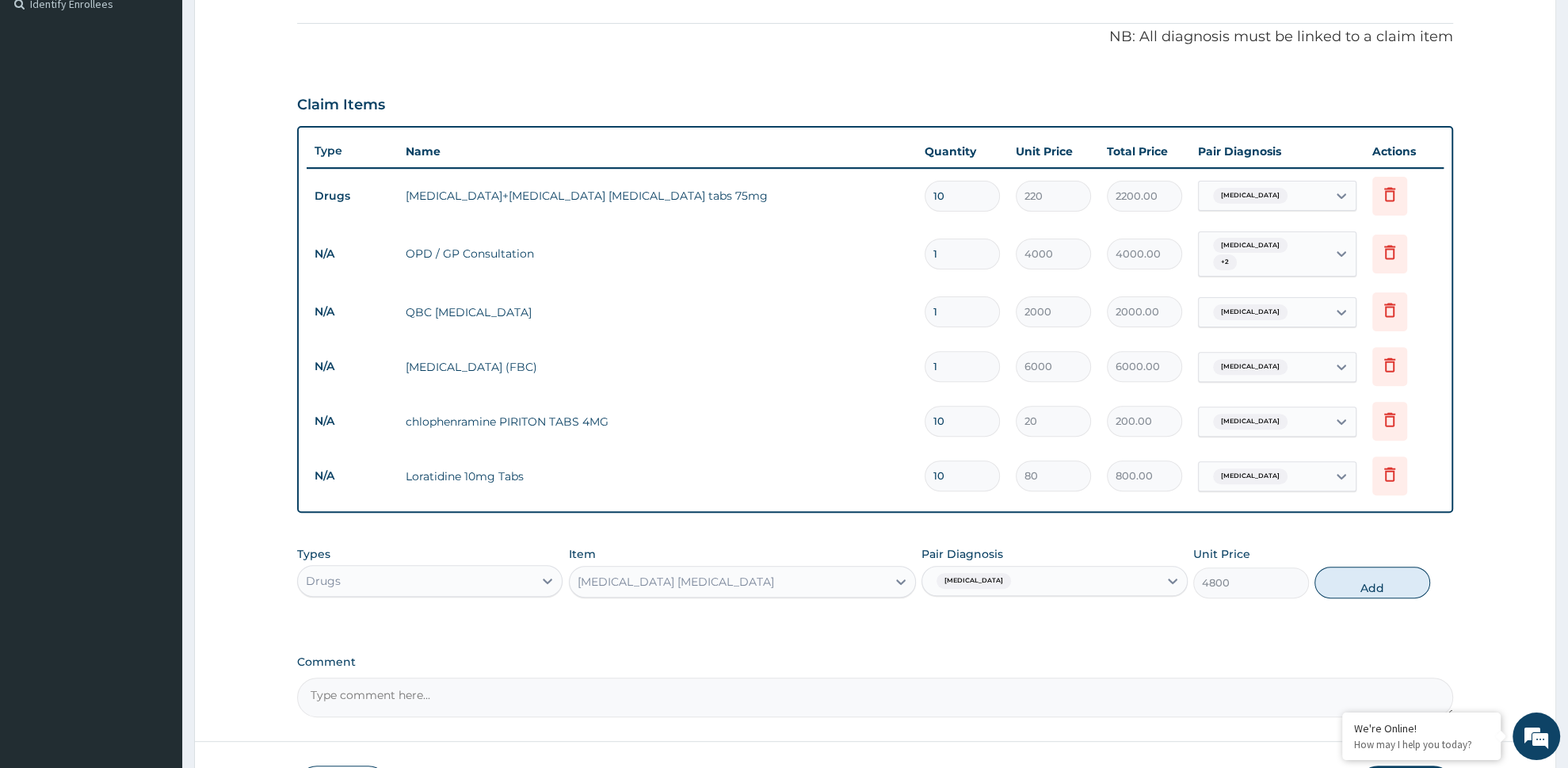
click at [1407, 593] on div "Types Drugs Item BENYLIN DRY COUGH Pair Diagnosis Upper respiratory infection U…" at bounding box center [875, 571] width 1156 height 68
click at [1391, 582] on button "Add" at bounding box center [1372, 582] width 116 height 31
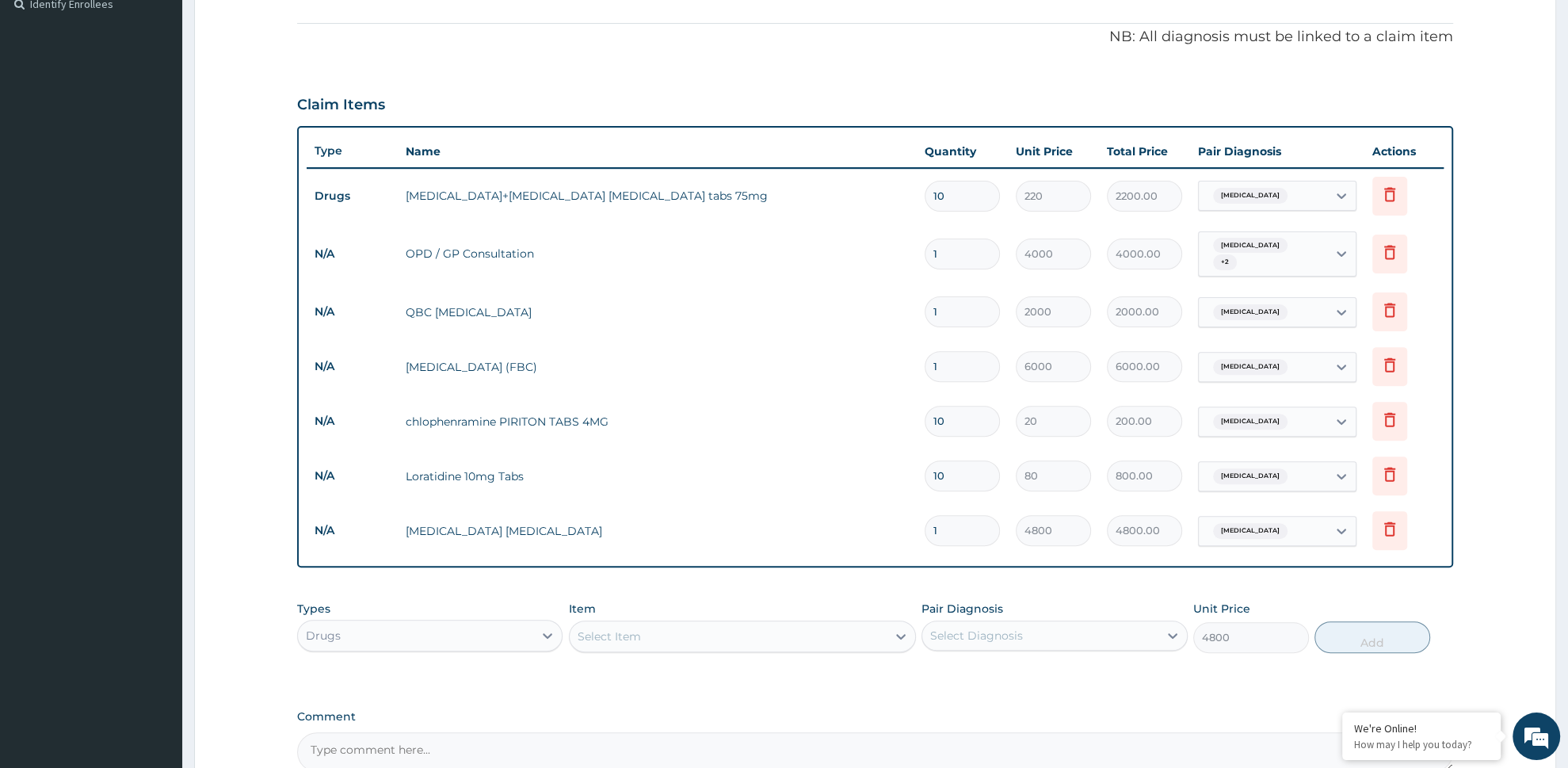
type input "0"
click at [704, 628] on div "Select Item" at bounding box center [727, 636] width 317 height 26
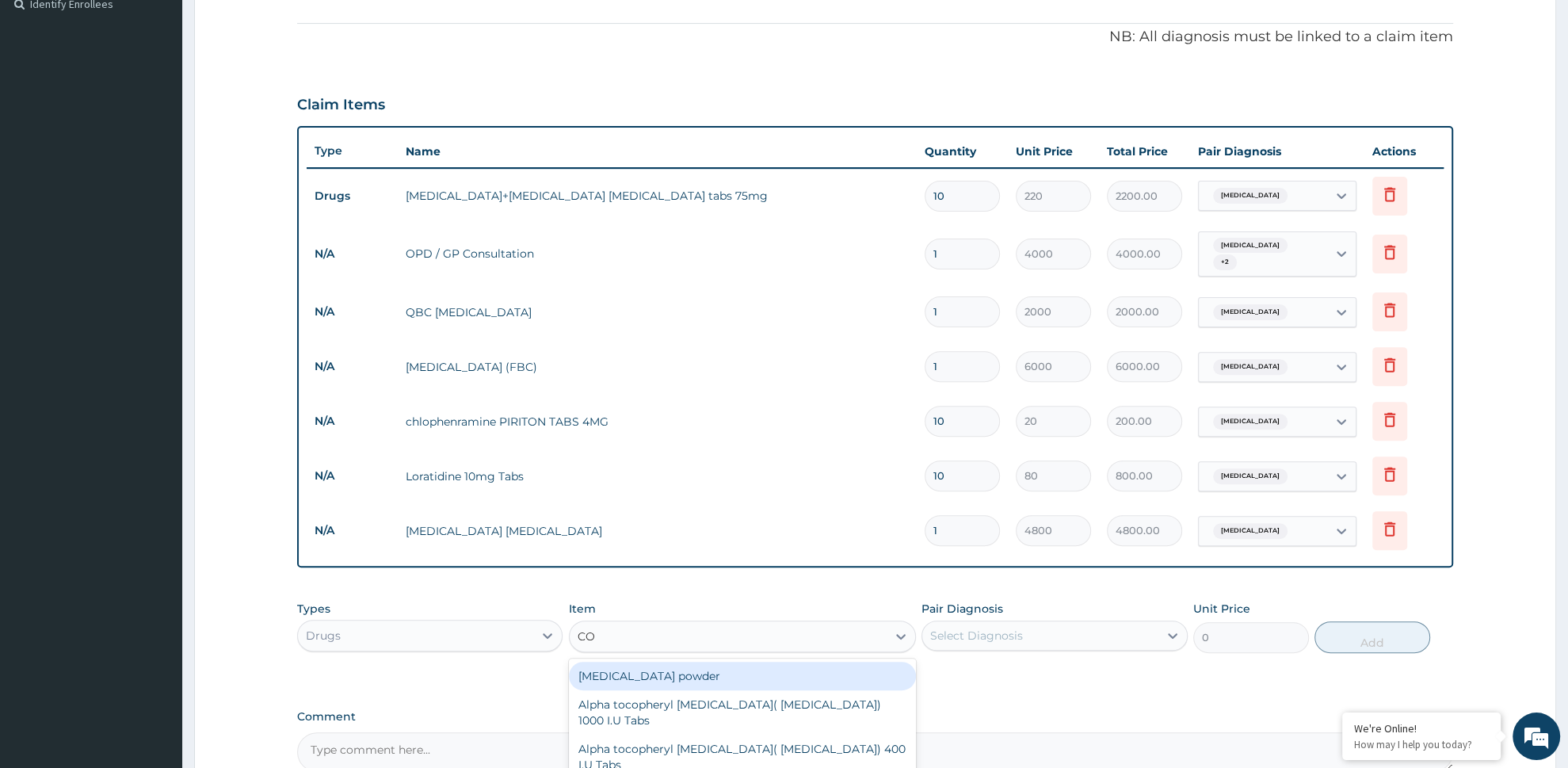
type input "COA"
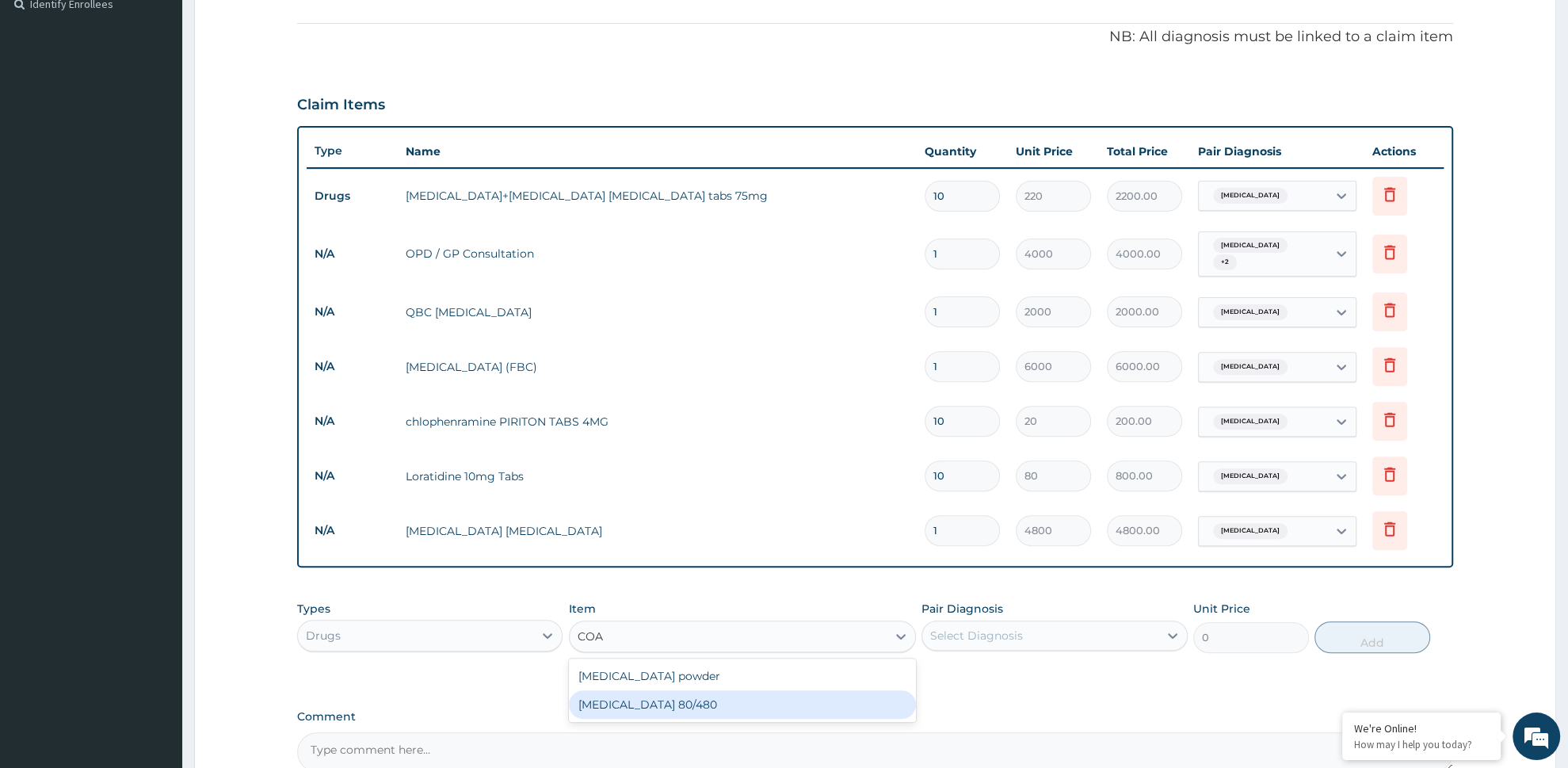
click at [680, 713] on div "Activated charcoal powder COARTEM 80/480" at bounding box center [742, 690] width 347 height 63
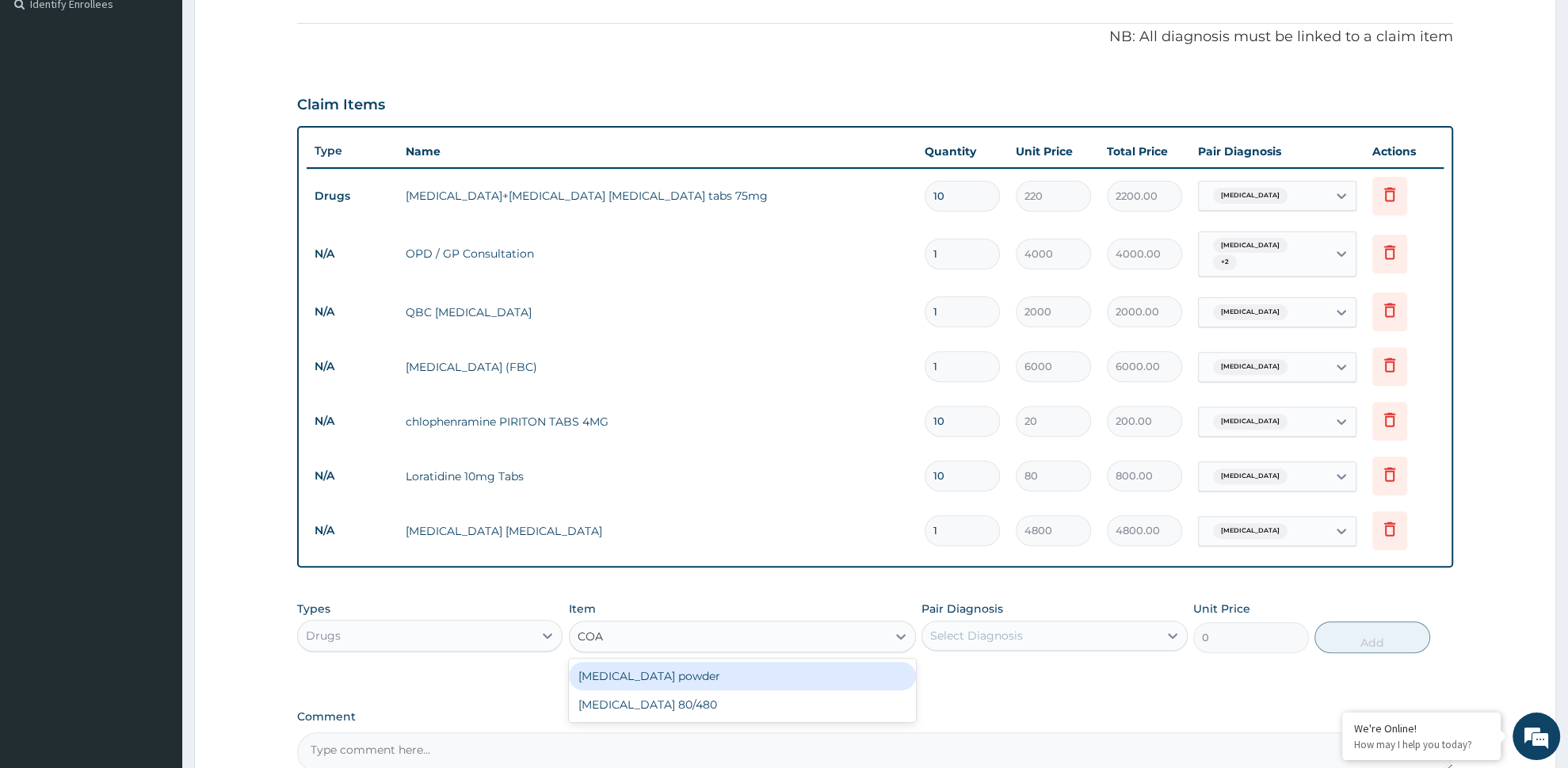
click at [669, 682] on div "Activated charcoal powder" at bounding box center [742, 676] width 347 height 29
type input "2500"
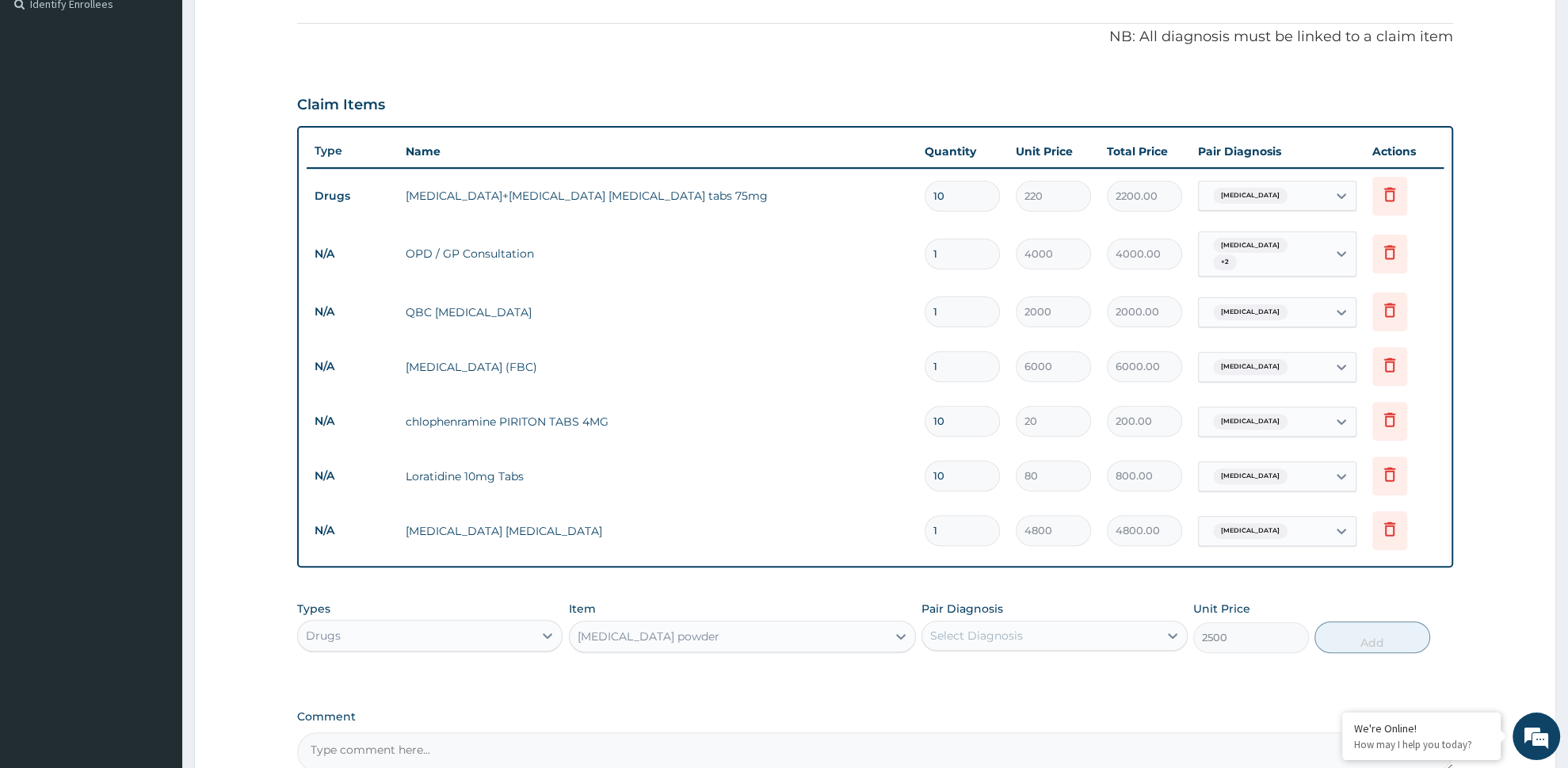
click at [669, 682] on div "PA Code / Prescription Code PA/8633EE Encounter Date 02-05-2025 Important Notic…" at bounding box center [875, 238] width 1156 height 1068
click at [689, 628] on div "Activated charcoal powder" at bounding box center [649, 636] width 142 height 16
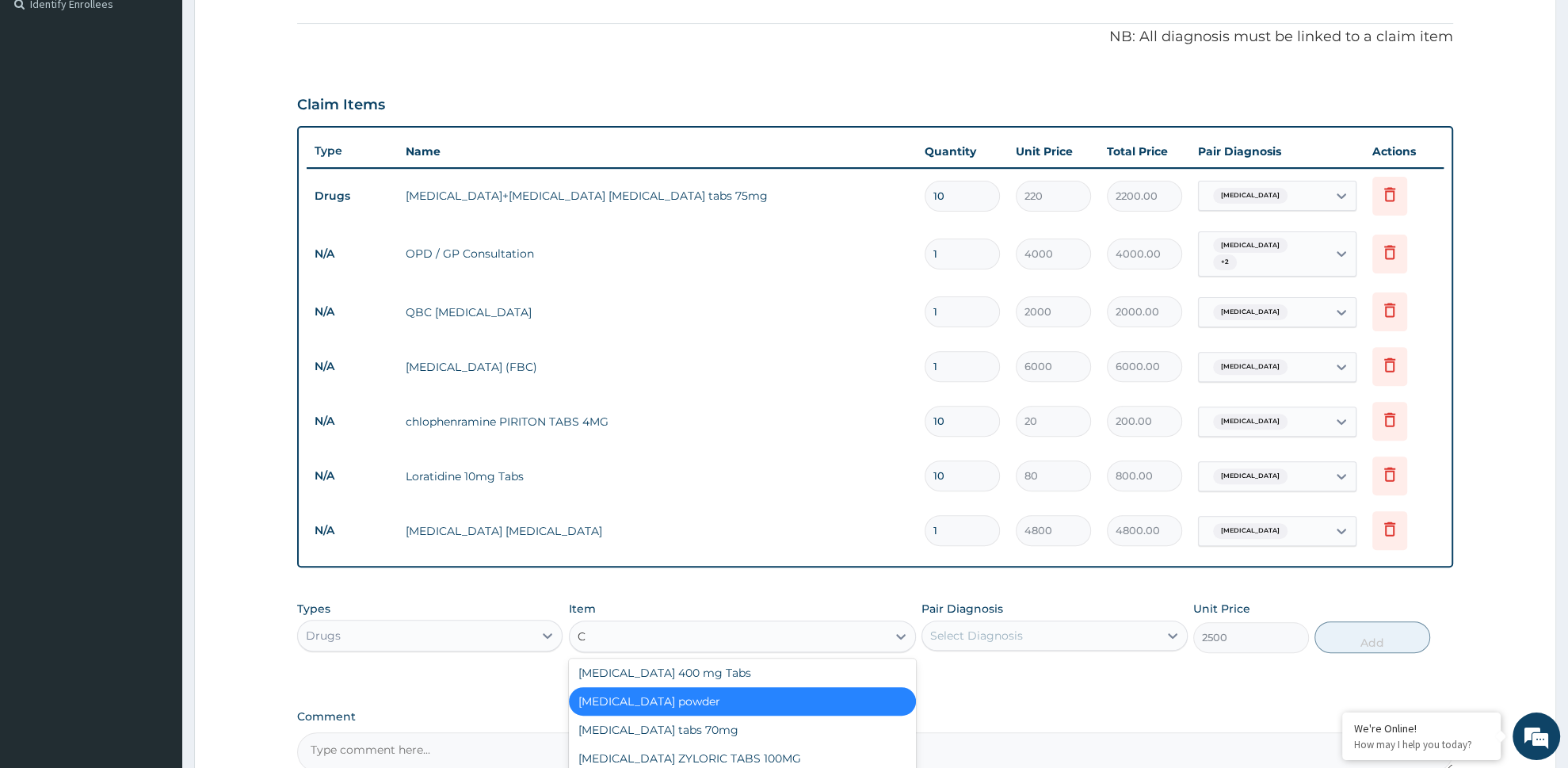
scroll to position [0, 0]
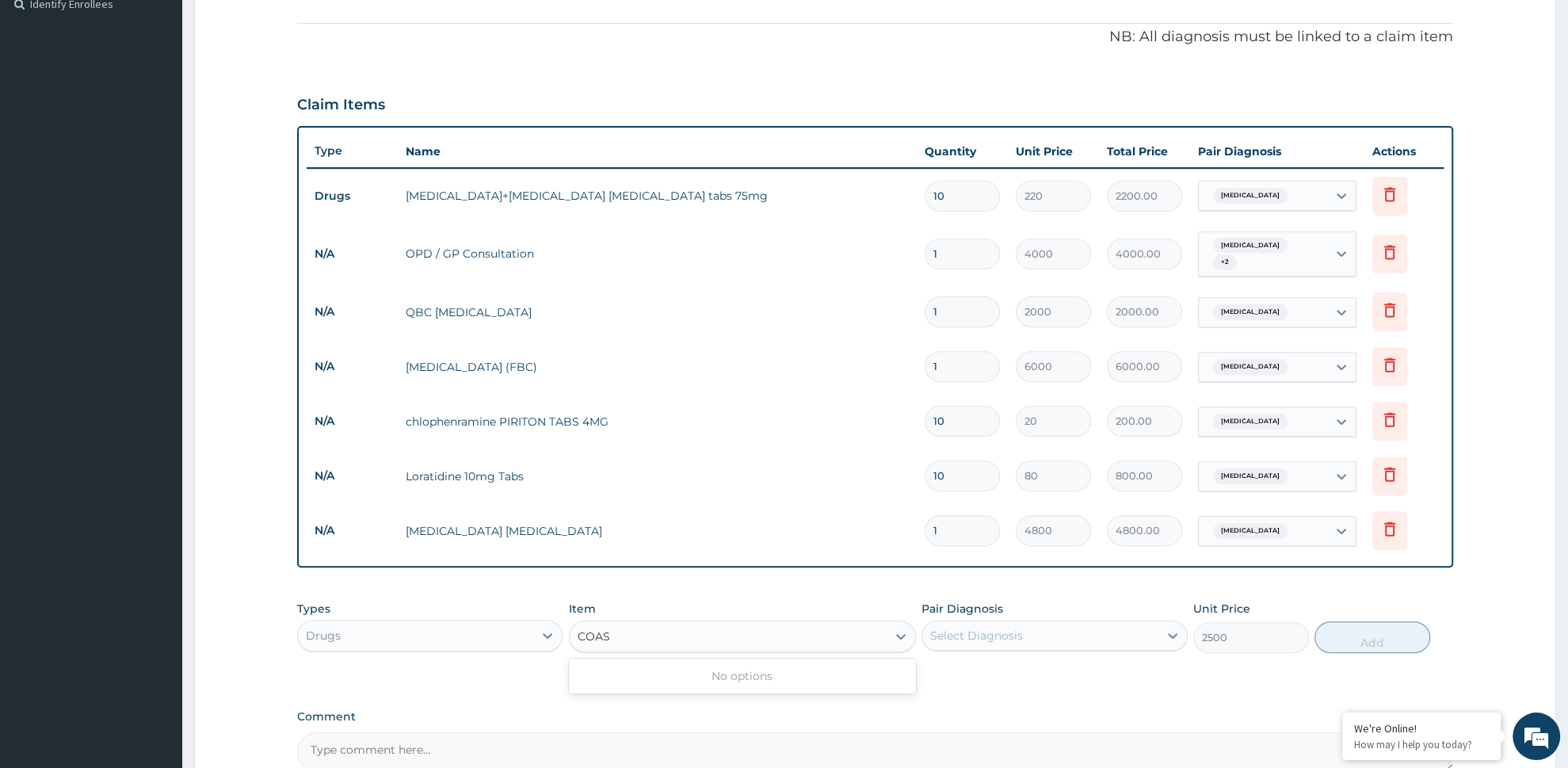
type input "COA"
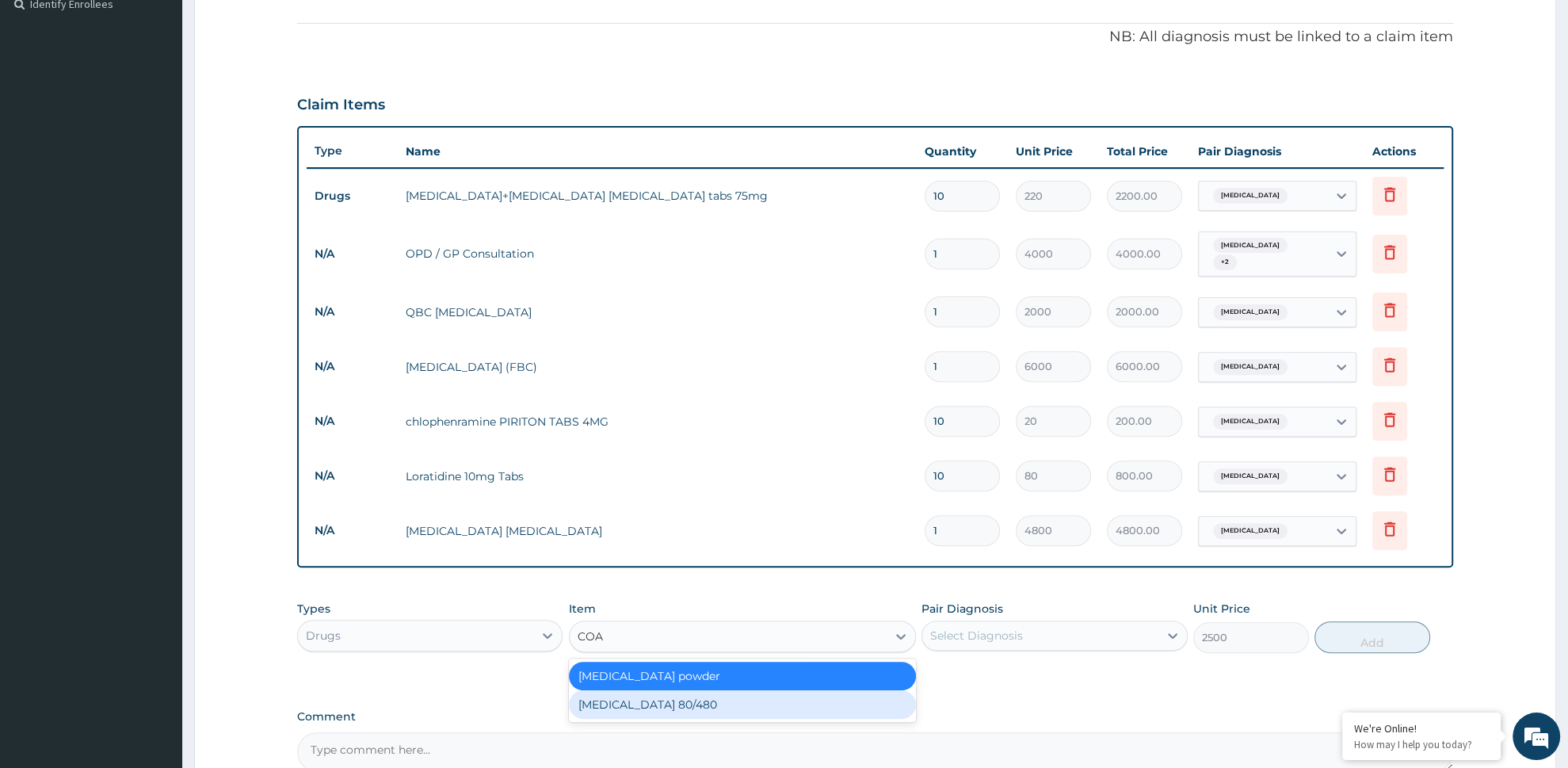
click at [601, 708] on div "COARTEM 80/480" at bounding box center [742, 704] width 347 height 29
type input "4500"
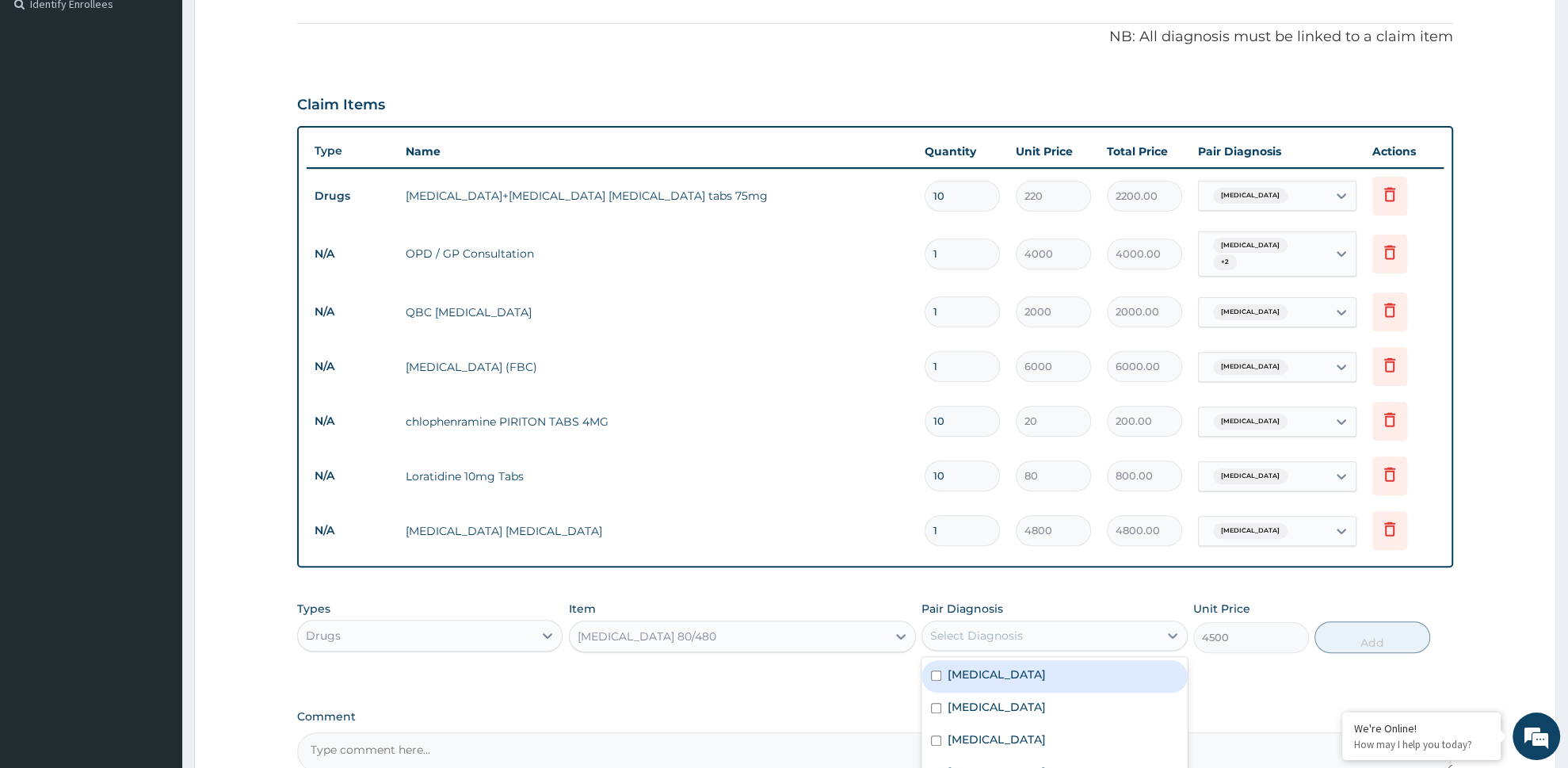
click at [1110, 628] on div "Select Diagnosis" at bounding box center [1040, 635] width 236 height 26
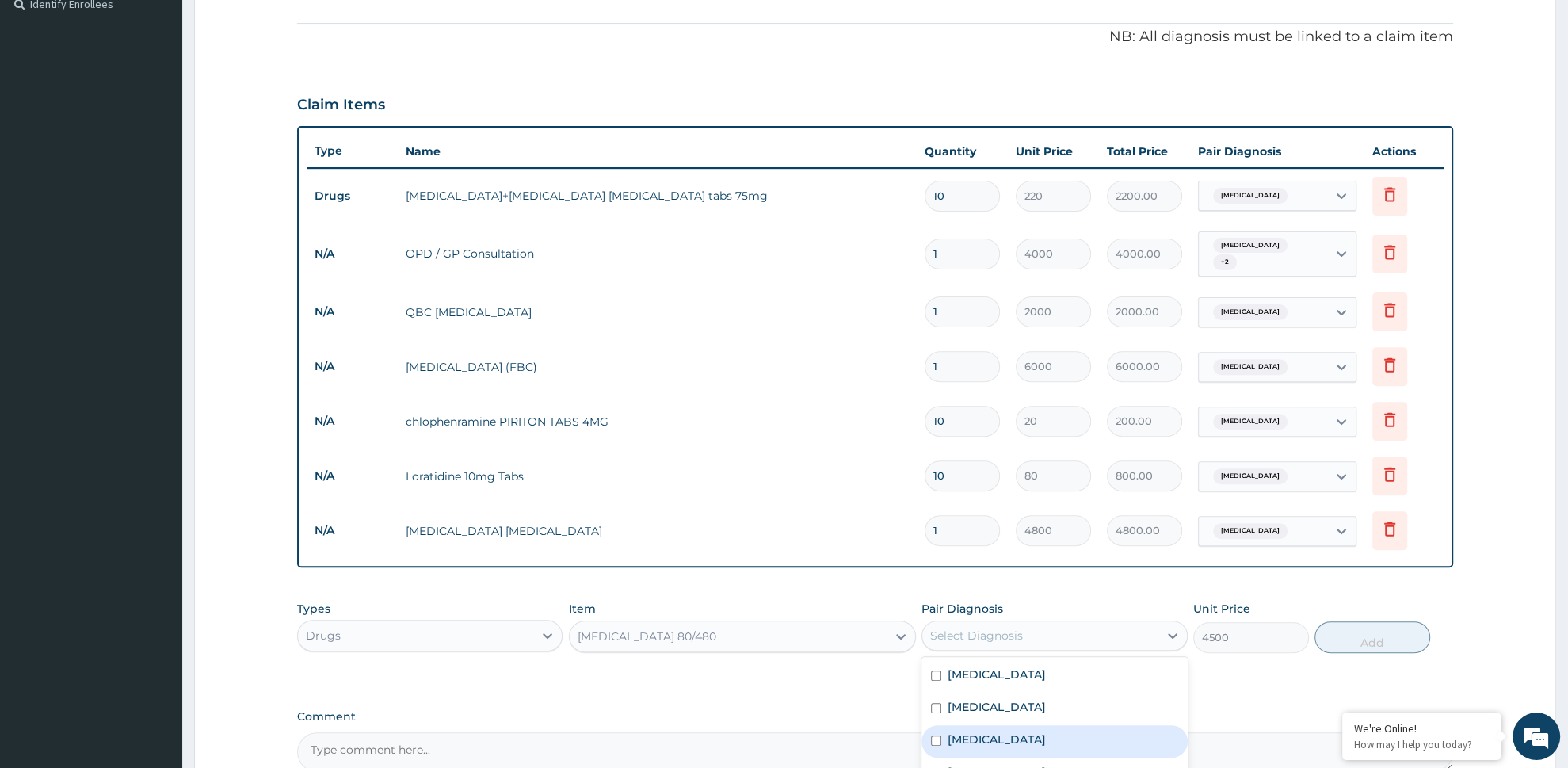
click at [1088, 732] on div "Malaria" at bounding box center [1054, 740] width 266 height 32
checkbox input "true"
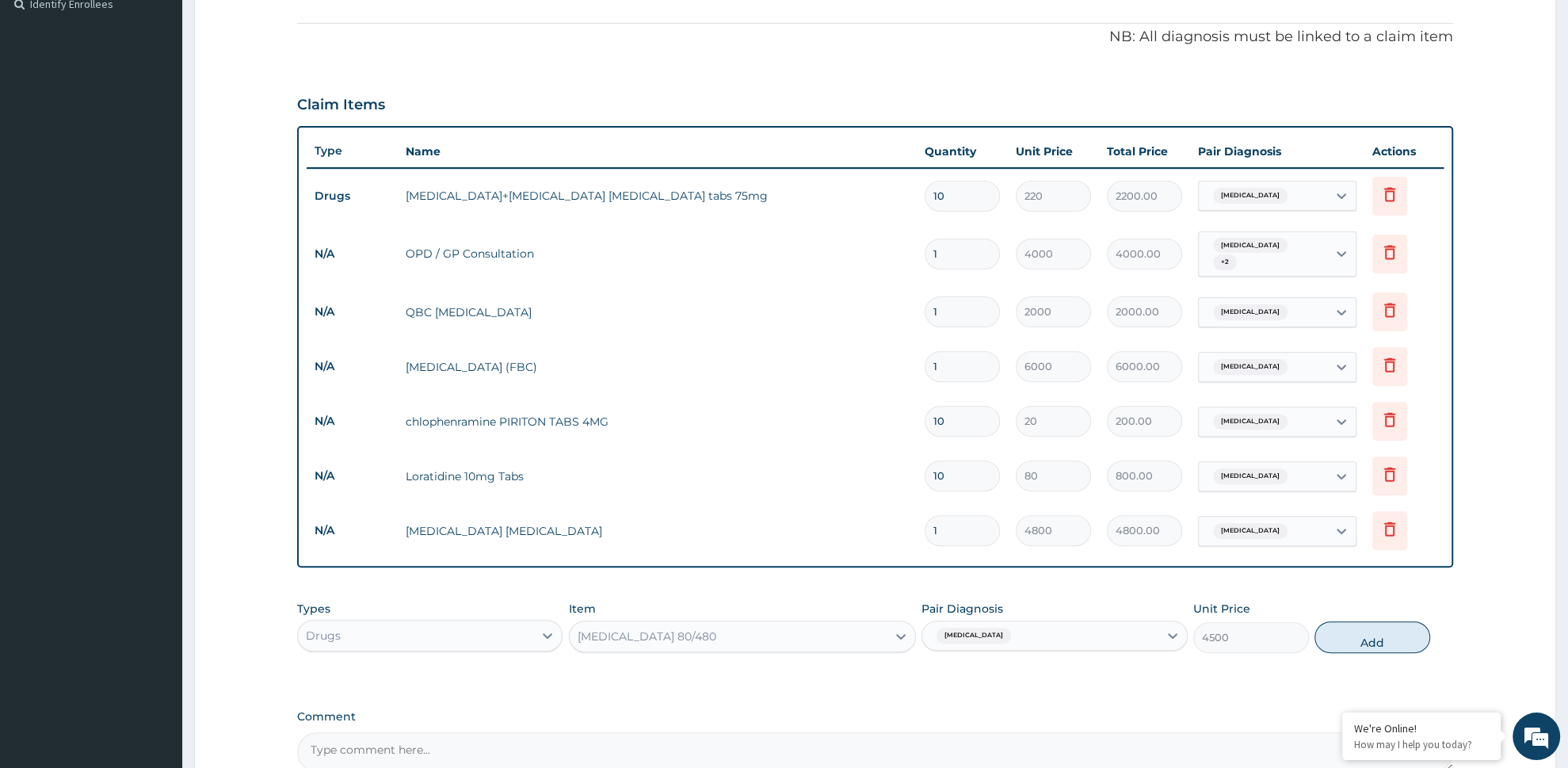
drag, startPoint x: 1369, startPoint y: 651, endPoint x: 1364, endPoint y: 657, distance: 7.8
click at [1367, 642] on button "Add" at bounding box center [1372, 637] width 116 height 31
type input "0"
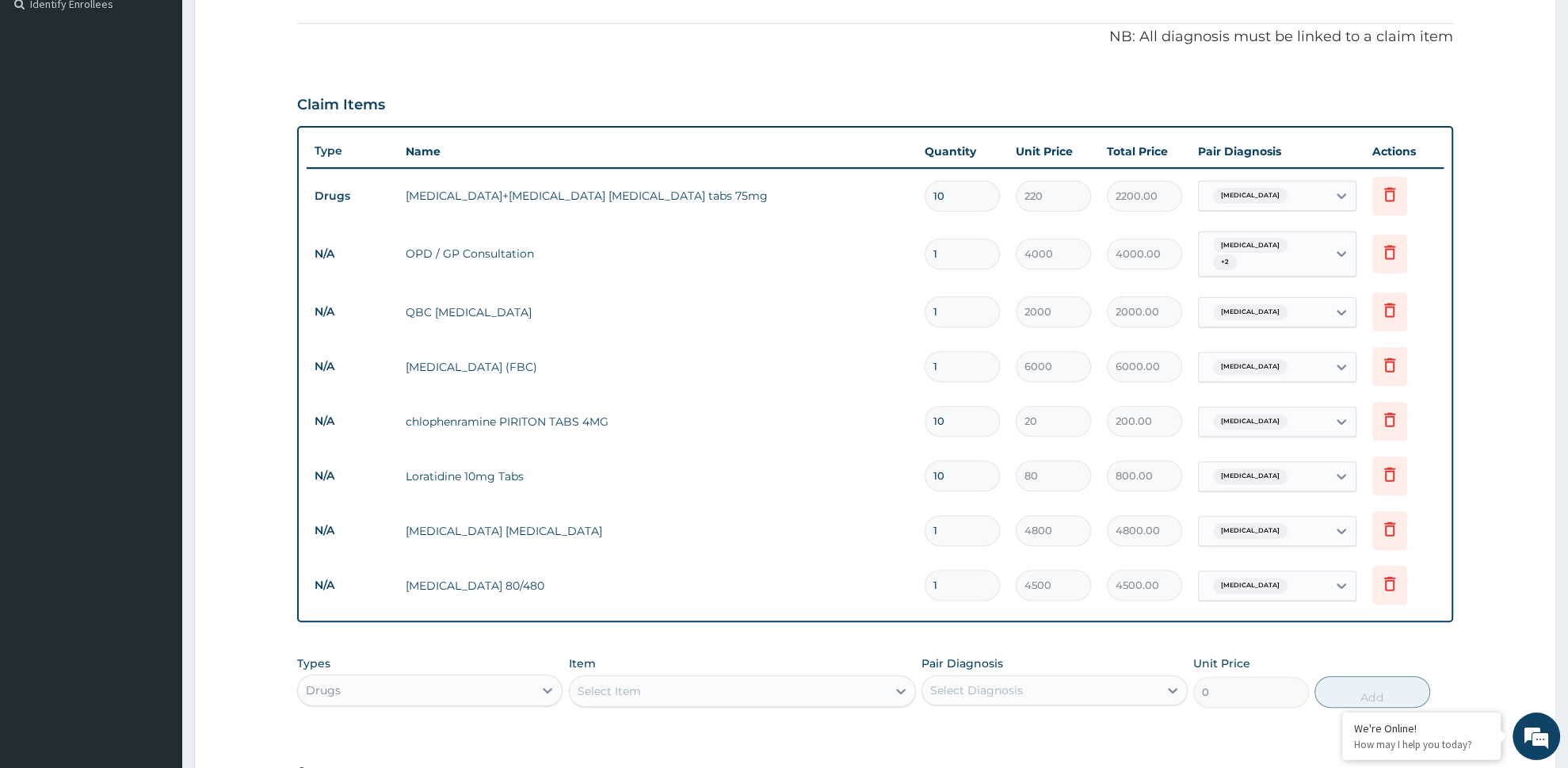
click at [713, 708] on div "Types Drugs Item Select Item Pair Diagnosis Select Diagnosis Unit Price 0 Add" at bounding box center [875, 680] width 1156 height 68
click at [714, 698] on div "Select Item" at bounding box center [742, 691] width 347 height 31
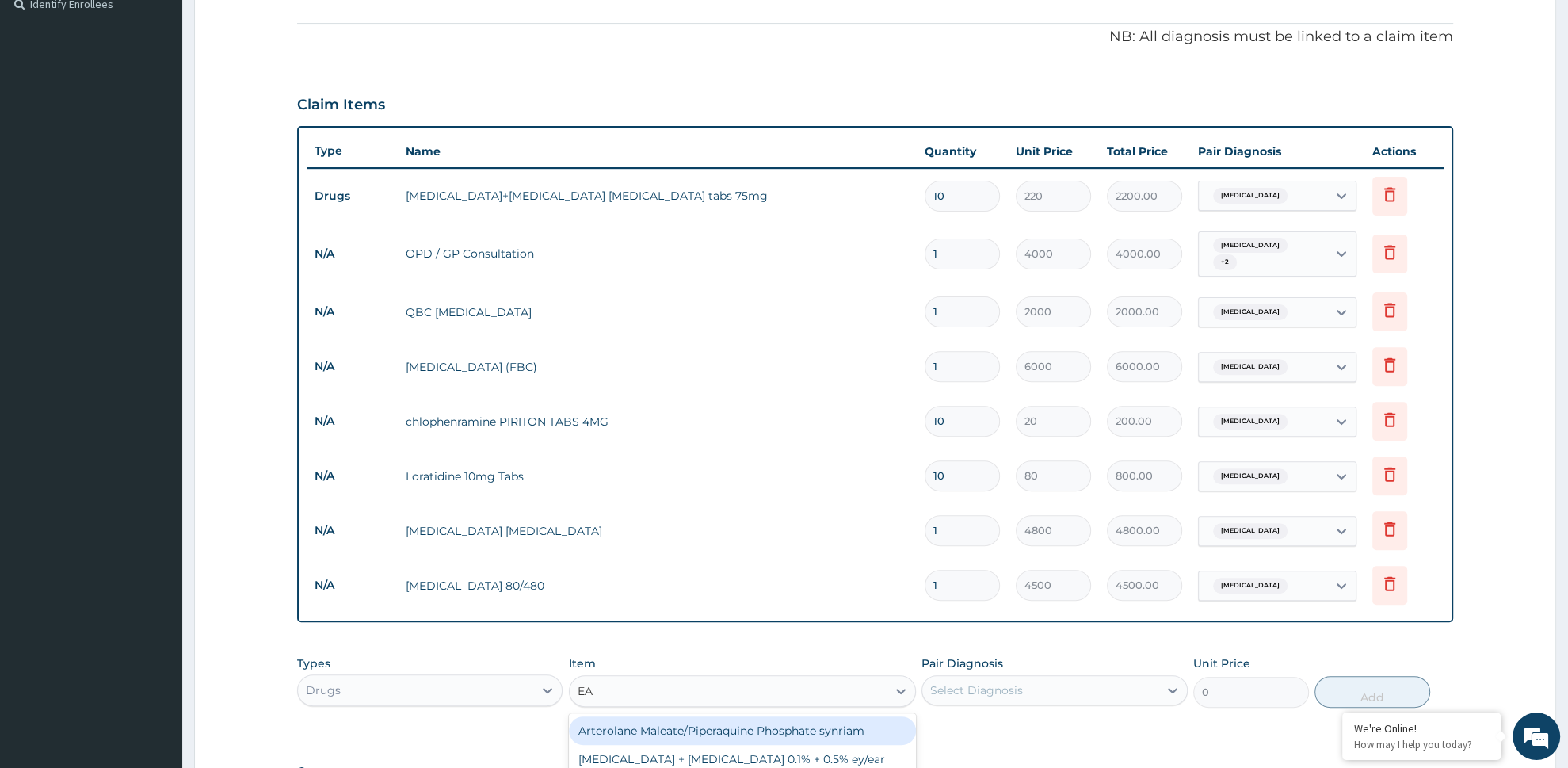
type input "EAS"
click at [704, 721] on div "Paracetamol 500mg Tabs EASADOL" at bounding box center [742, 731] width 347 height 29
type input "20"
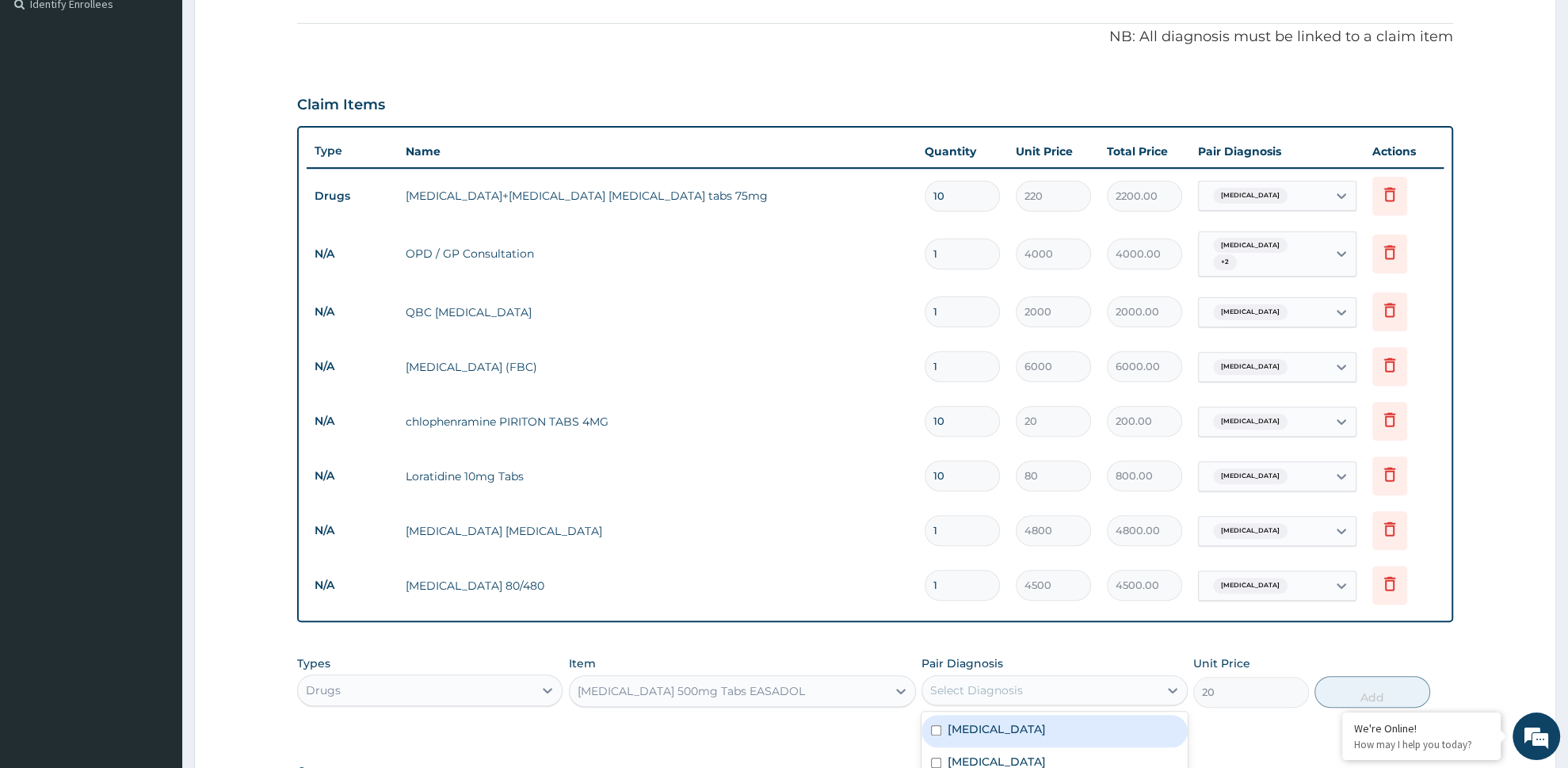
drag, startPoint x: 1106, startPoint y: 693, endPoint x: 1092, endPoint y: 714, distance: 25.2
click at [1106, 696] on div "Select Diagnosis" at bounding box center [1040, 690] width 236 height 26
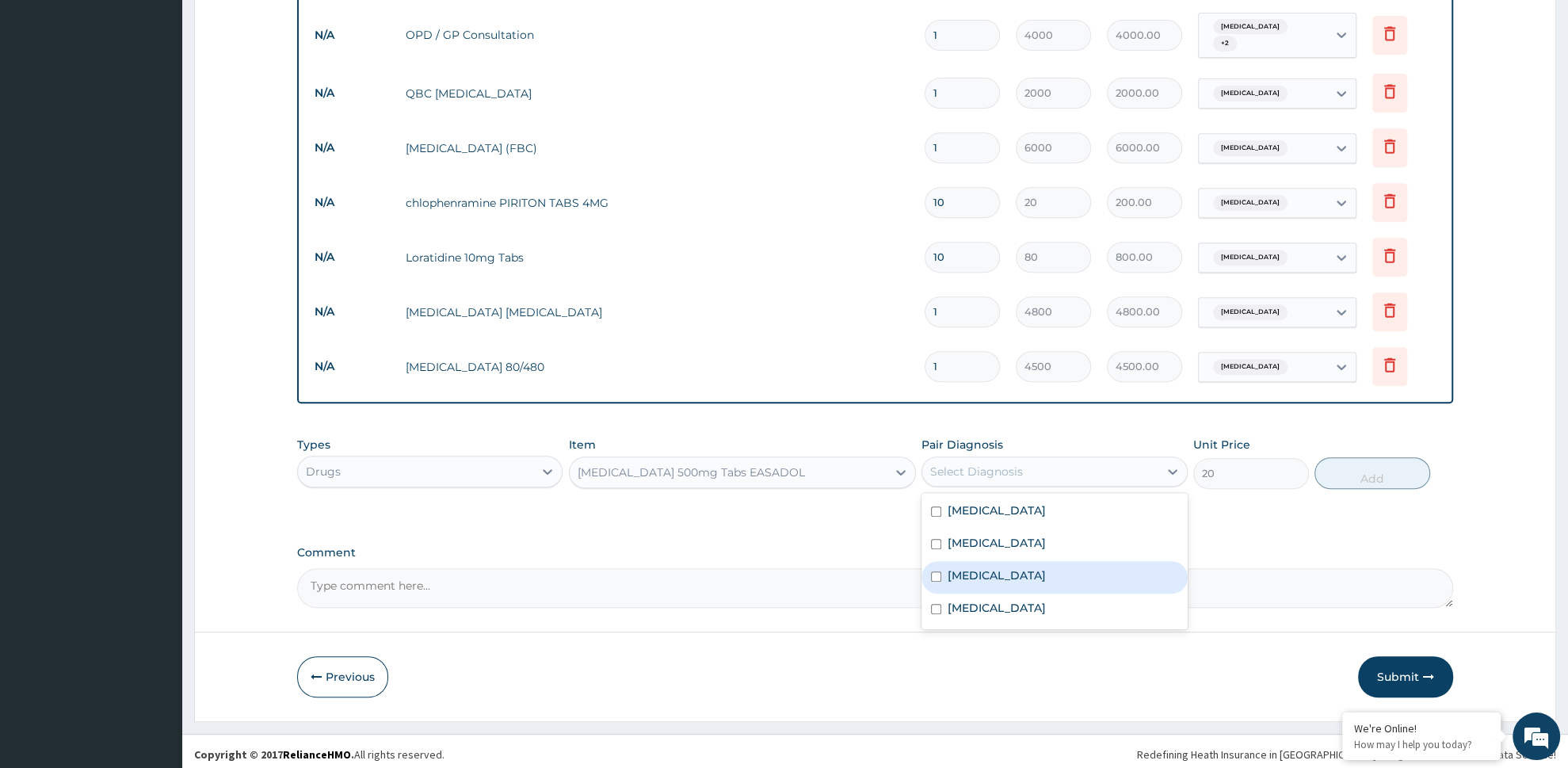
click at [987, 582] on div "Malaria" at bounding box center [1054, 577] width 266 height 32
checkbox input "true"
click at [1378, 466] on button "Add" at bounding box center [1372, 473] width 116 height 31
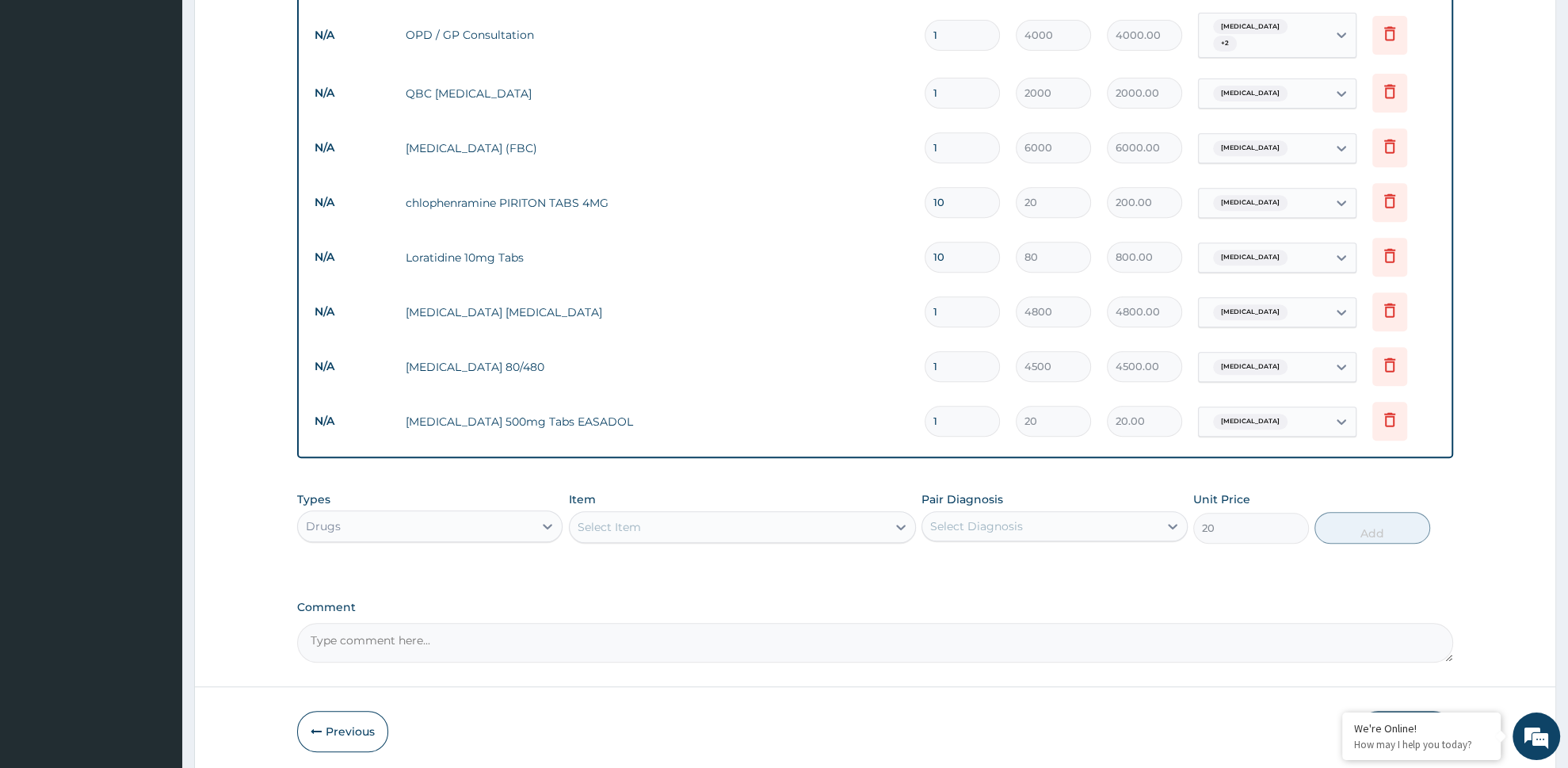
type input "0"
type input "0.00"
type input "3"
type input "60.00"
type input "30"
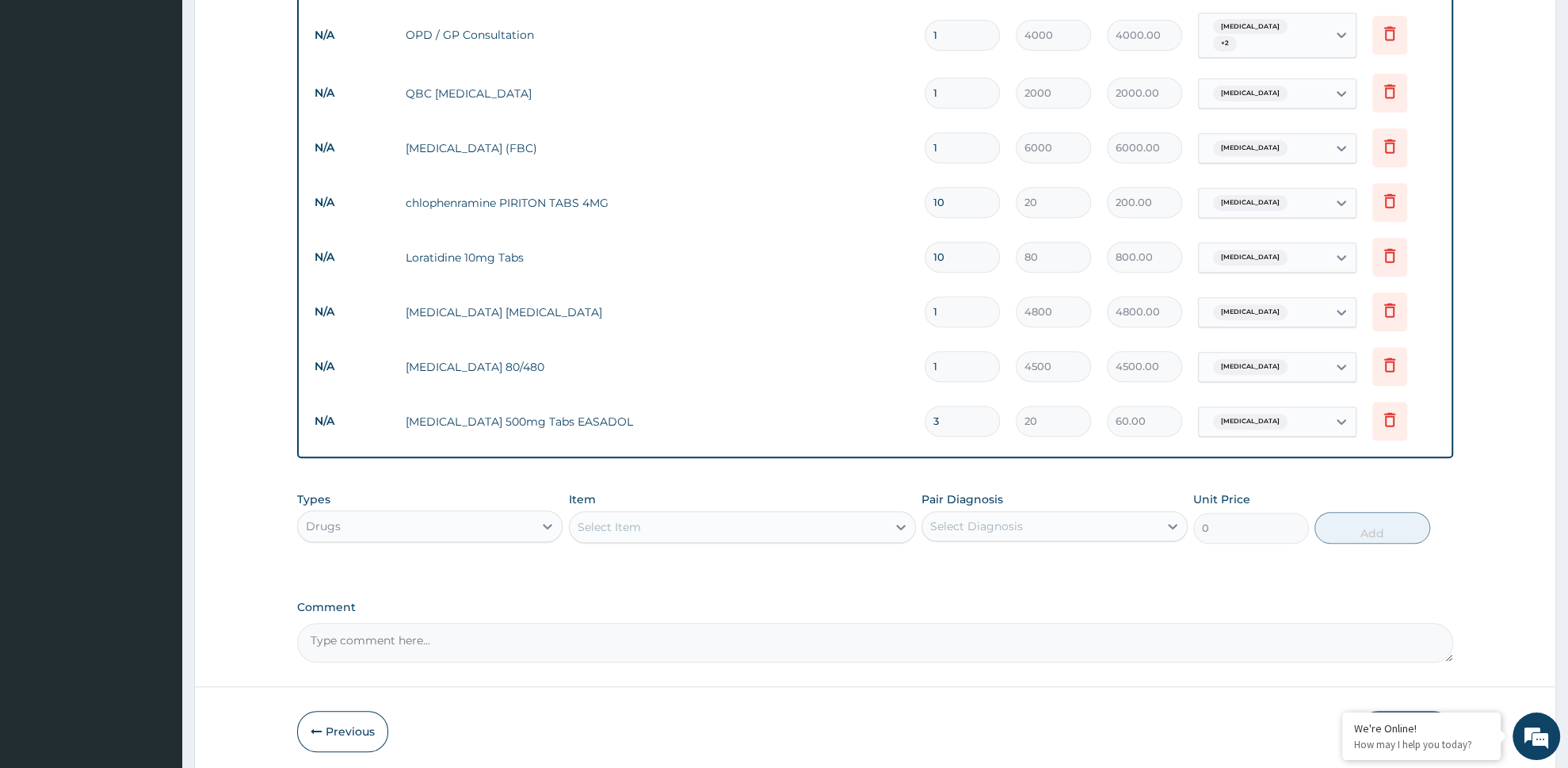
type input "600.00"
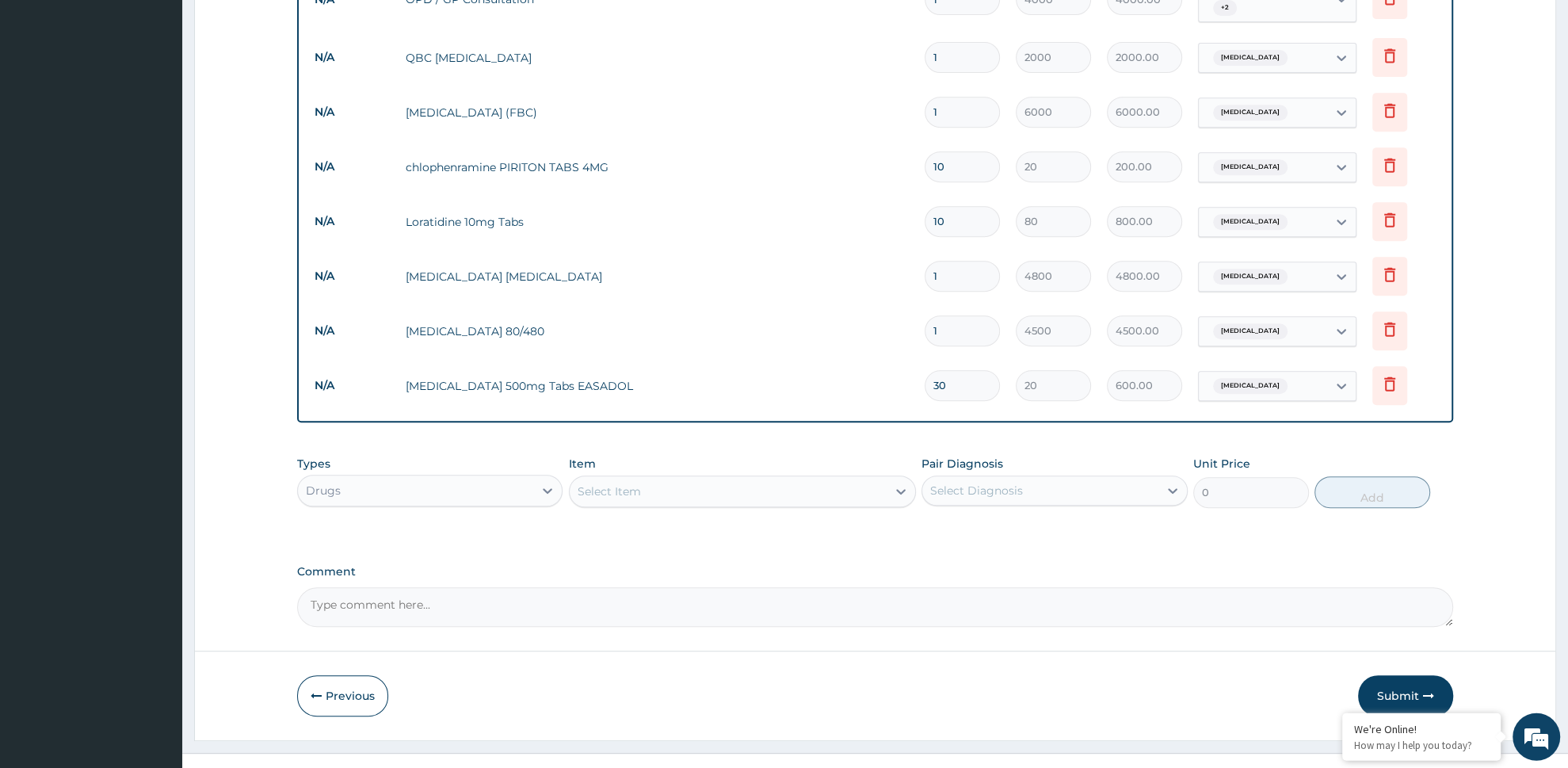
scroll to position [721, 0]
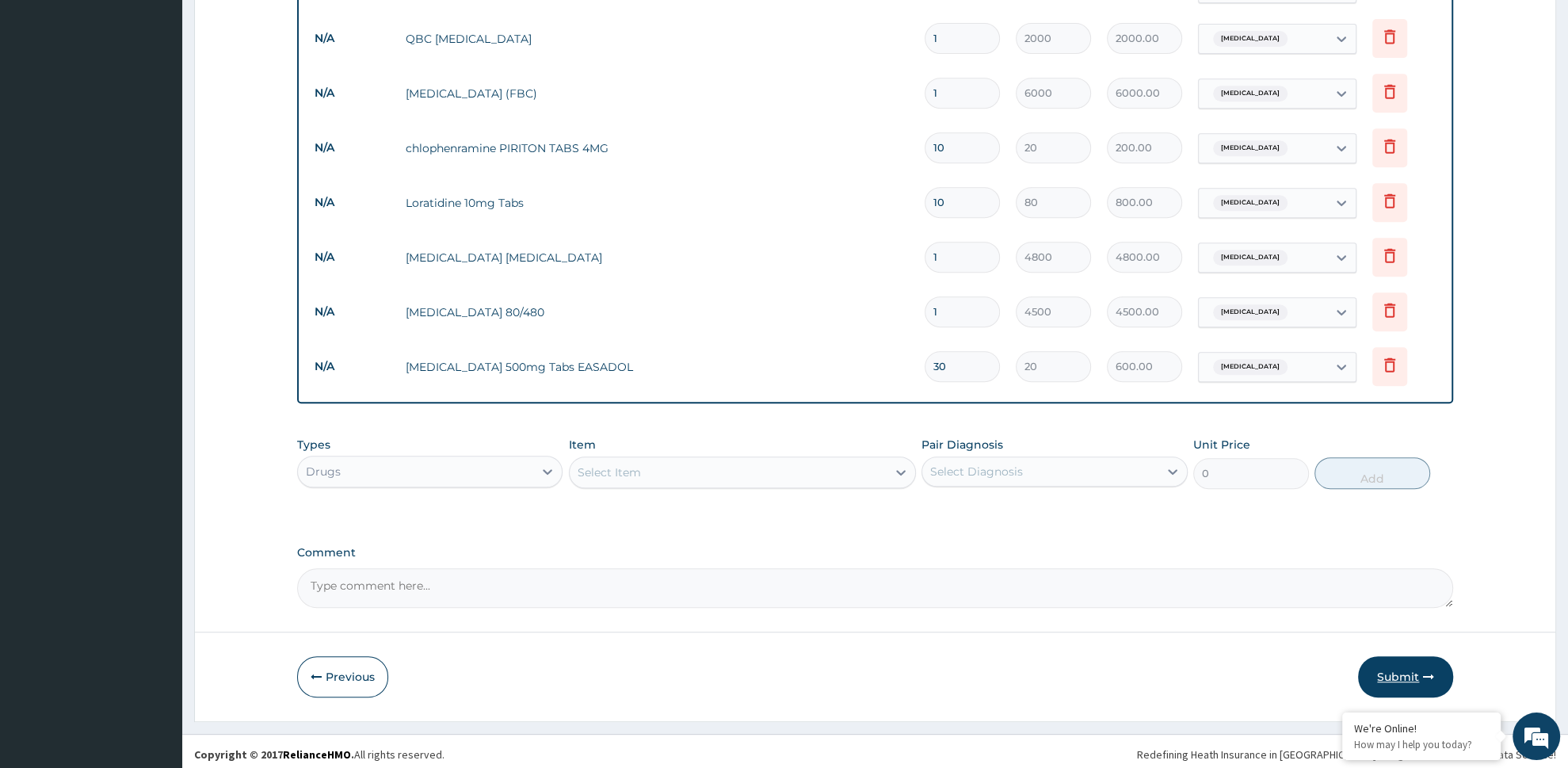
type input "30"
drag, startPoint x: 1415, startPoint y: 667, endPoint x: 1398, endPoint y: 633, distance: 38.0
click at [1414, 667] on button "Submit" at bounding box center [1405, 677] width 95 height 41
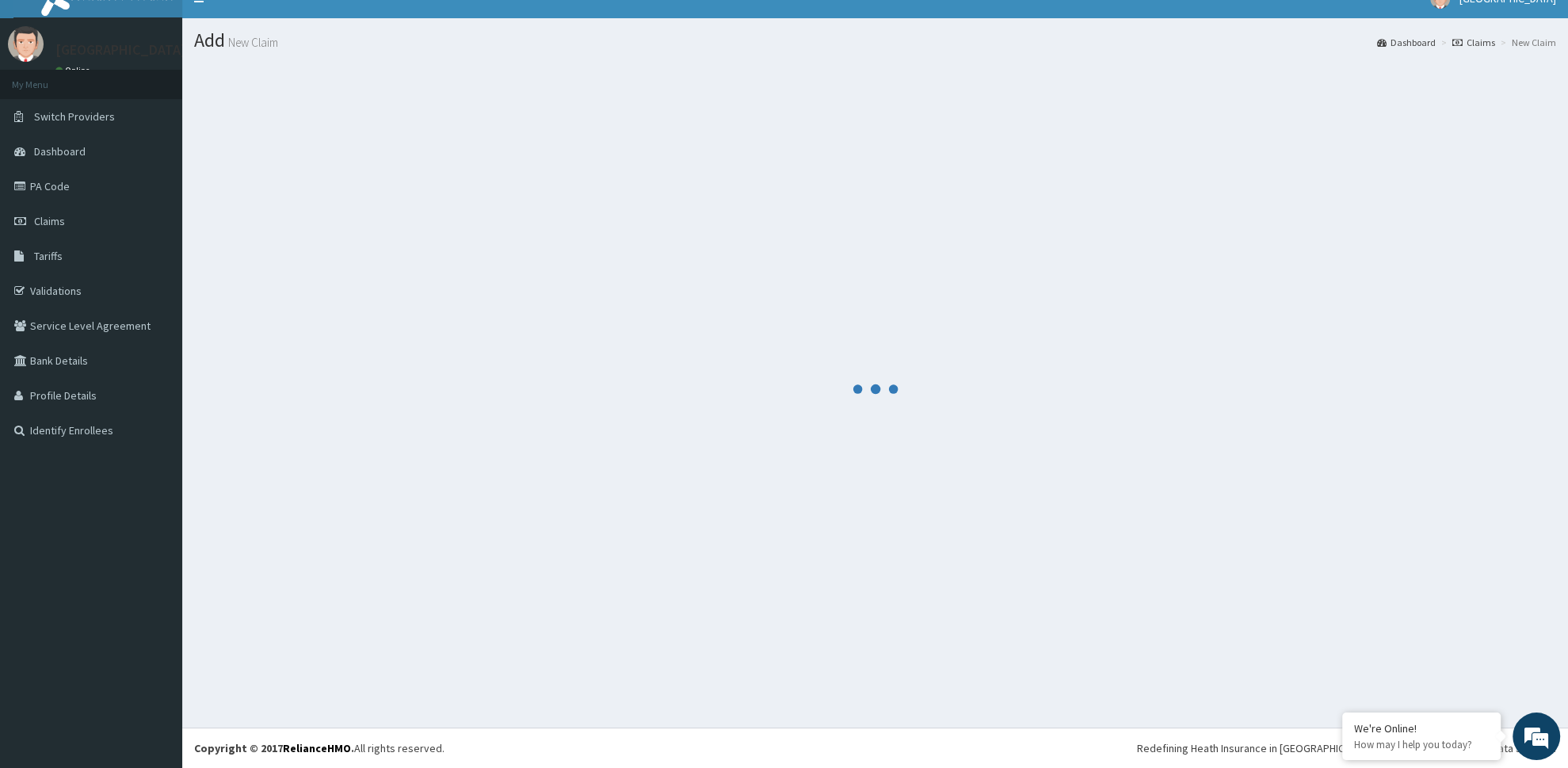
scroll to position [22, 0]
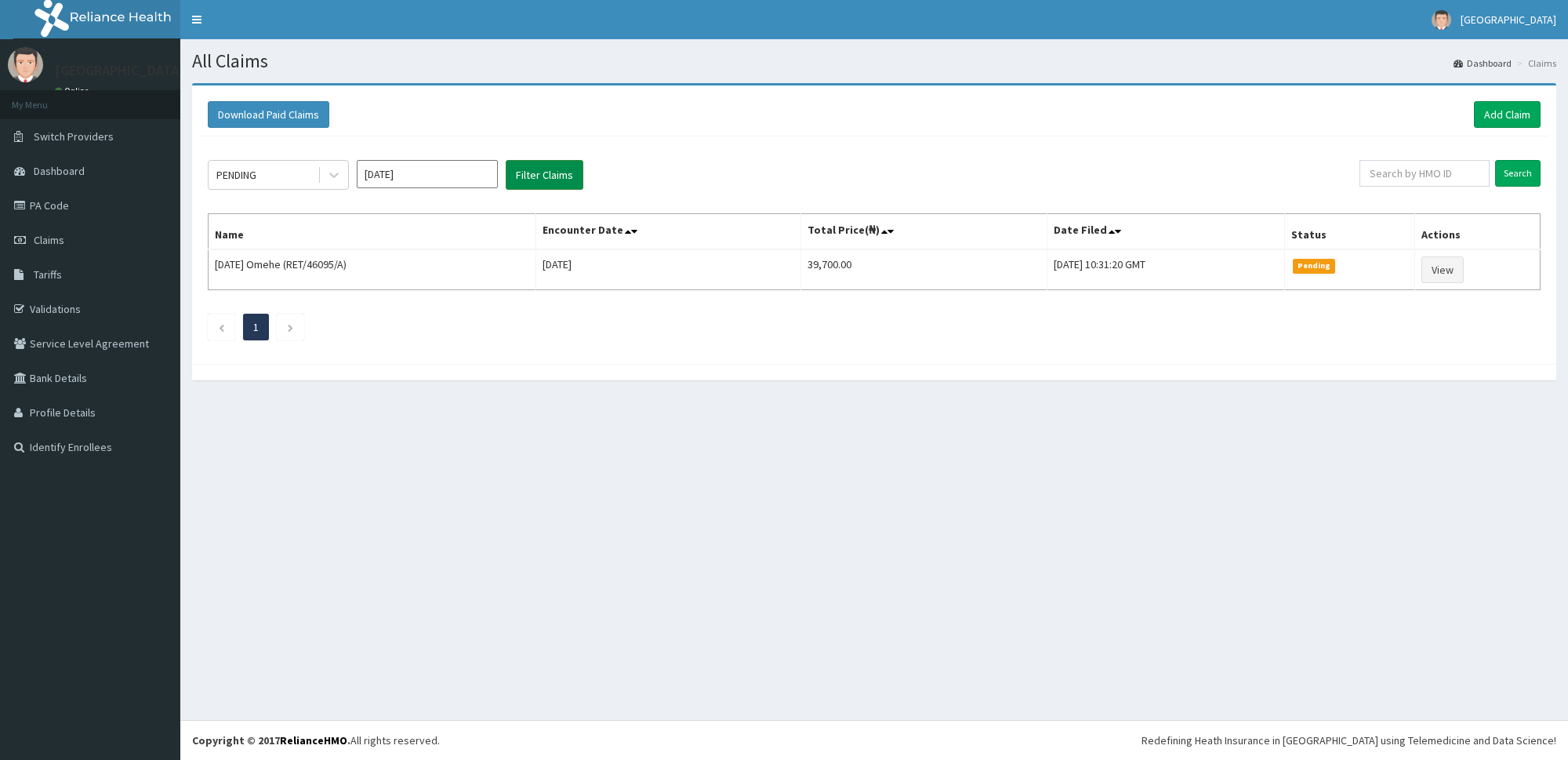
click at [549, 176] on button "Filter Claims" at bounding box center [545, 174] width 78 height 30
click at [548, 176] on button "Filter Claims" at bounding box center [545, 174] width 78 height 30
click at [548, 179] on button "Filter Claims" at bounding box center [545, 174] width 78 height 30
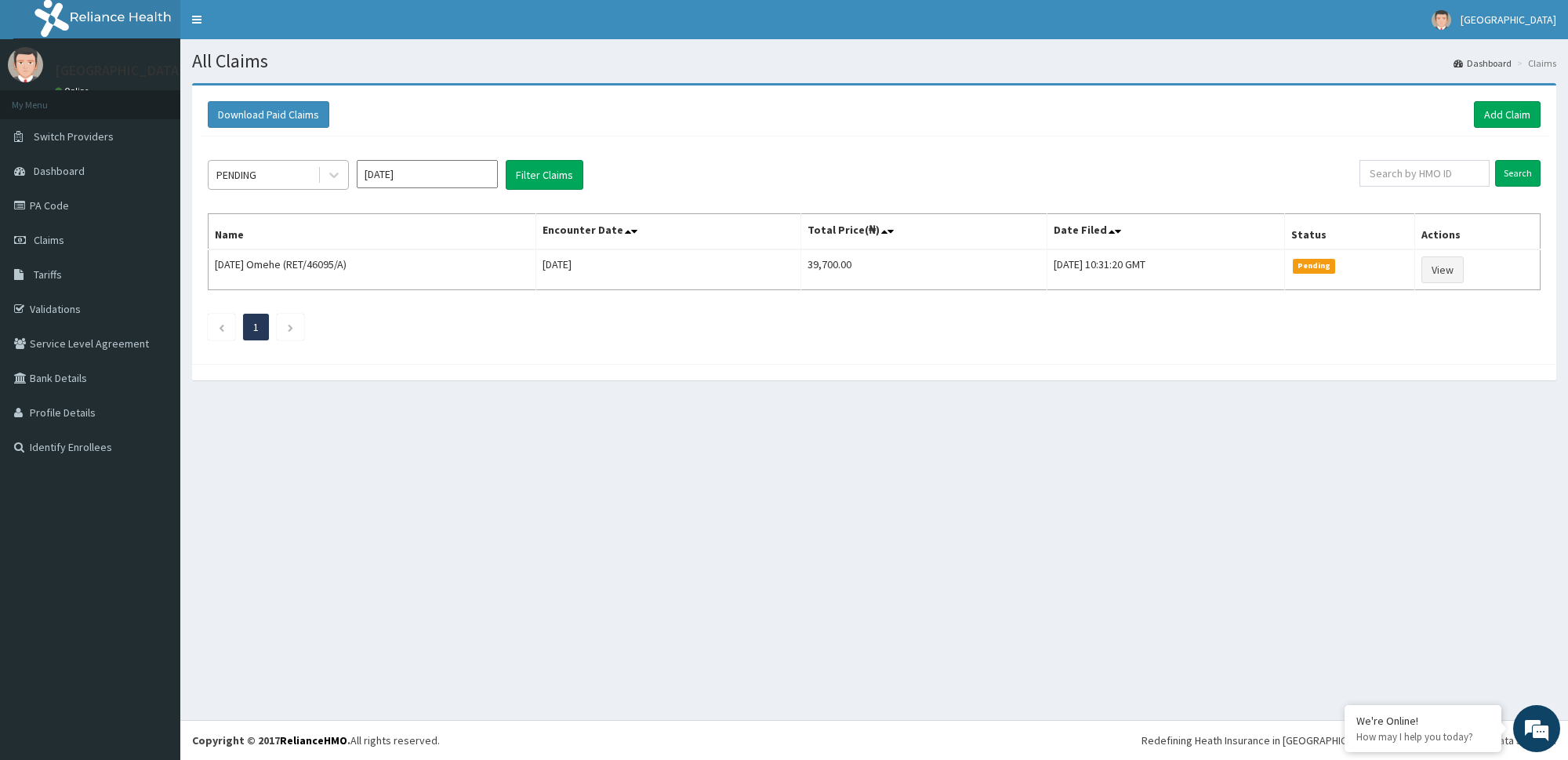
click at [291, 184] on div "PENDING" at bounding box center [263, 175] width 109 height 25
click at [559, 181] on button "Filter Claims" at bounding box center [545, 174] width 78 height 30
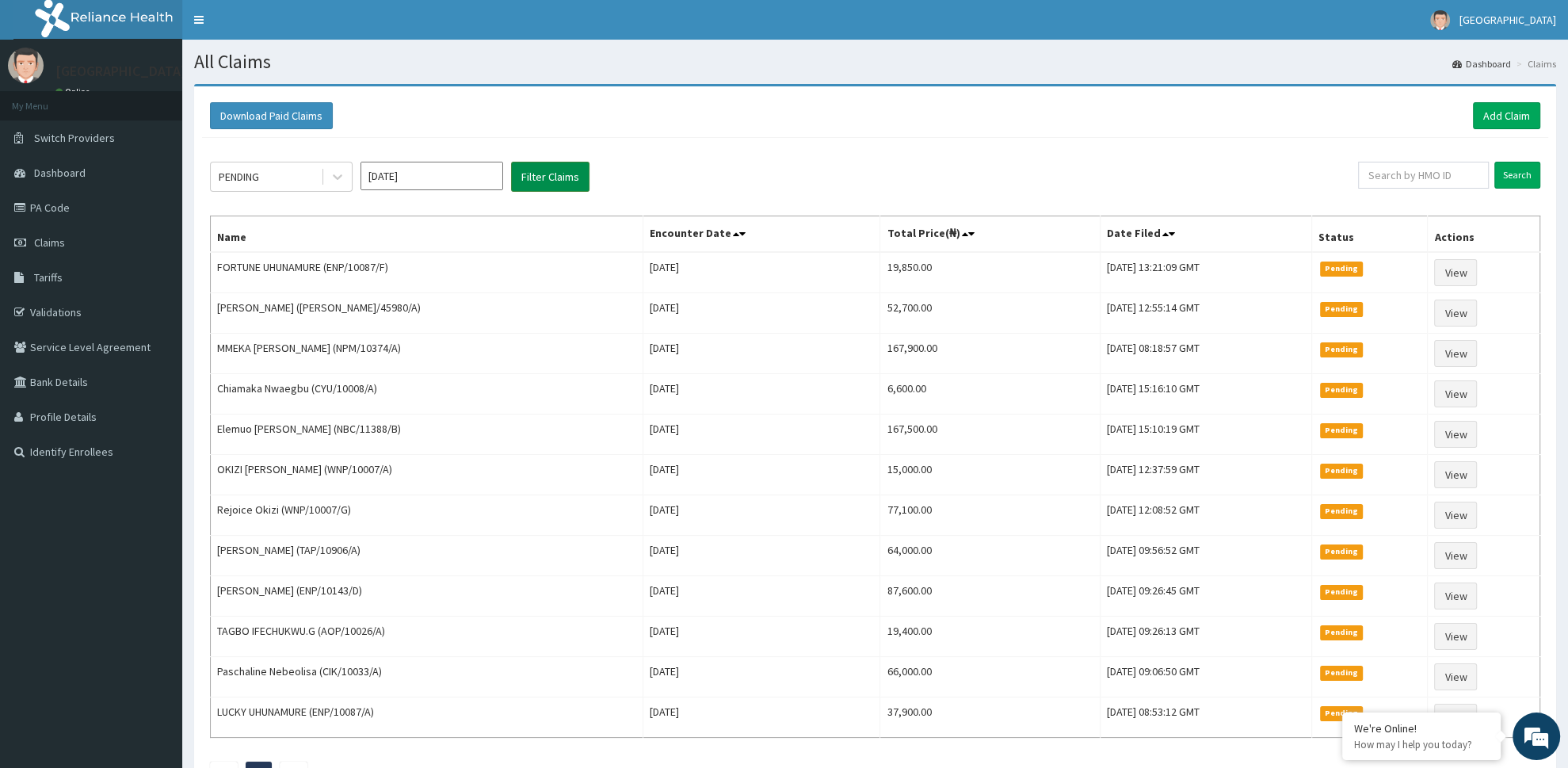
click at [565, 183] on button "Filter Claims" at bounding box center [551, 176] width 79 height 30
click at [561, 178] on button "Filter Claims" at bounding box center [551, 176] width 79 height 30
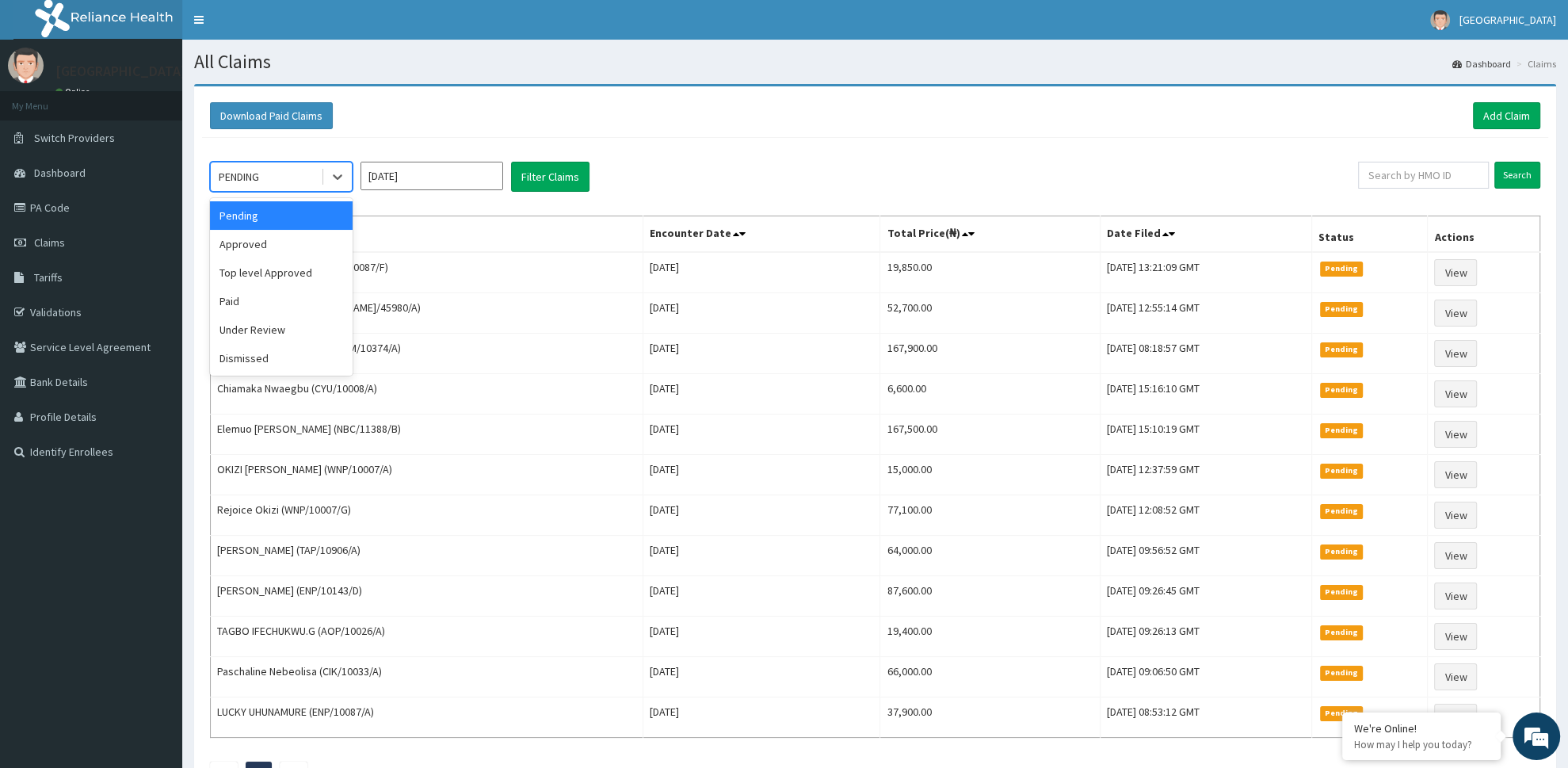
click at [320, 178] on div "PENDING" at bounding box center [281, 176] width 143 height 30
click at [308, 244] on div "Approved" at bounding box center [281, 244] width 143 height 29
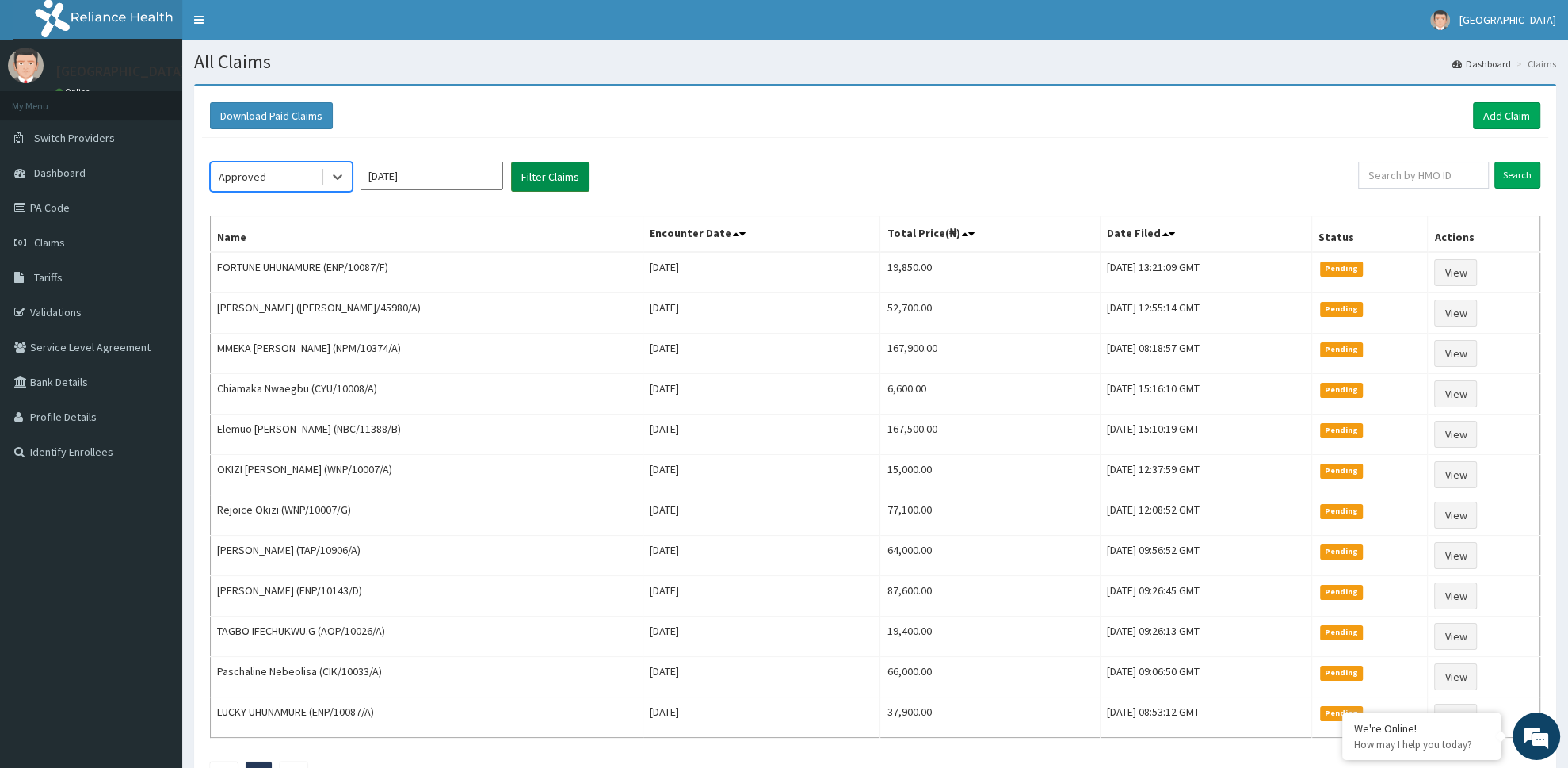
click at [561, 174] on button "Filter Claims" at bounding box center [551, 176] width 79 height 30
drag, startPoint x: 531, startPoint y: 175, endPoint x: 519, endPoint y: 174, distance: 12.0
click at [529, 175] on button "Filter Claims" at bounding box center [551, 176] width 79 height 30
click at [557, 178] on button "Filter Claims" at bounding box center [551, 176] width 79 height 30
click at [557, 179] on button "Filter Claims" at bounding box center [551, 176] width 79 height 30
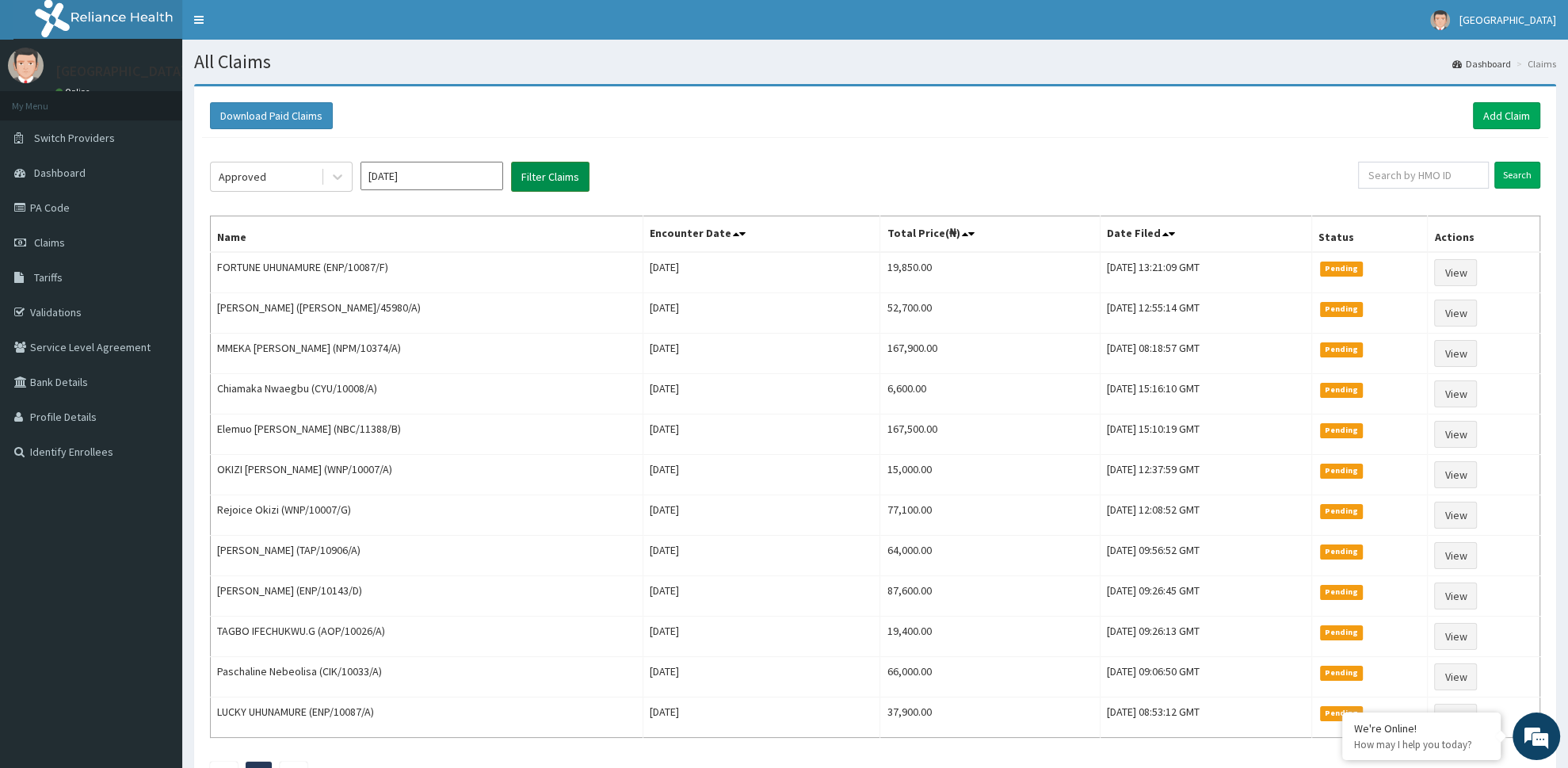
click at [557, 179] on button "Filter Claims" at bounding box center [551, 176] width 79 height 30
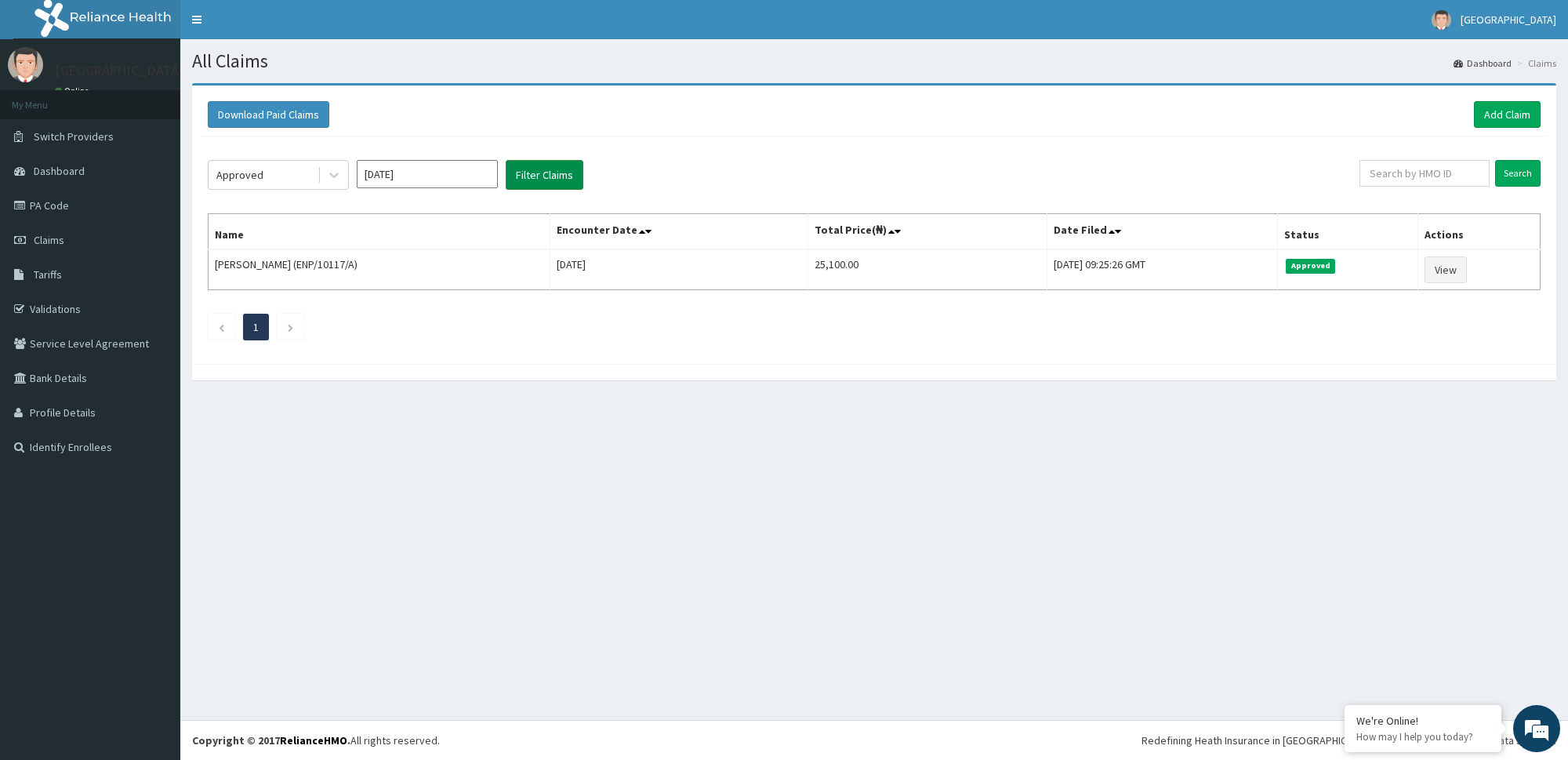
click at [542, 176] on button "Filter Claims" at bounding box center [545, 174] width 78 height 30
click at [1501, 112] on link "Add Claim" at bounding box center [1507, 114] width 67 height 26
click at [1512, 114] on link "Add Claim" at bounding box center [1507, 114] width 67 height 26
click at [1519, 117] on link "Add Claim" at bounding box center [1507, 114] width 67 height 26
click at [1505, 109] on link "Add Claim" at bounding box center [1507, 114] width 67 height 26
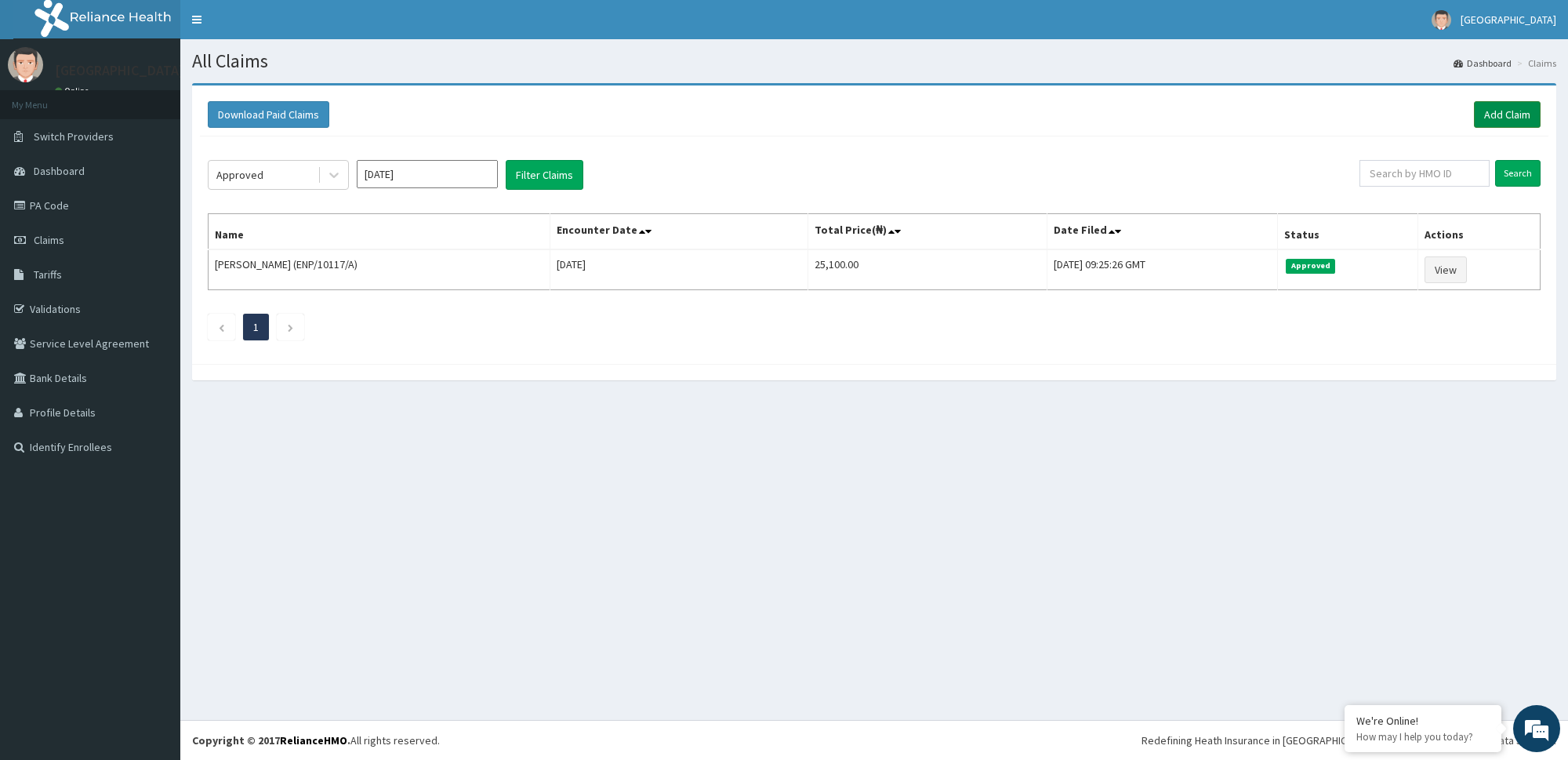
click at [1508, 119] on link "Add Claim" at bounding box center [1507, 114] width 67 height 26
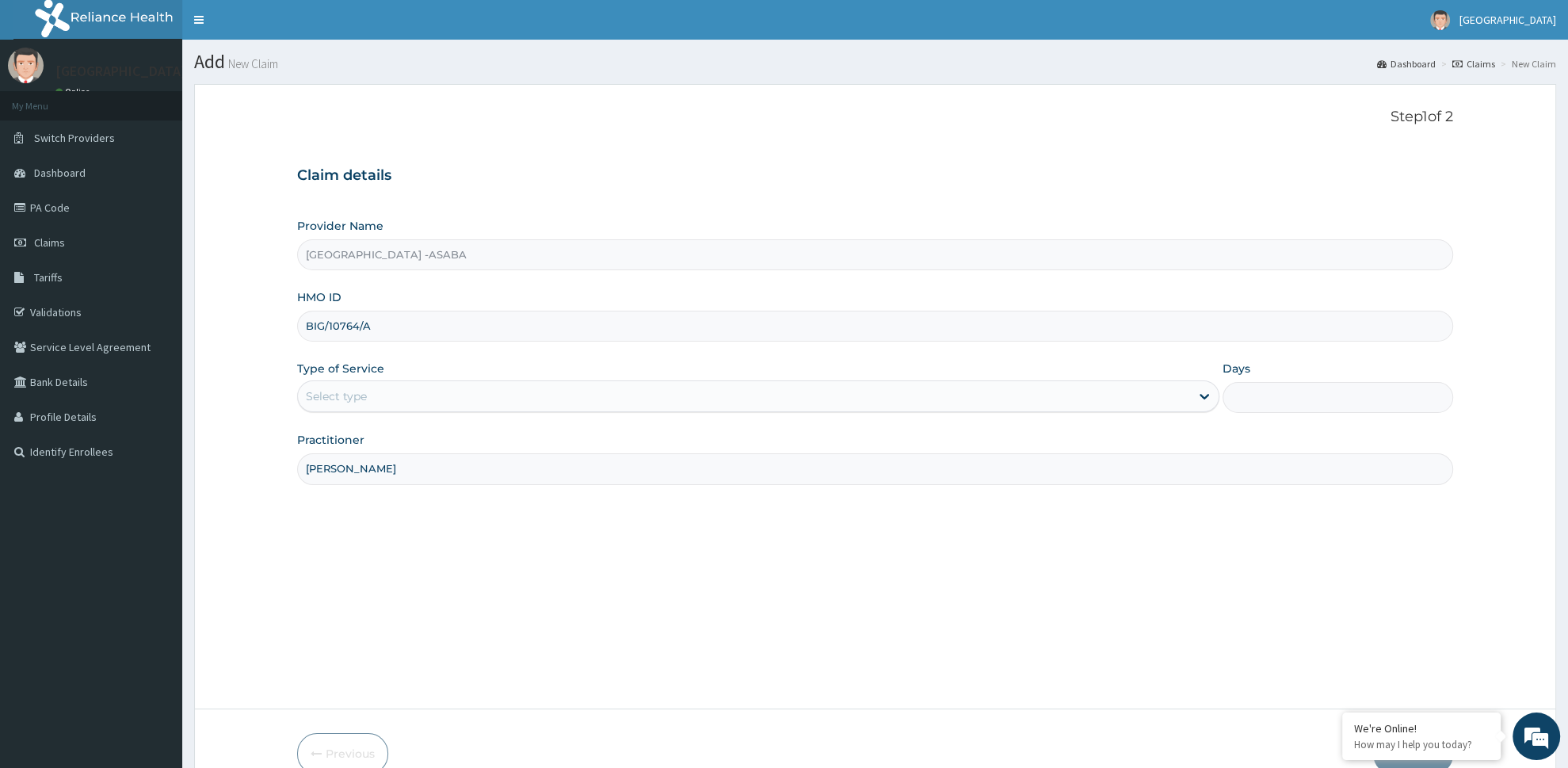
type input "DR AROH"
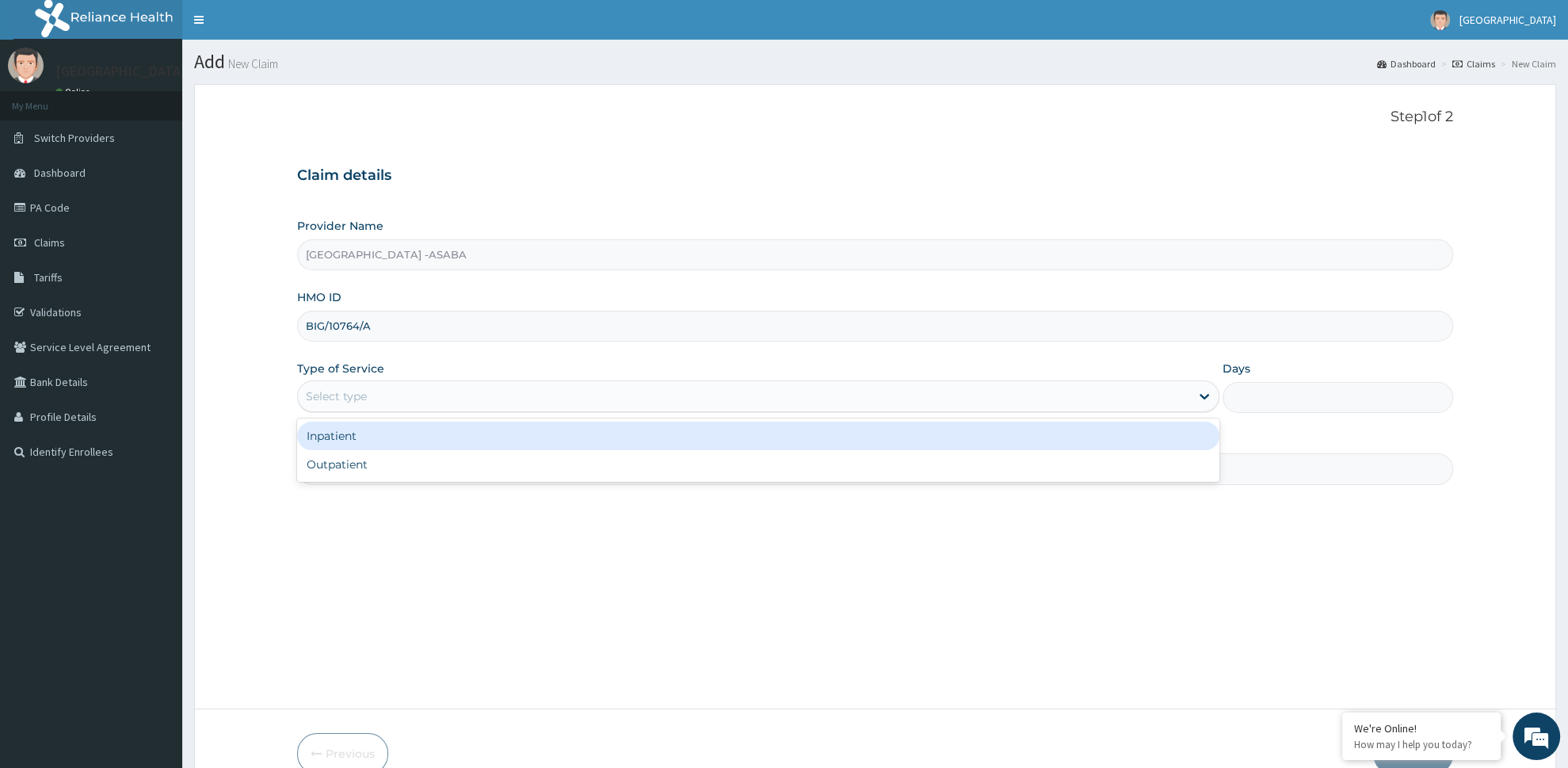
click at [382, 387] on div "Select type" at bounding box center [743, 396] width 892 height 26
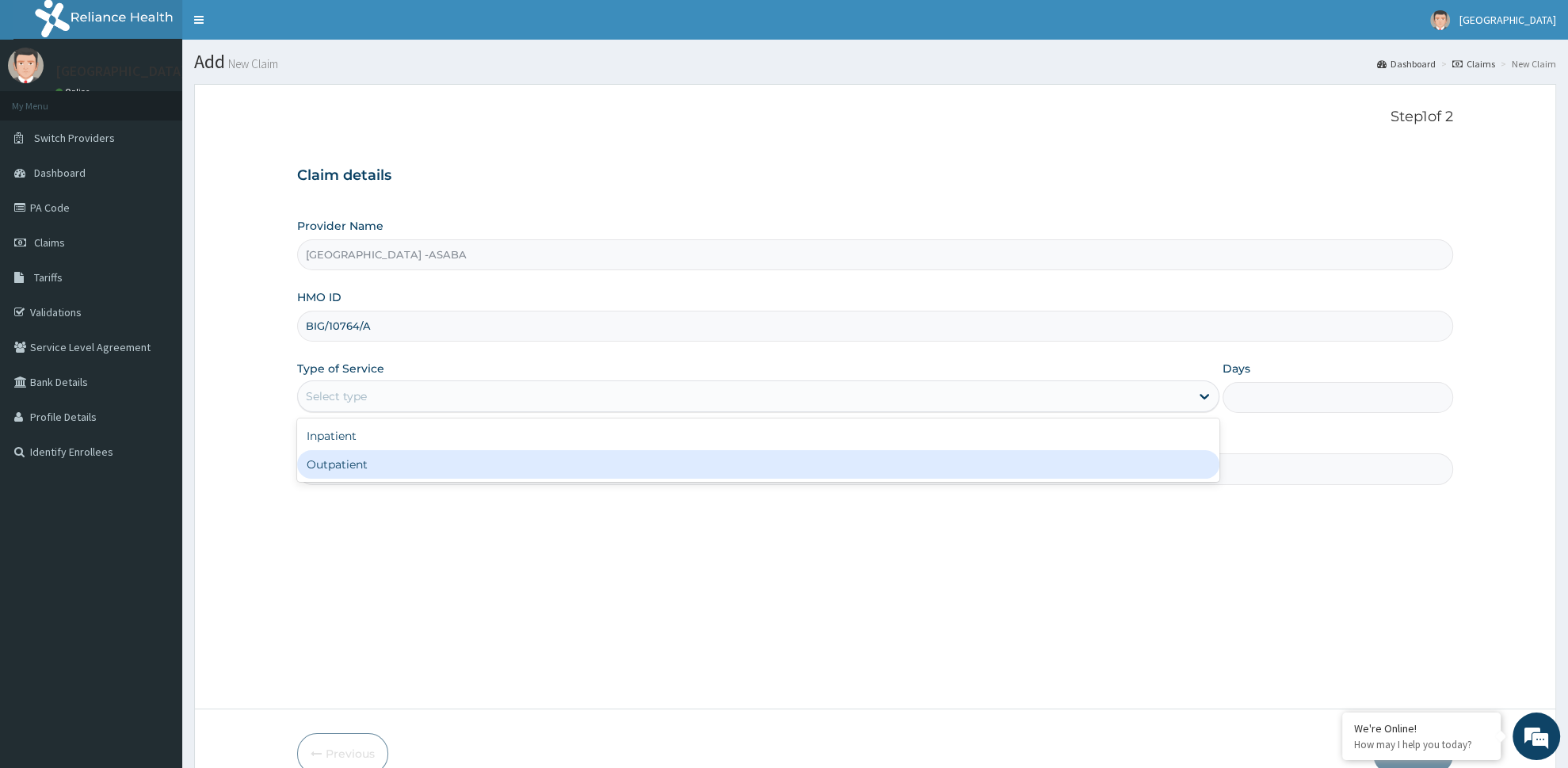
click at [366, 463] on div "Outpatient" at bounding box center [758, 464] width 922 height 29
type input "1"
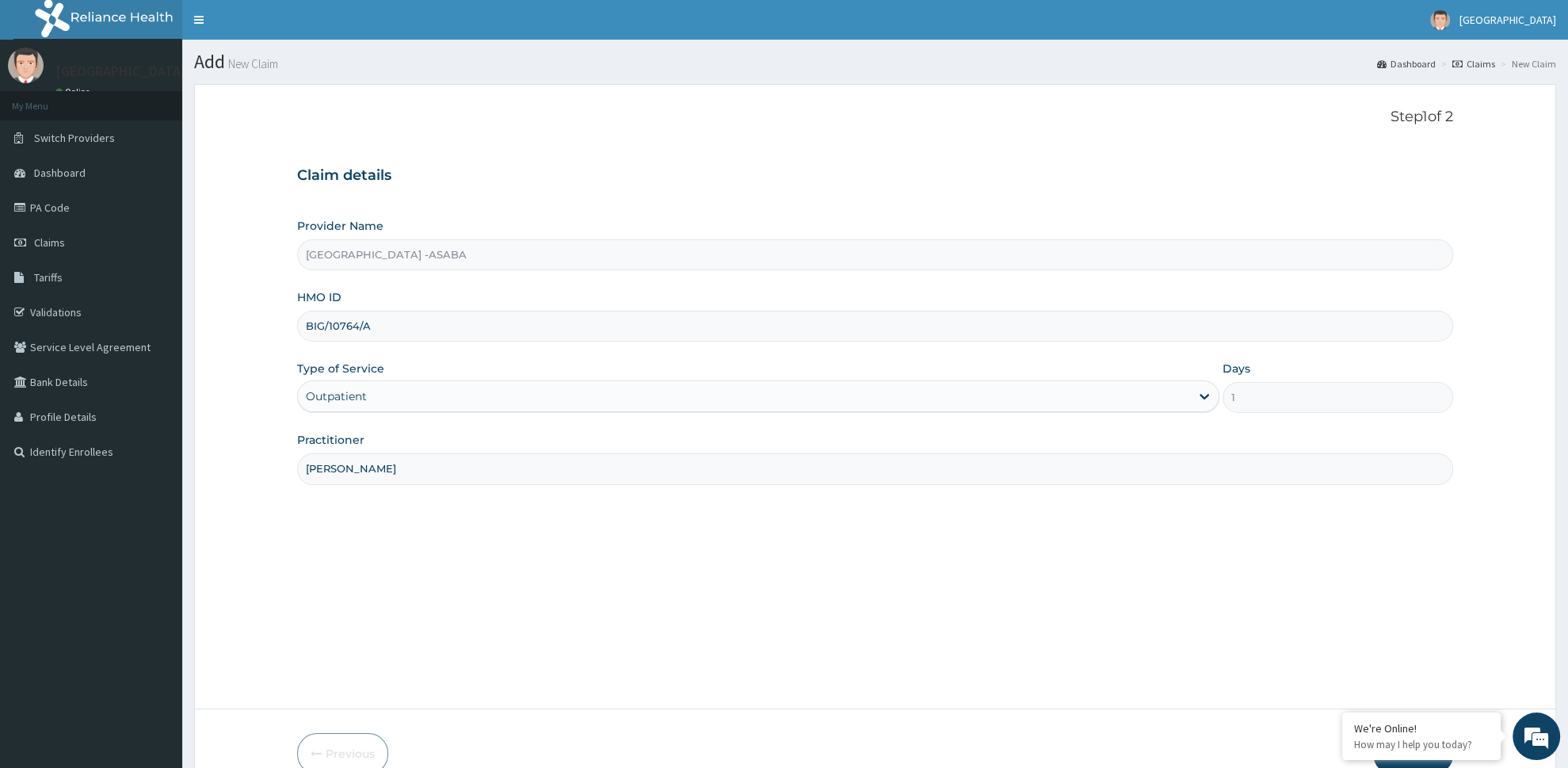
scroll to position [84, 0]
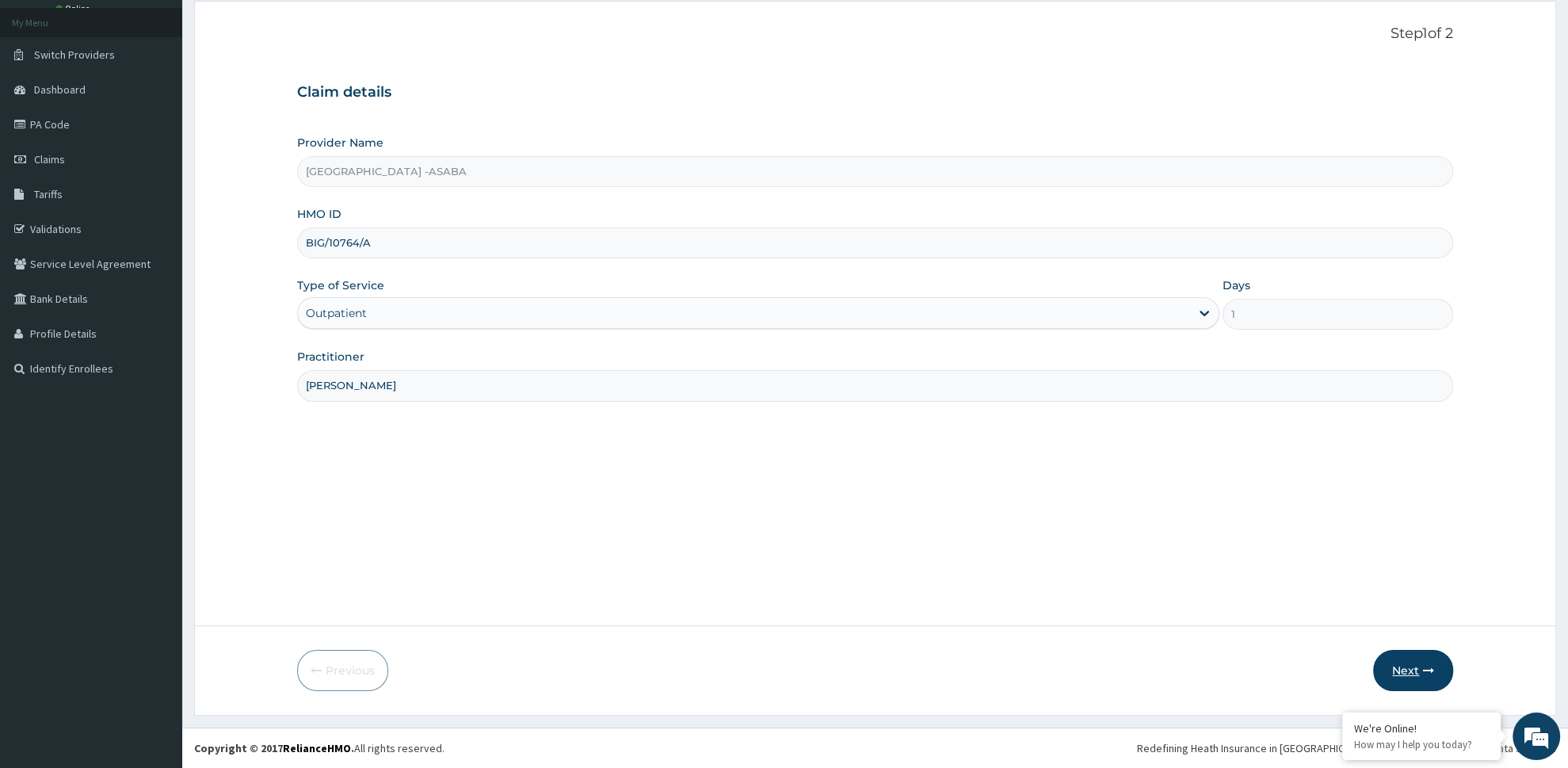
click at [1411, 663] on button "Next" at bounding box center [1413, 671] width 80 height 41
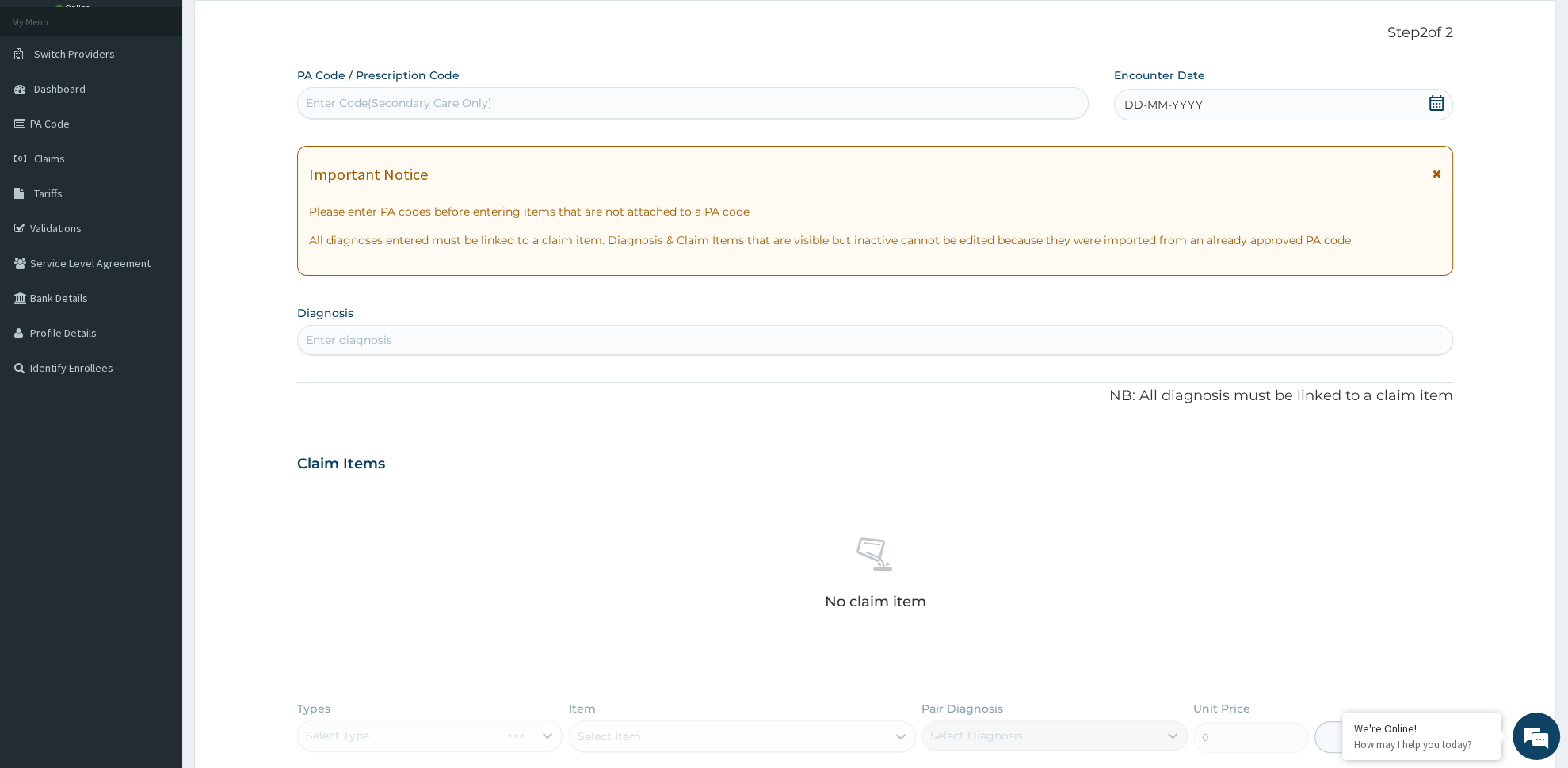
scroll to position [0, 0]
click at [328, 103] on div "Enter Code(Secondary Care Only)" at bounding box center [398, 103] width 186 height 16
type input "PA/0A9E60"
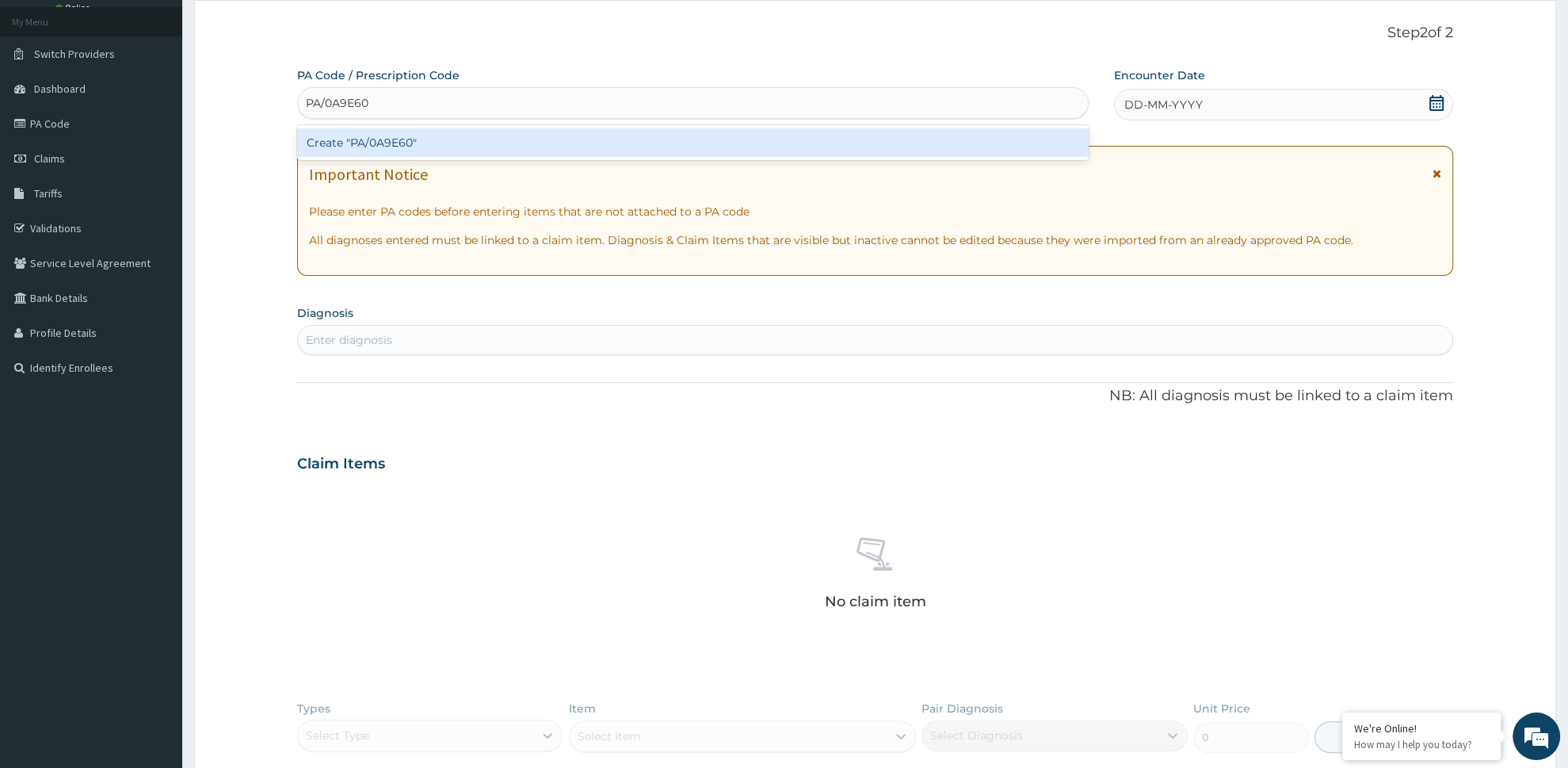
click at [349, 144] on div "Create "PA/0A9E60"" at bounding box center [692, 143] width 791 height 29
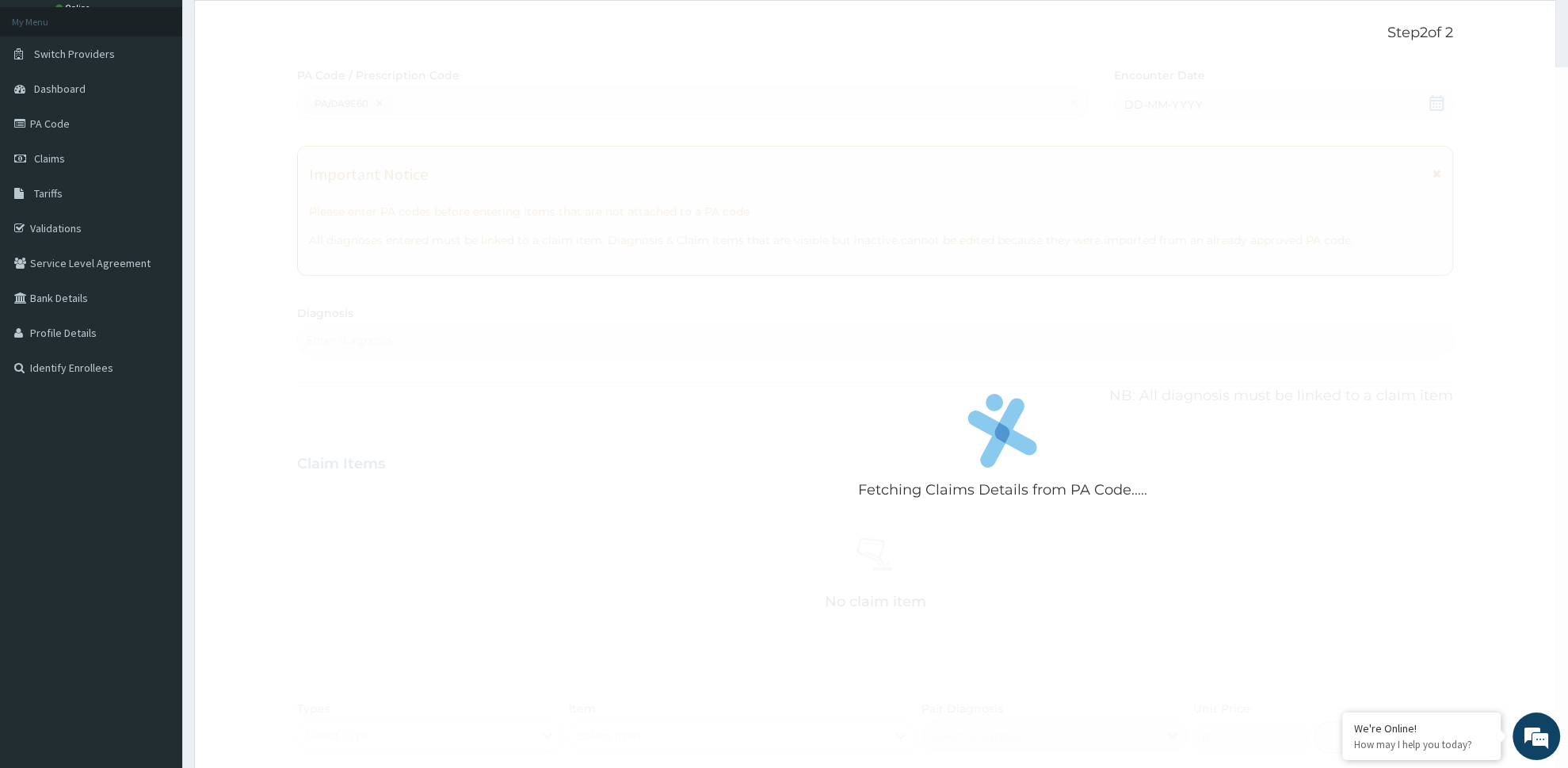
drag, startPoint x: 582, startPoint y: 99, endPoint x: 582, endPoint y: 111, distance: 12.0
click at [582, 111] on div "Fetching Claims Details from PA Code....." at bounding box center [1002, 451] width 1411 height 768
click at [60, 154] on span "Claims" at bounding box center [49, 158] width 30 height 15
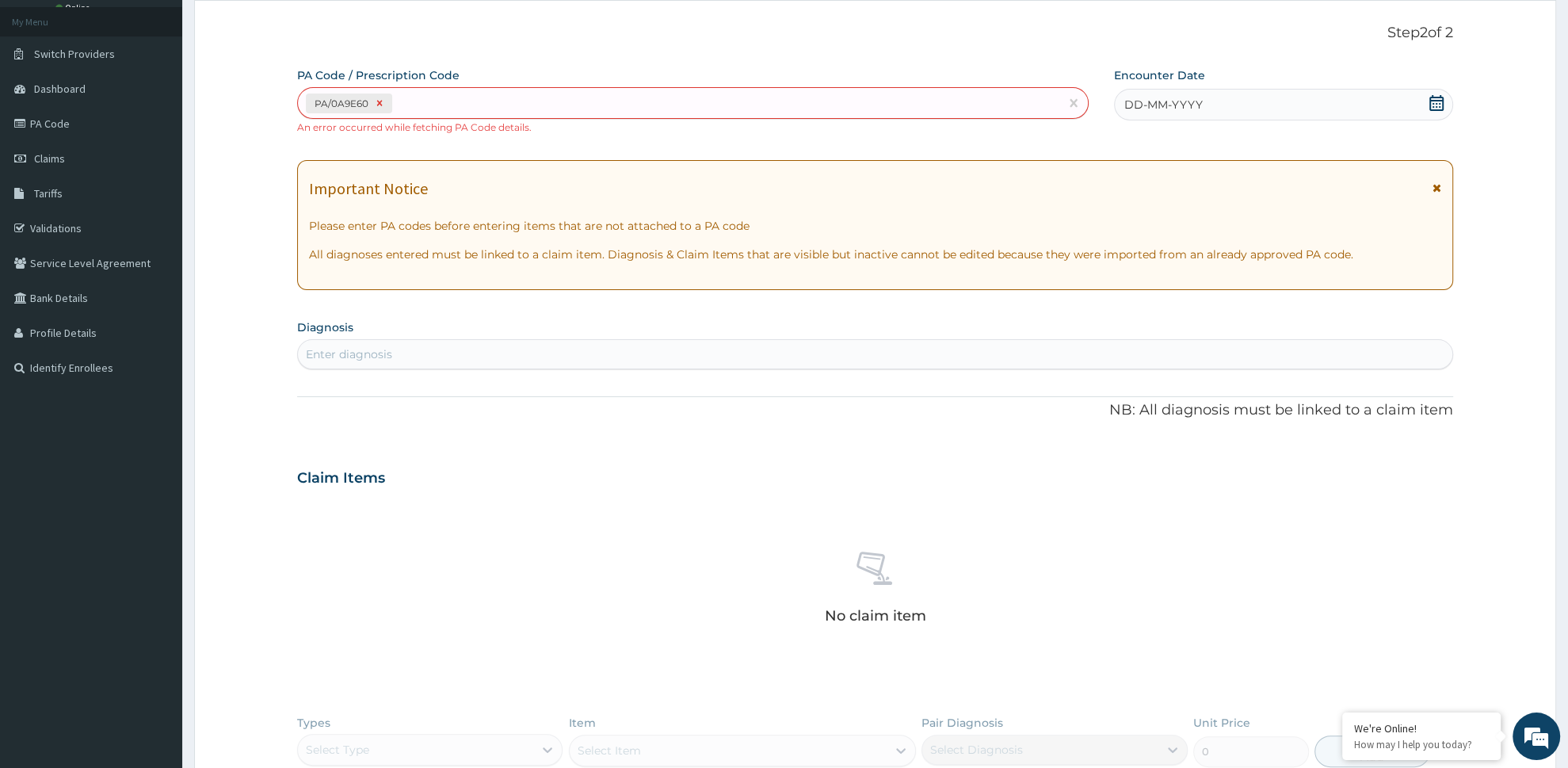
click at [377, 105] on icon at bounding box center [379, 103] width 6 height 6
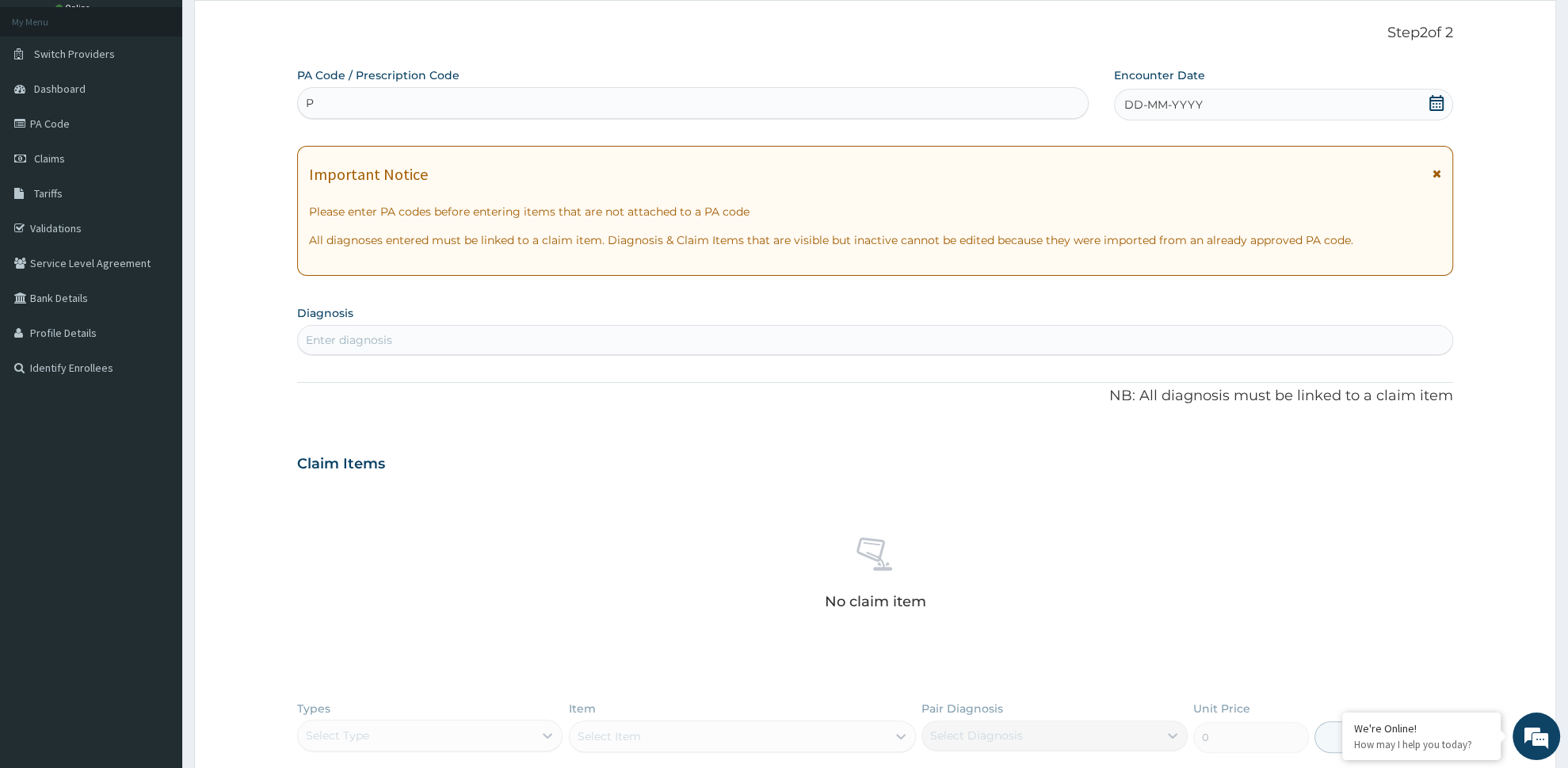
type input "PA"
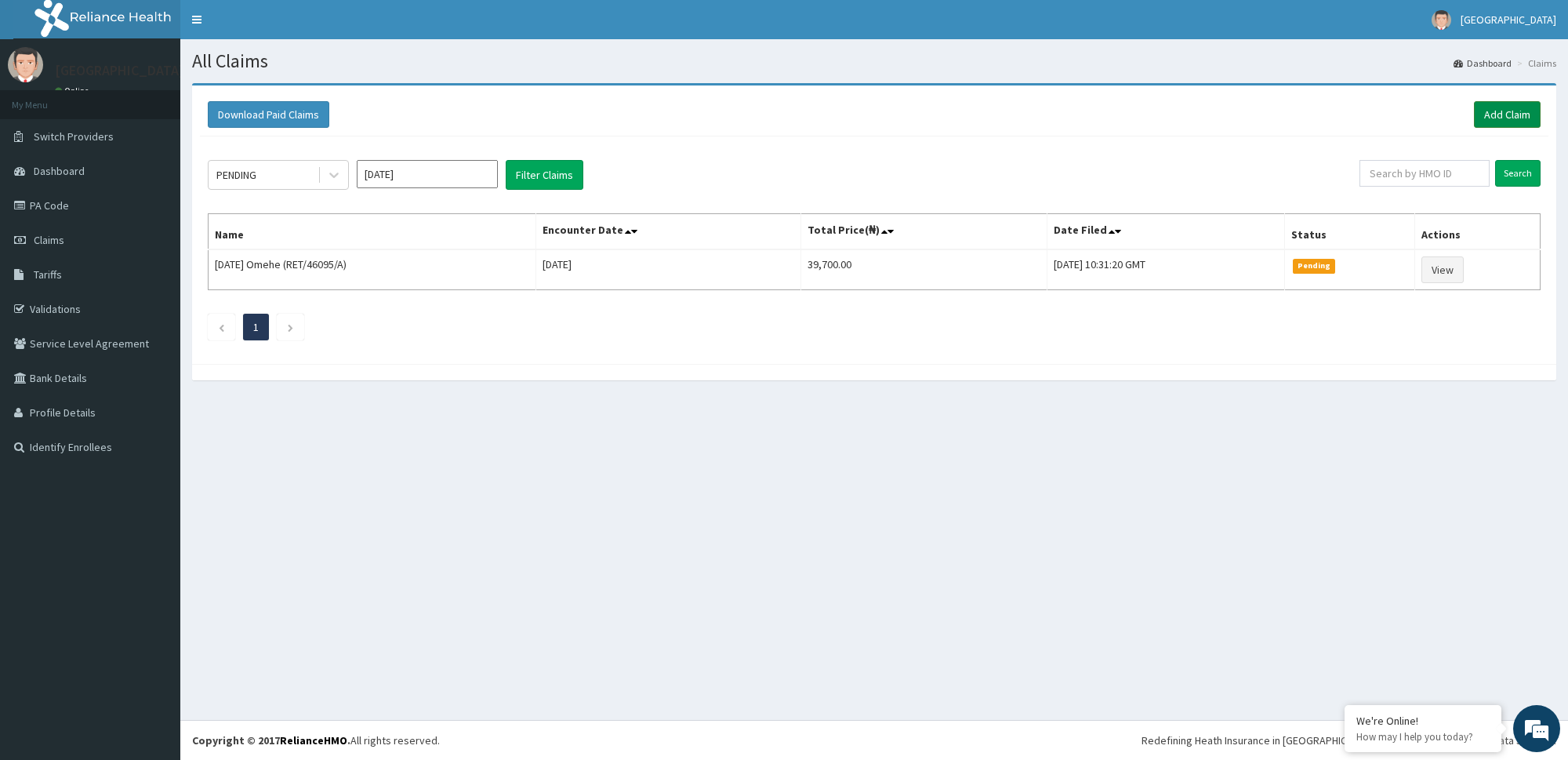
click at [1485, 119] on link "Add Claim" at bounding box center [1507, 114] width 67 height 26
drag, startPoint x: 1500, startPoint y: 110, endPoint x: 1519, endPoint y: 120, distance: 21.5
click at [1501, 109] on link "Add Claim" at bounding box center [1507, 114] width 67 height 26
click at [1504, 102] on link "Add Claim" at bounding box center [1507, 114] width 67 height 26
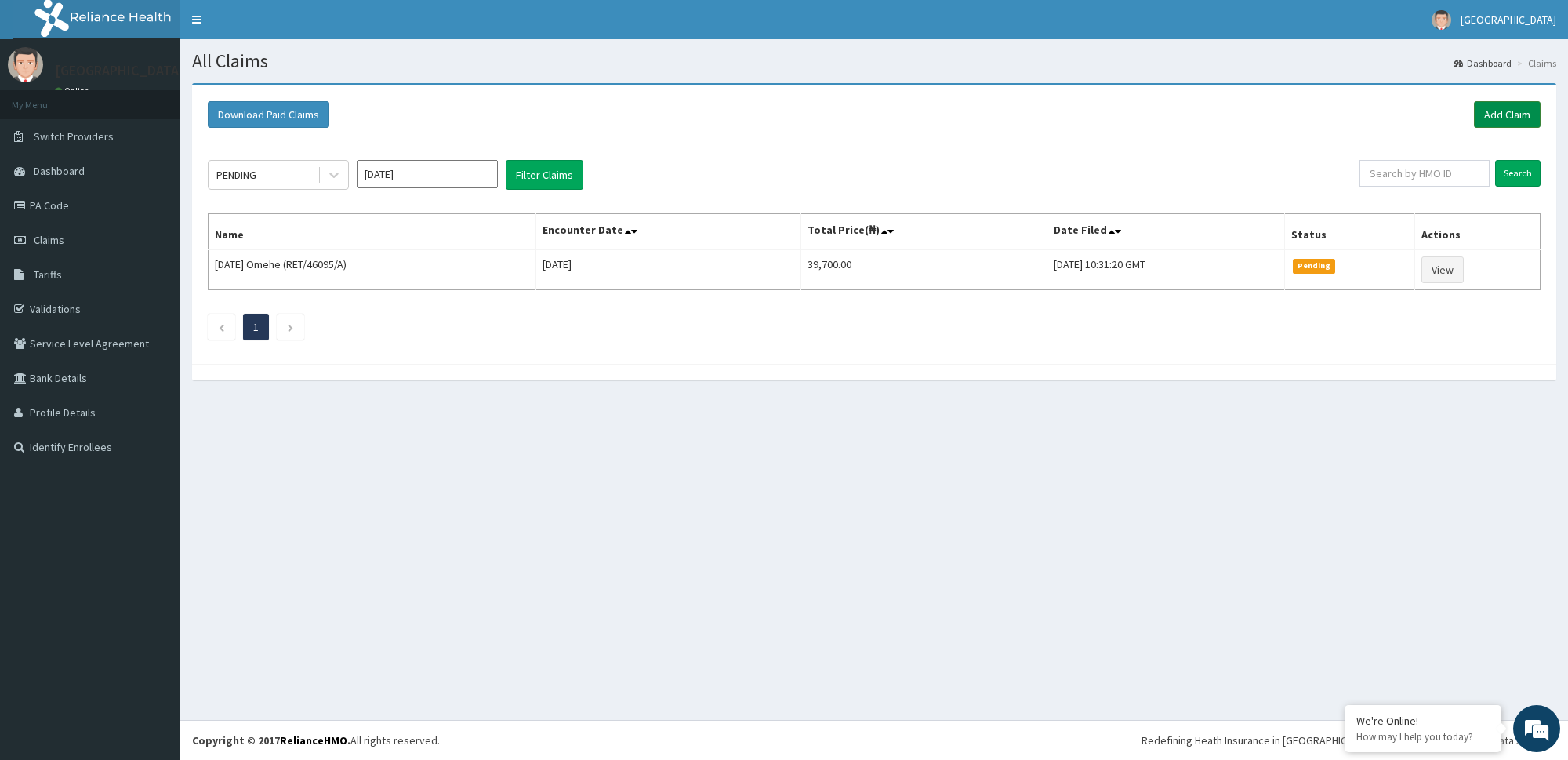
click at [1497, 110] on link "Add Claim" at bounding box center [1507, 114] width 67 height 26
click at [1475, 116] on link "Add Claim" at bounding box center [1507, 114] width 67 height 26
click at [1505, 122] on link "Add Claim" at bounding box center [1507, 114] width 67 height 26
